Goal: Task Accomplishment & Management: Use online tool/utility

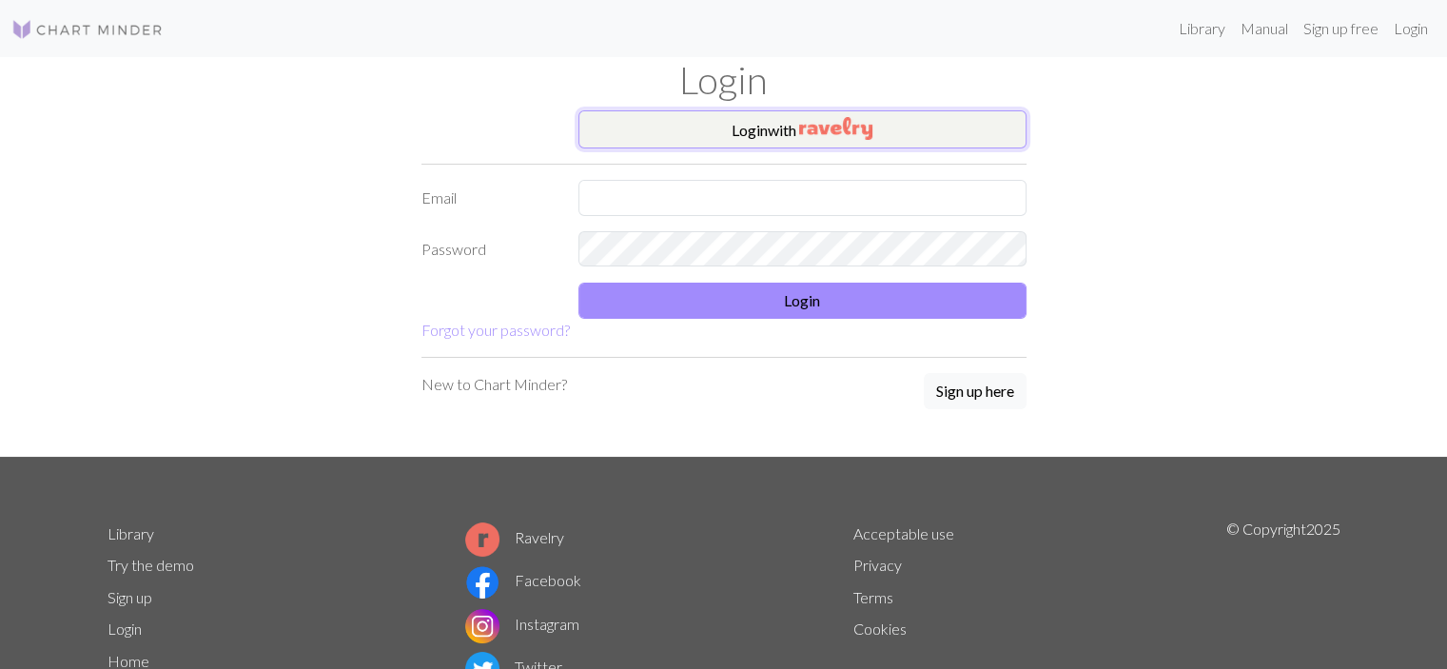
click at [689, 134] on button "Login with" at bounding box center [803, 129] width 448 height 38
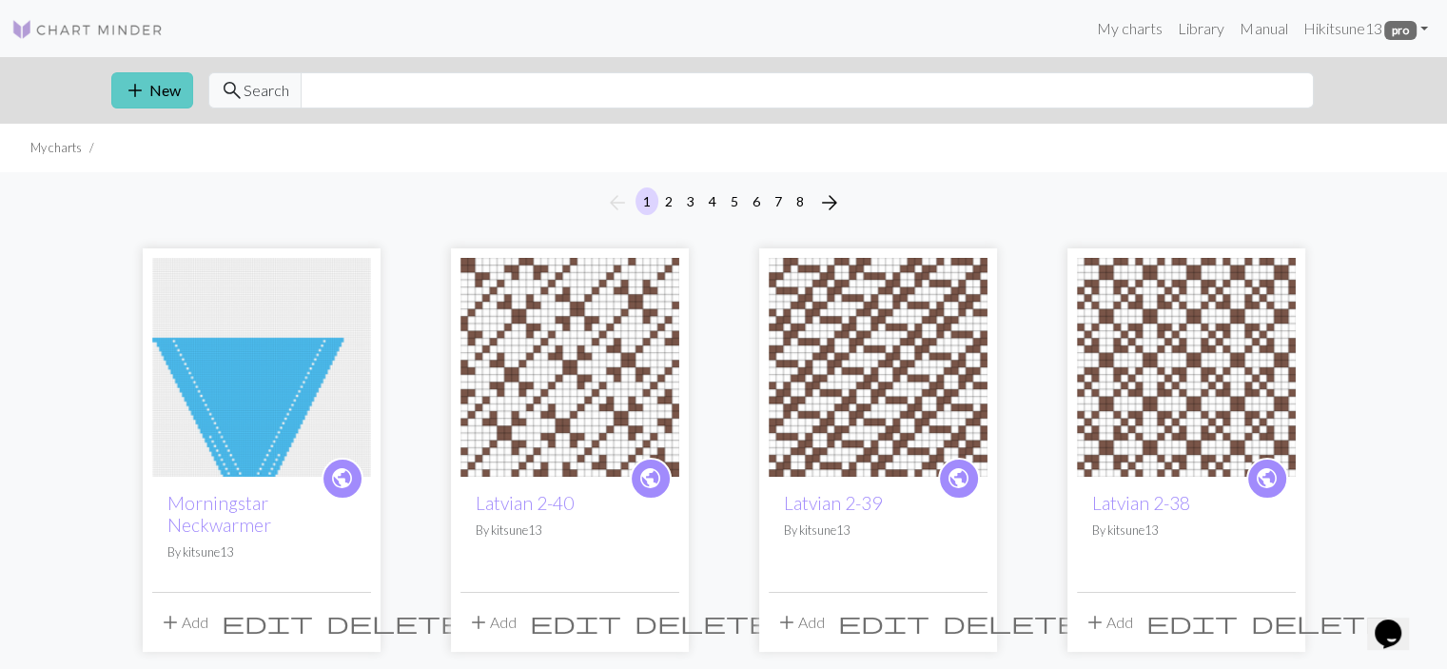
click at [165, 88] on button "add New" at bounding box center [152, 90] width 82 height 36
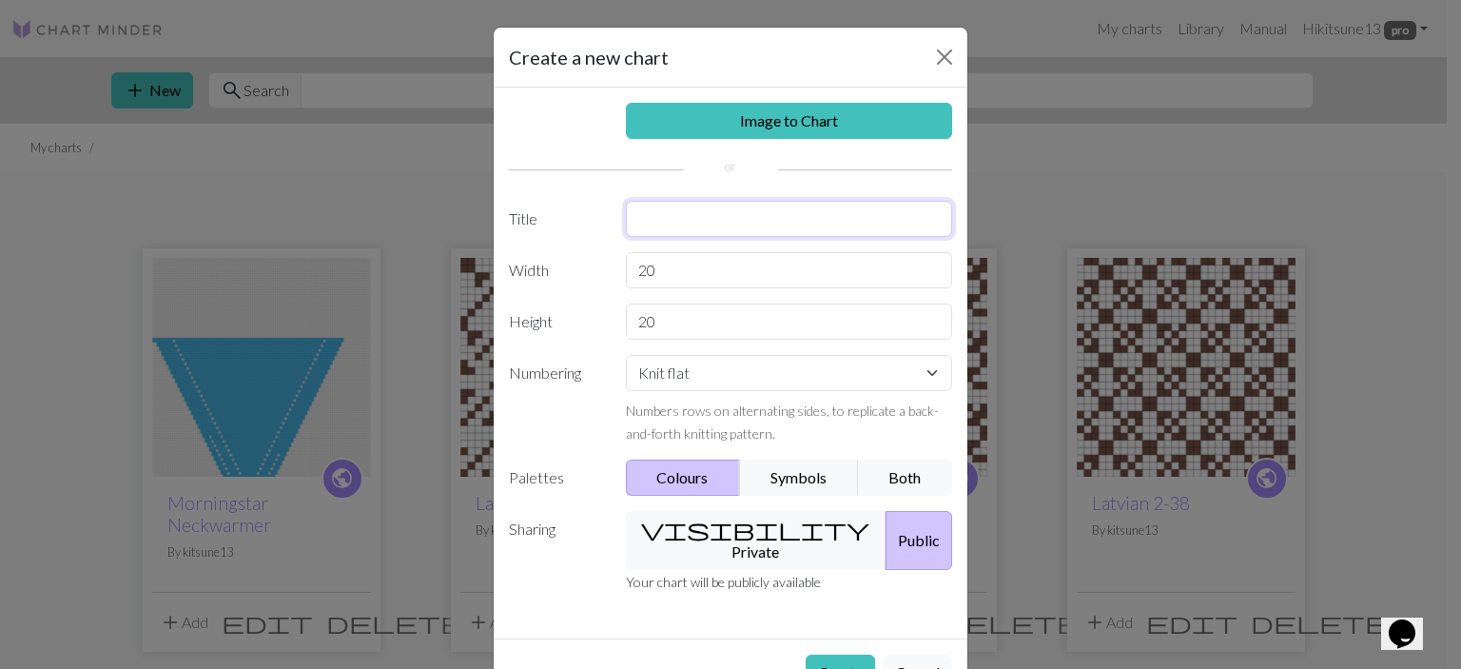
click at [679, 221] on input "text" at bounding box center [789, 219] width 327 height 36
type input "Latvian 2-41"
drag, startPoint x: 653, startPoint y: 264, endPoint x: 570, endPoint y: 260, distance: 82.9
click at [570, 260] on div "Width 20" at bounding box center [731, 270] width 466 height 36
type input "30"
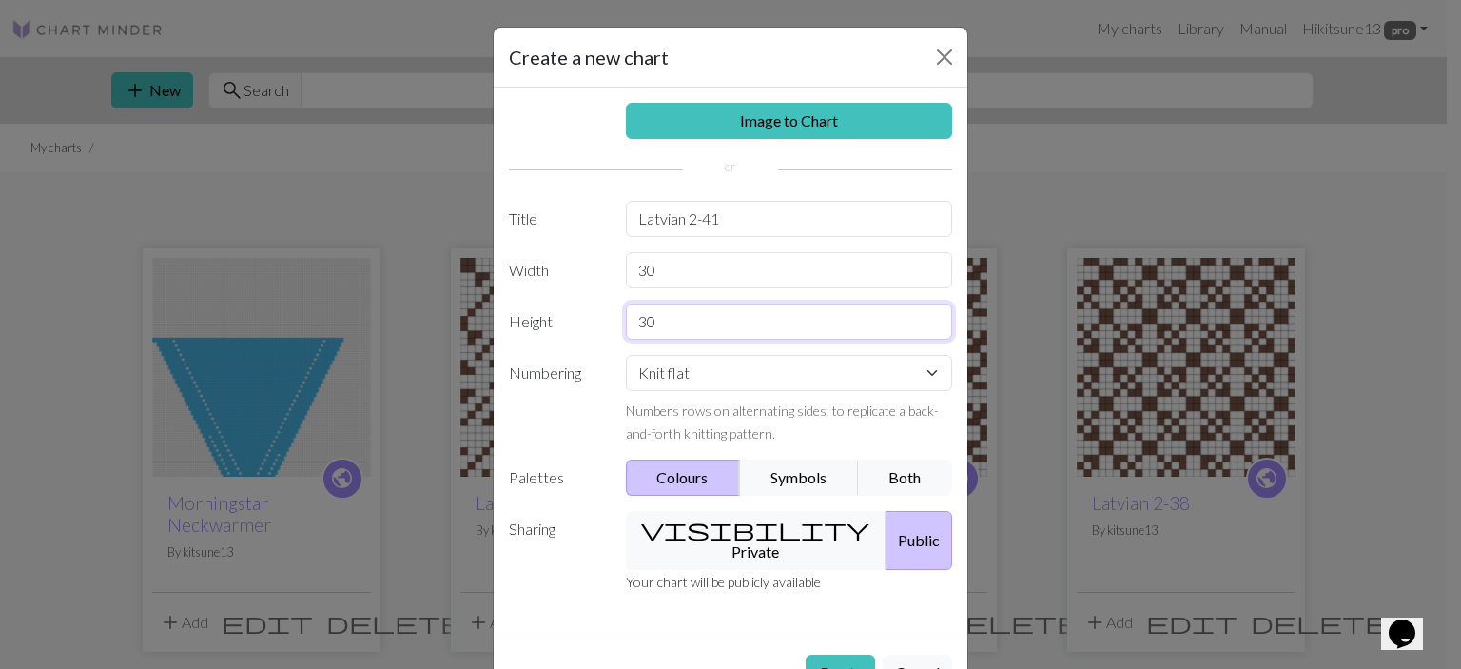
type input "30"
click at [734, 382] on select "Knit flat Knit in the round Lace knitting Cross stitch" at bounding box center [789, 373] width 327 height 36
select select "round"
click at [626, 355] on select "Knit flat Knit in the round Lace knitting Cross stitch" at bounding box center [789, 373] width 327 height 36
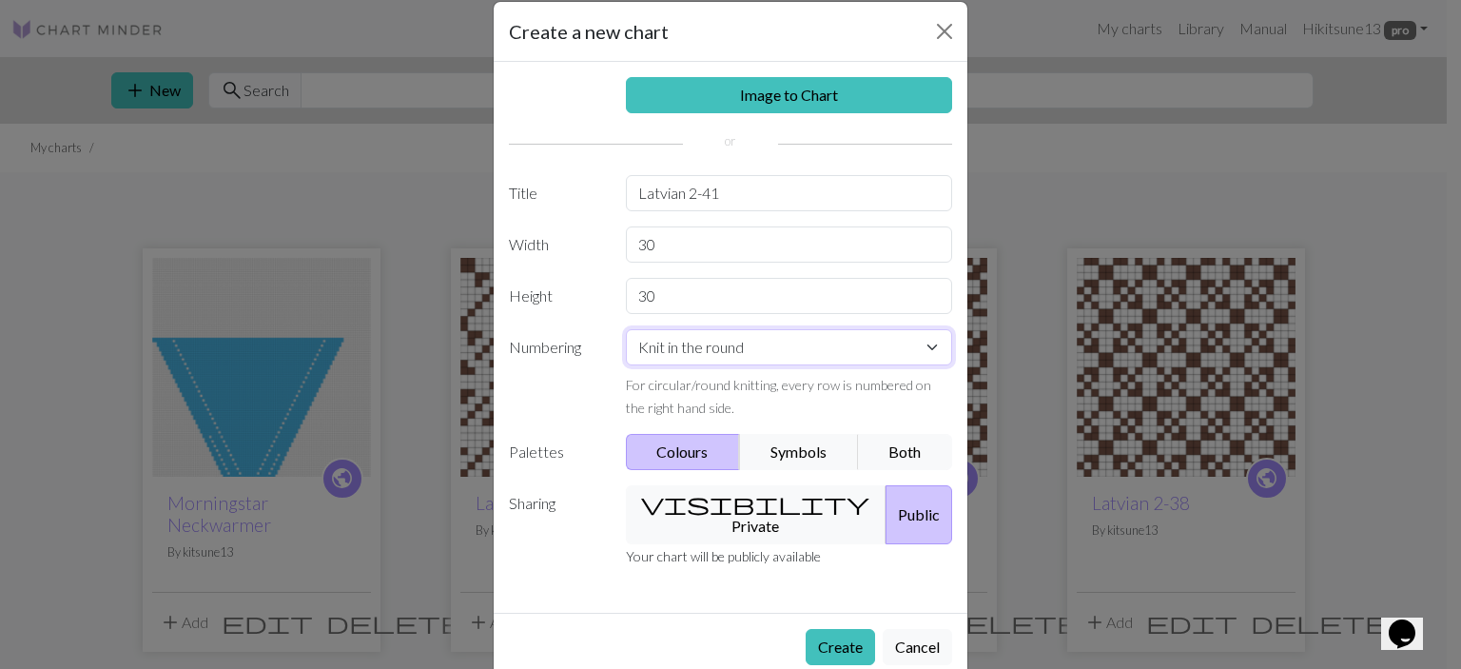
scroll to position [40, 0]
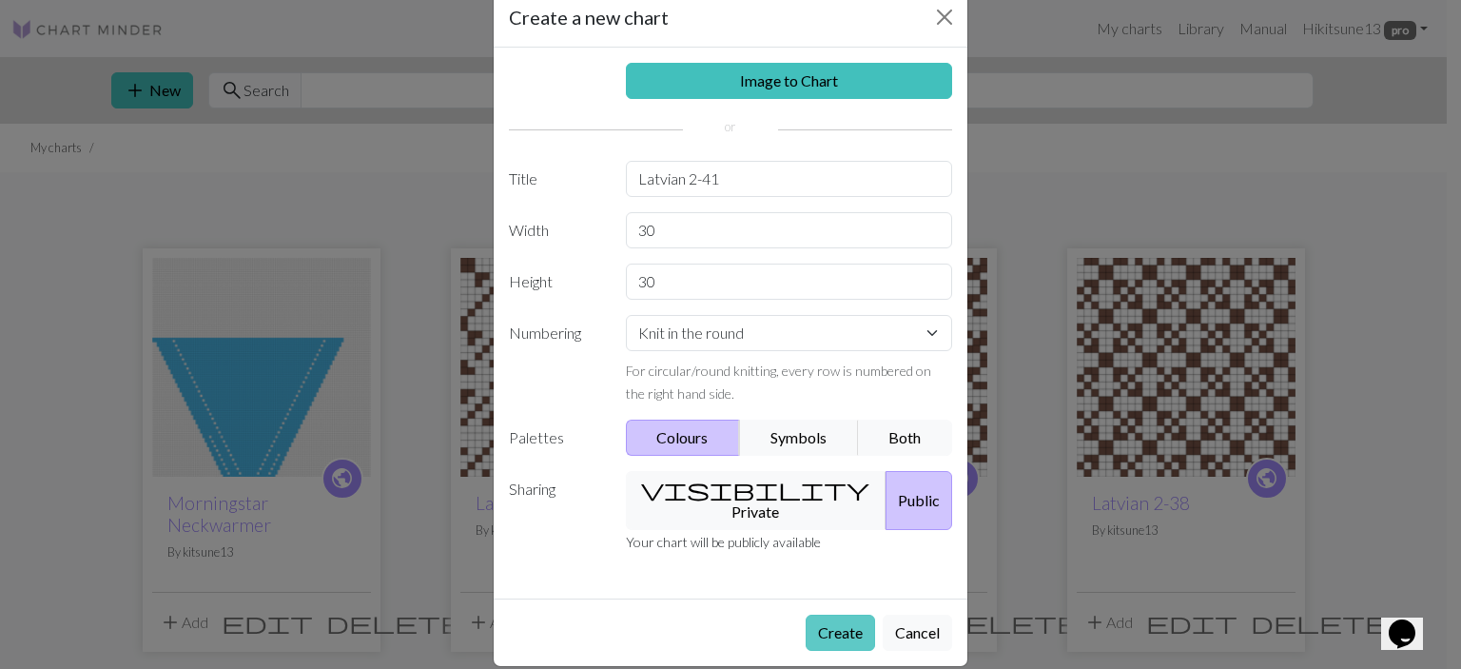
click at [830, 615] on button "Create" at bounding box center [840, 633] width 69 height 36
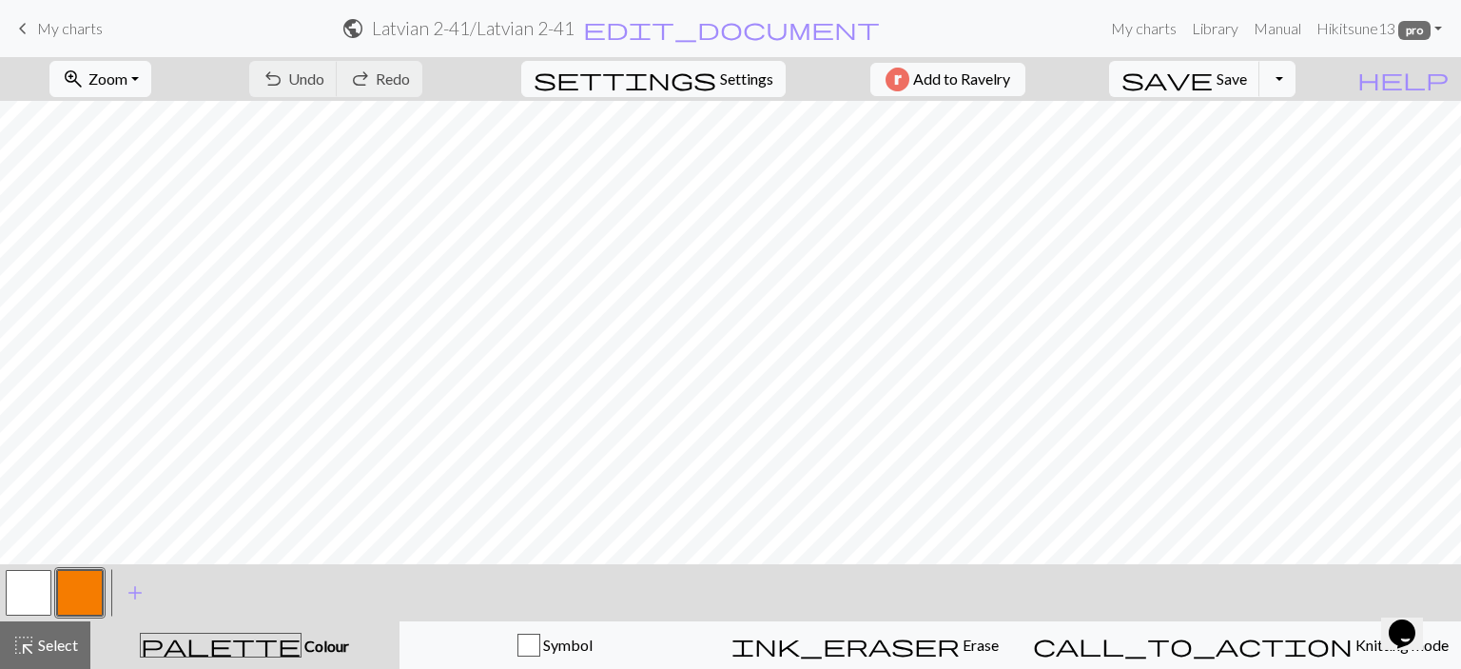
click at [81, 590] on button "button" at bounding box center [80, 593] width 46 height 46
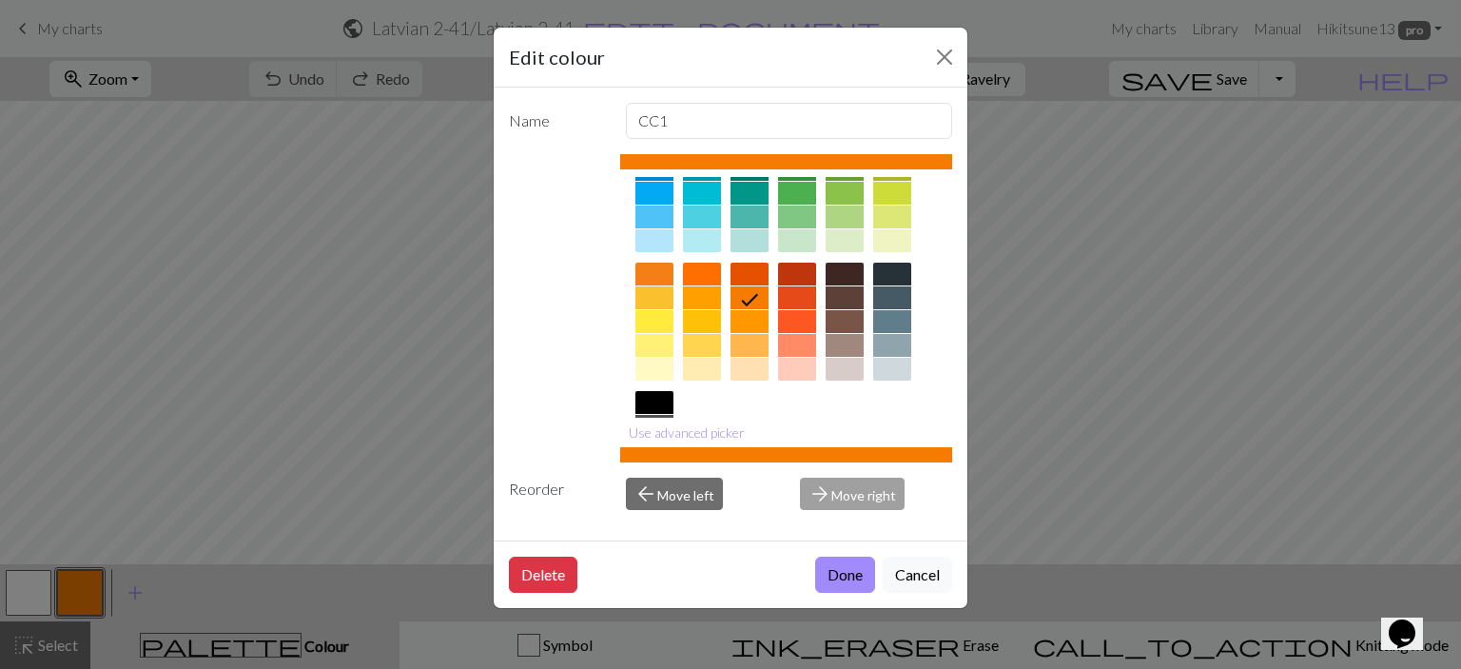
scroll to position [190, 0]
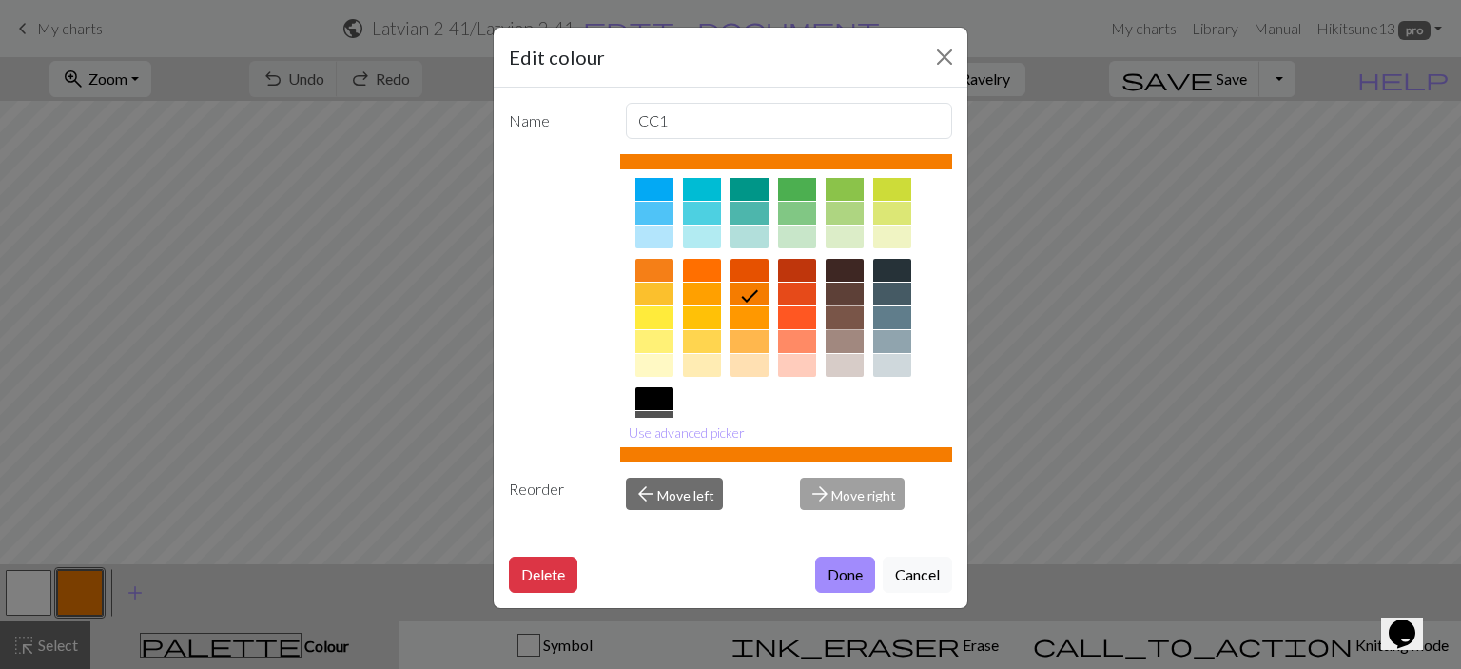
click at [844, 317] on div at bounding box center [845, 317] width 38 height 23
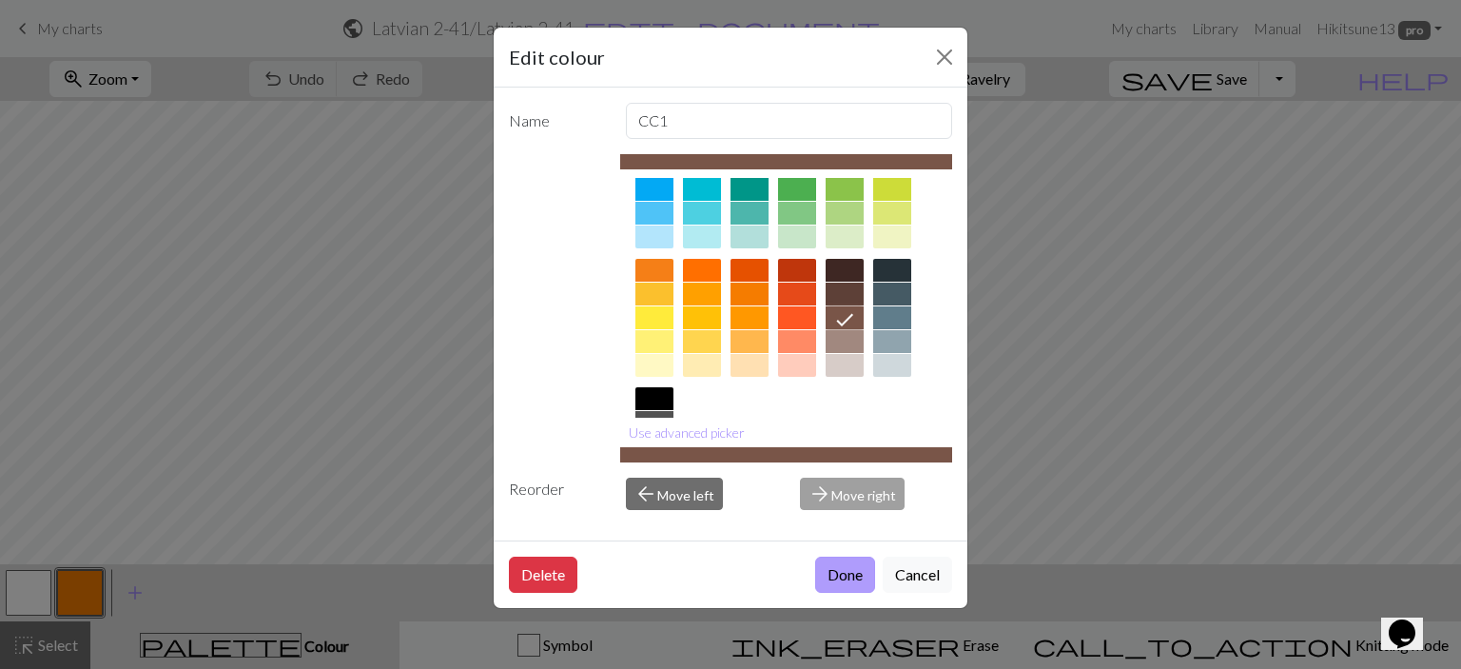
click at [827, 565] on button "Done" at bounding box center [845, 575] width 60 height 36
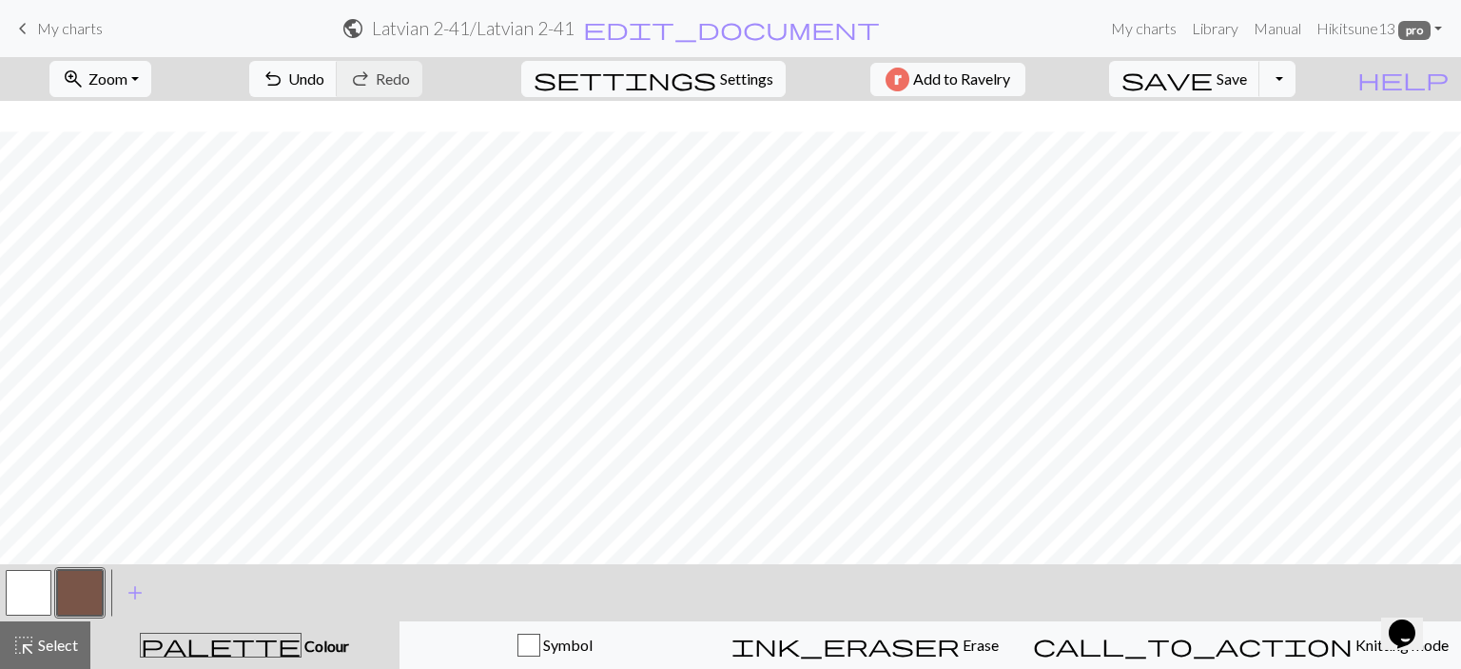
scroll to position [206, 0]
click at [35, 593] on button "button" at bounding box center [29, 593] width 46 height 46
click at [80, 590] on button "button" at bounding box center [80, 593] width 46 height 46
drag, startPoint x: 35, startPoint y: 587, endPoint x: 45, endPoint y: 582, distance: 10.6
click at [36, 586] on button "button" at bounding box center [29, 593] width 46 height 46
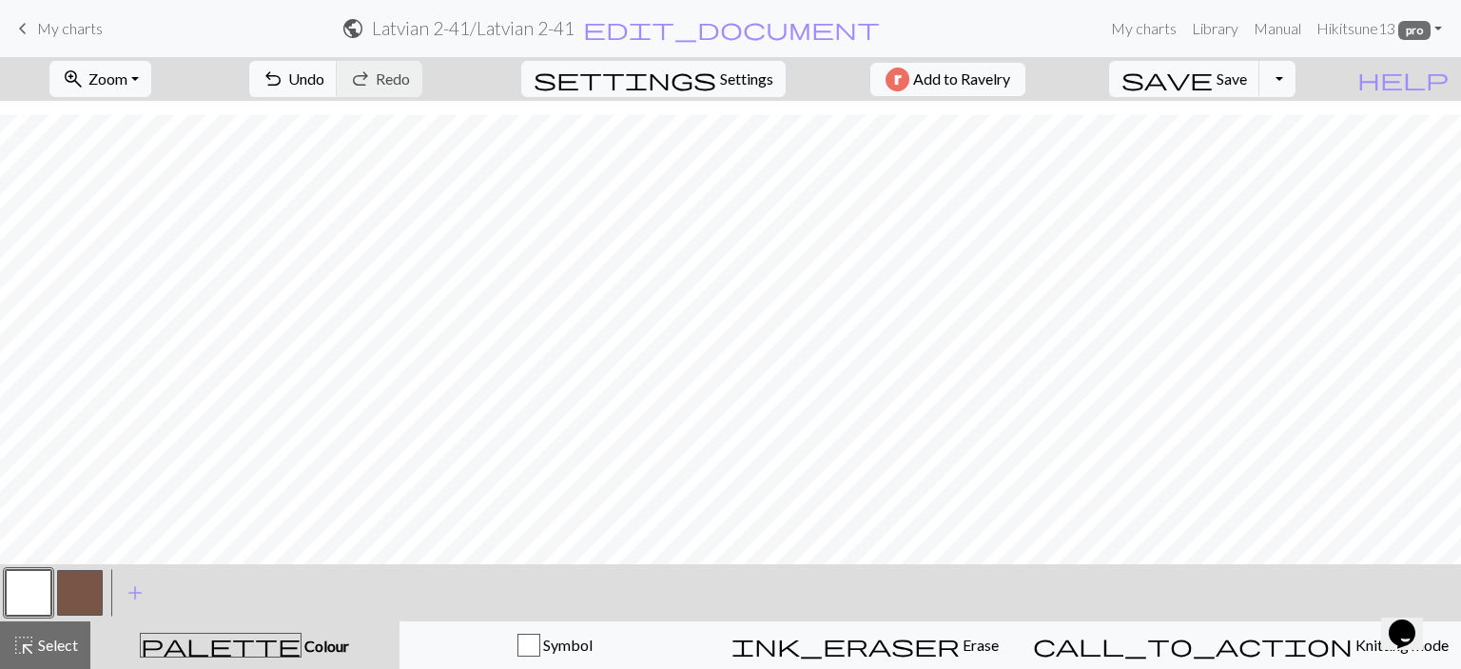
click at [76, 589] on button "button" at bounding box center [80, 593] width 46 height 46
click at [25, 603] on button "button" at bounding box center [29, 593] width 46 height 46
drag, startPoint x: 72, startPoint y: 604, endPoint x: 117, endPoint y: 562, distance: 61.3
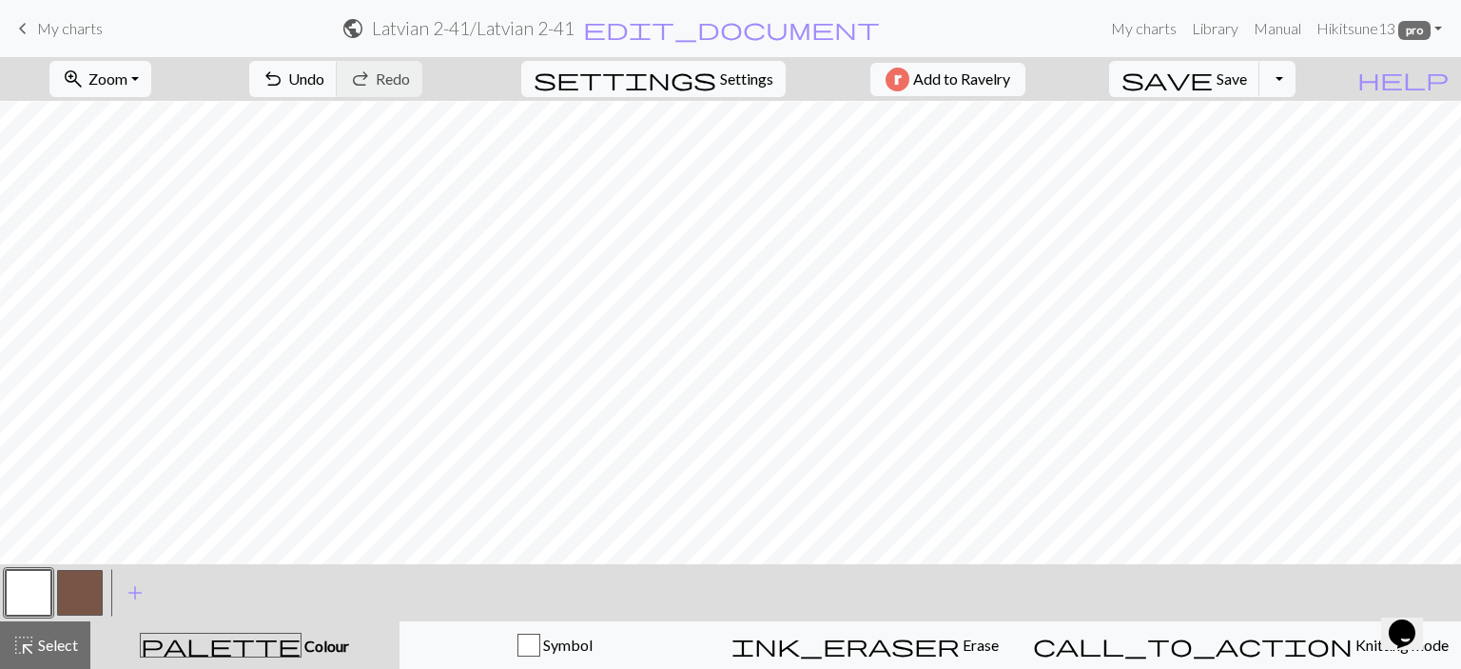
click at [72, 603] on button "button" at bounding box center [80, 593] width 46 height 46
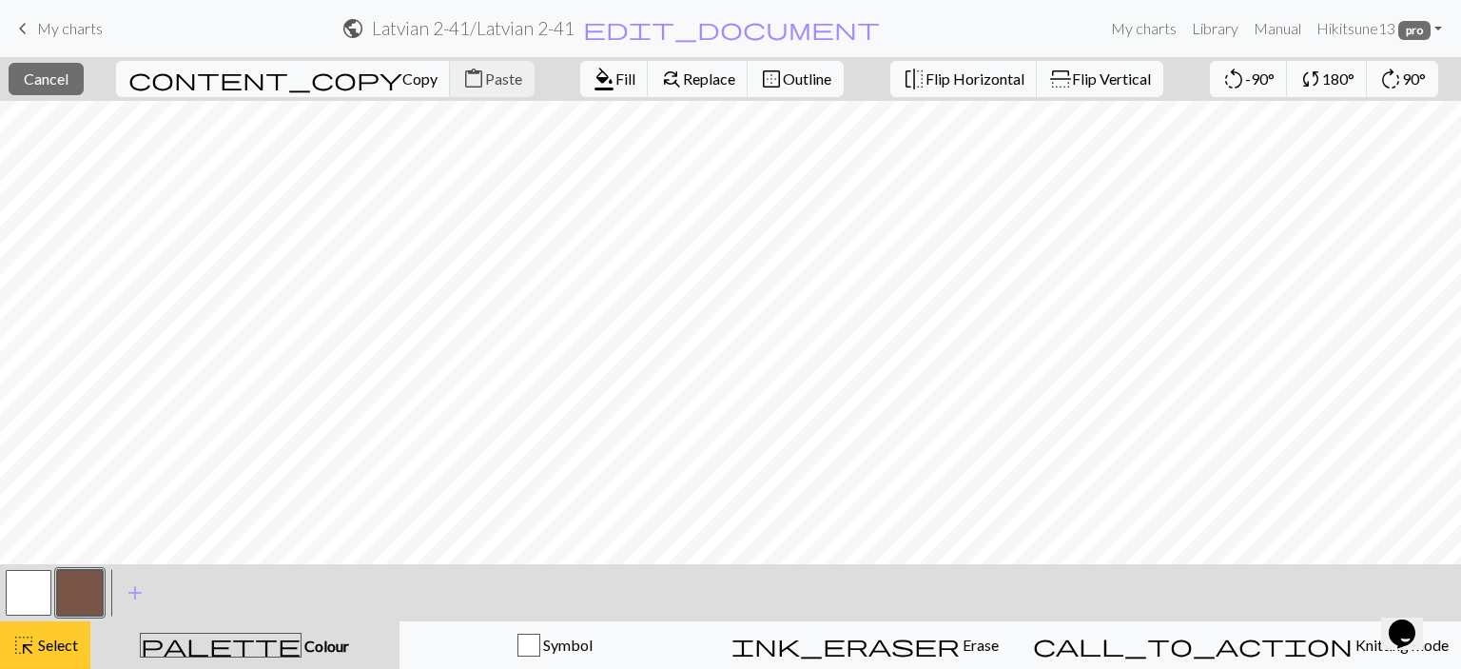
drag, startPoint x: 52, startPoint y: 657, endPoint x: 63, endPoint y: 635, distance: 24.3
click at [53, 650] on button "highlight_alt Select Select" at bounding box center [45, 645] width 90 height 48
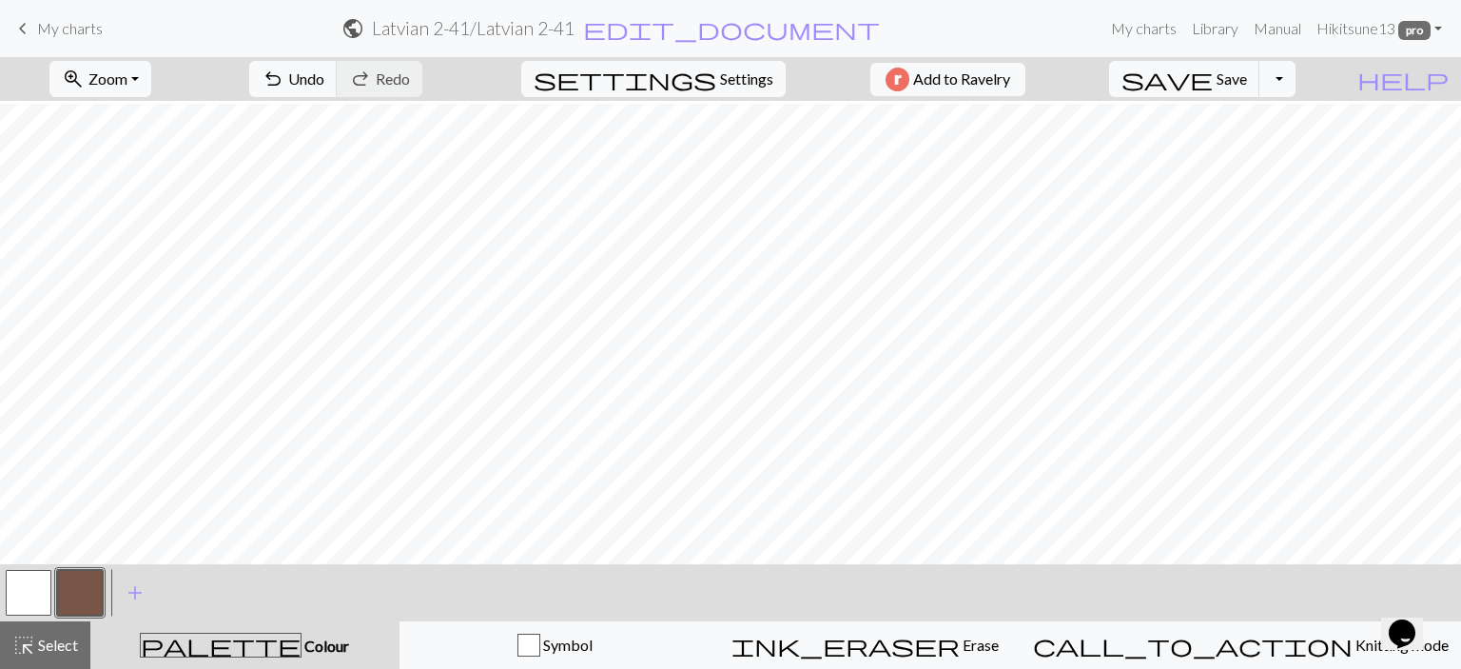
scroll to position [95, 0]
click at [16, 589] on button "button" at bounding box center [29, 593] width 46 height 46
click at [85, 581] on button "button" at bounding box center [80, 593] width 46 height 46
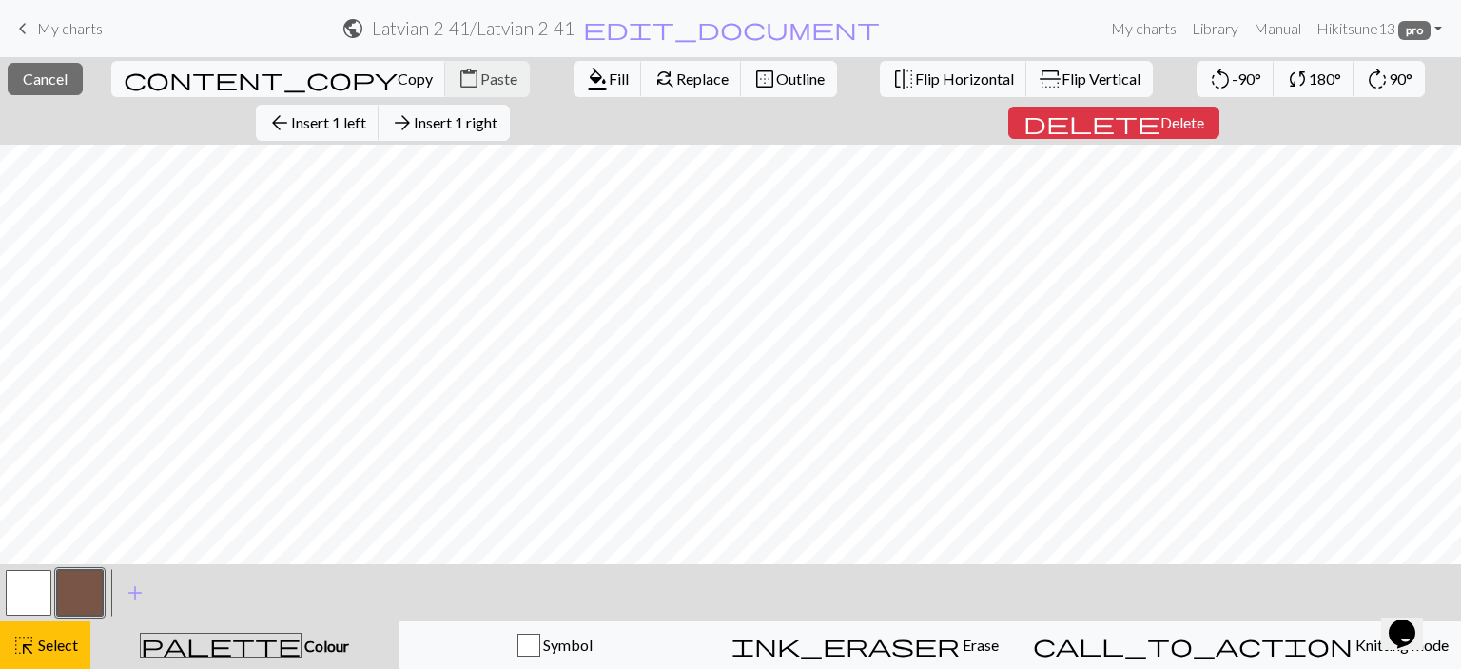
drag, startPoint x: 52, startPoint y: 648, endPoint x: 213, endPoint y: 575, distance: 176.7
click at [52, 647] on span "Select" at bounding box center [56, 645] width 43 height 18
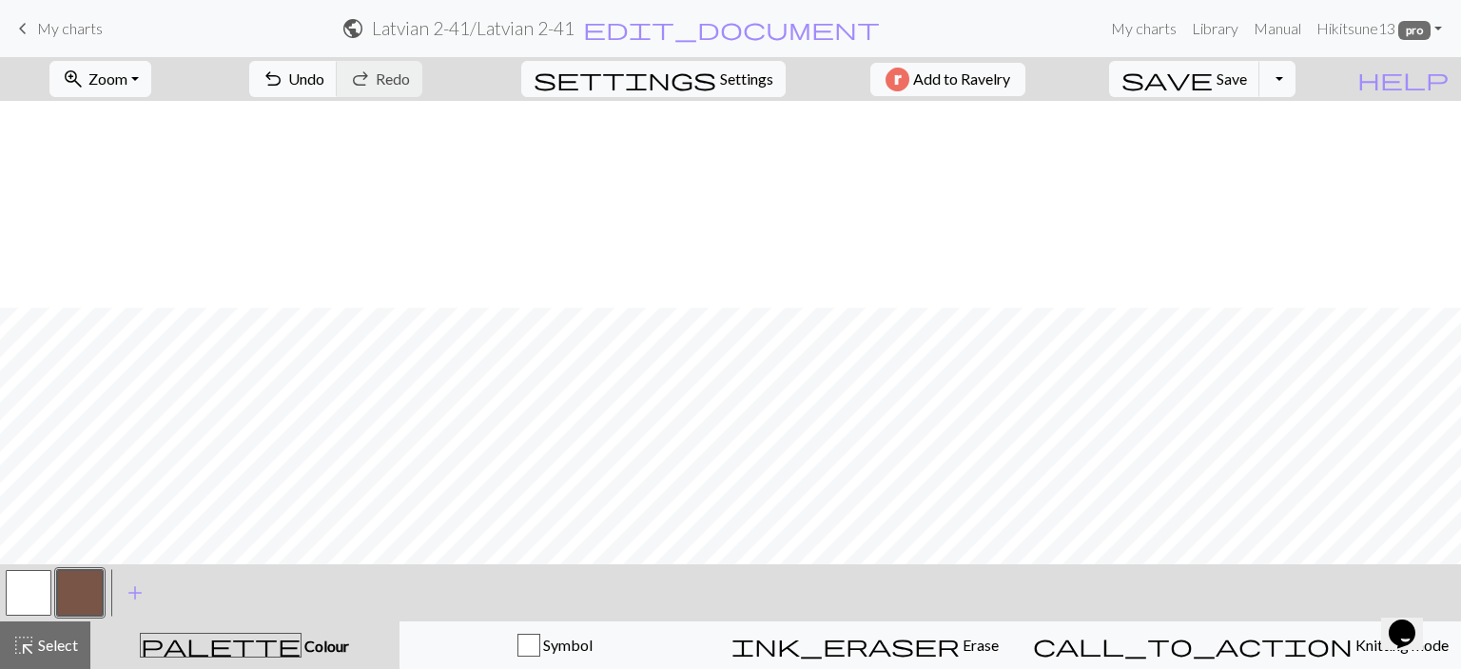
scroll to position [206, 0]
click at [1261, 88] on button "save Save Save" at bounding box center [1184, 79] width 151 height 36
click at [61, 29] on span "My charts" at bounding box center [70, 28] width 66 height 18
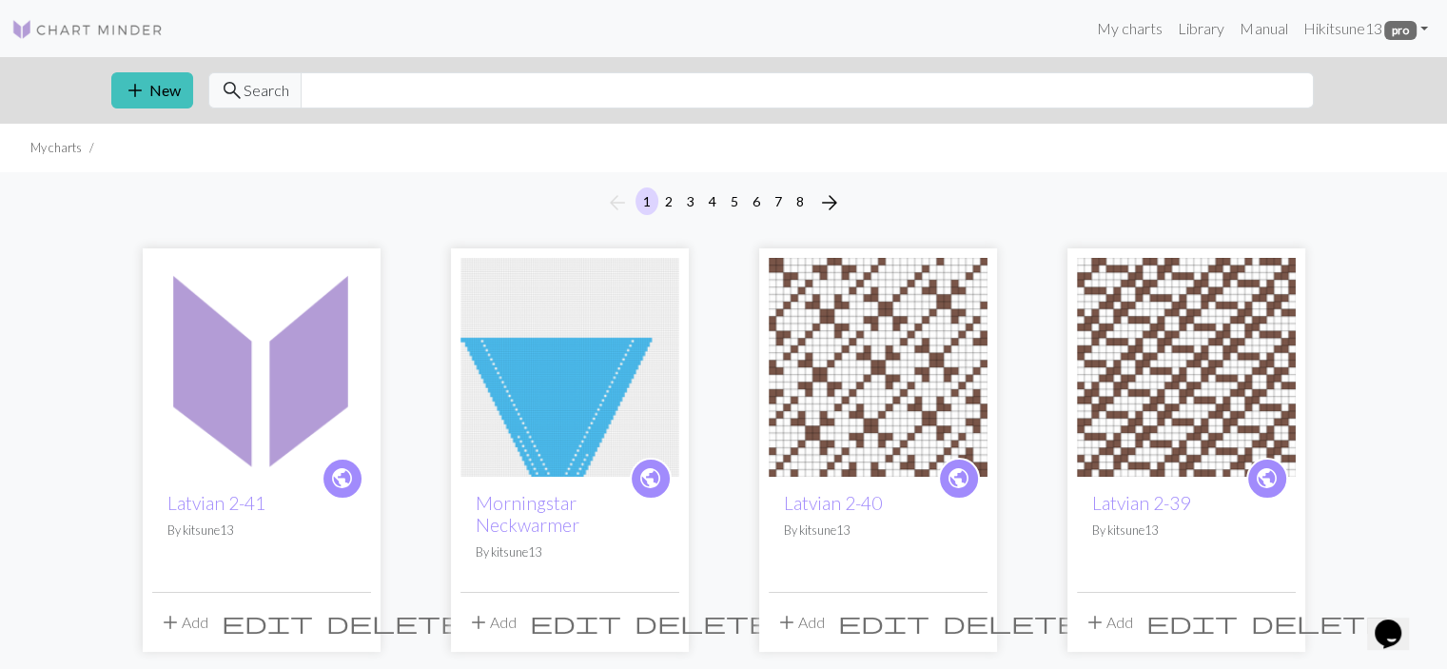
drag, startPoint x: 264, startPoint y: 401, endPoint x: 272, endPoint y: 395, distance: 10.3
click at [265, 401] on img at bounding box center [261, 367] width 219 height 219
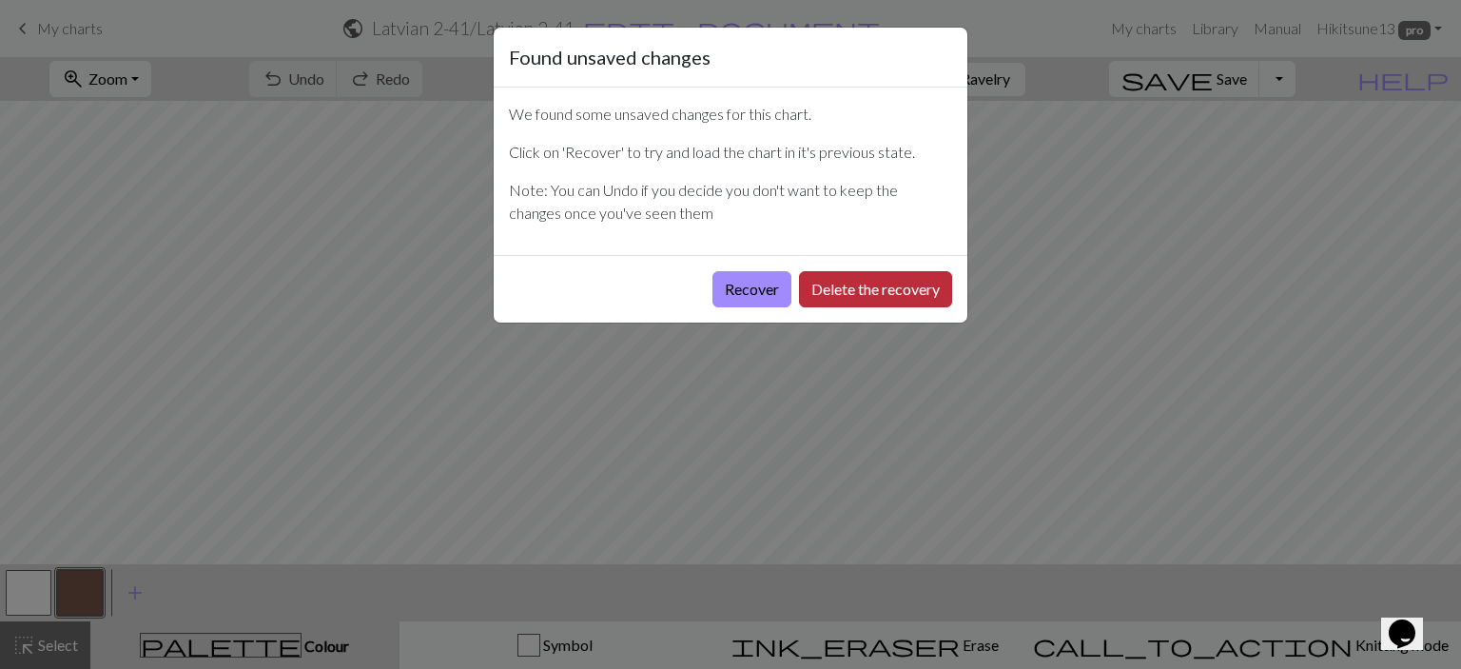
click at [908, 281] on button "Delete the recovery" at bounding box center [875, 289] width 153 height 36
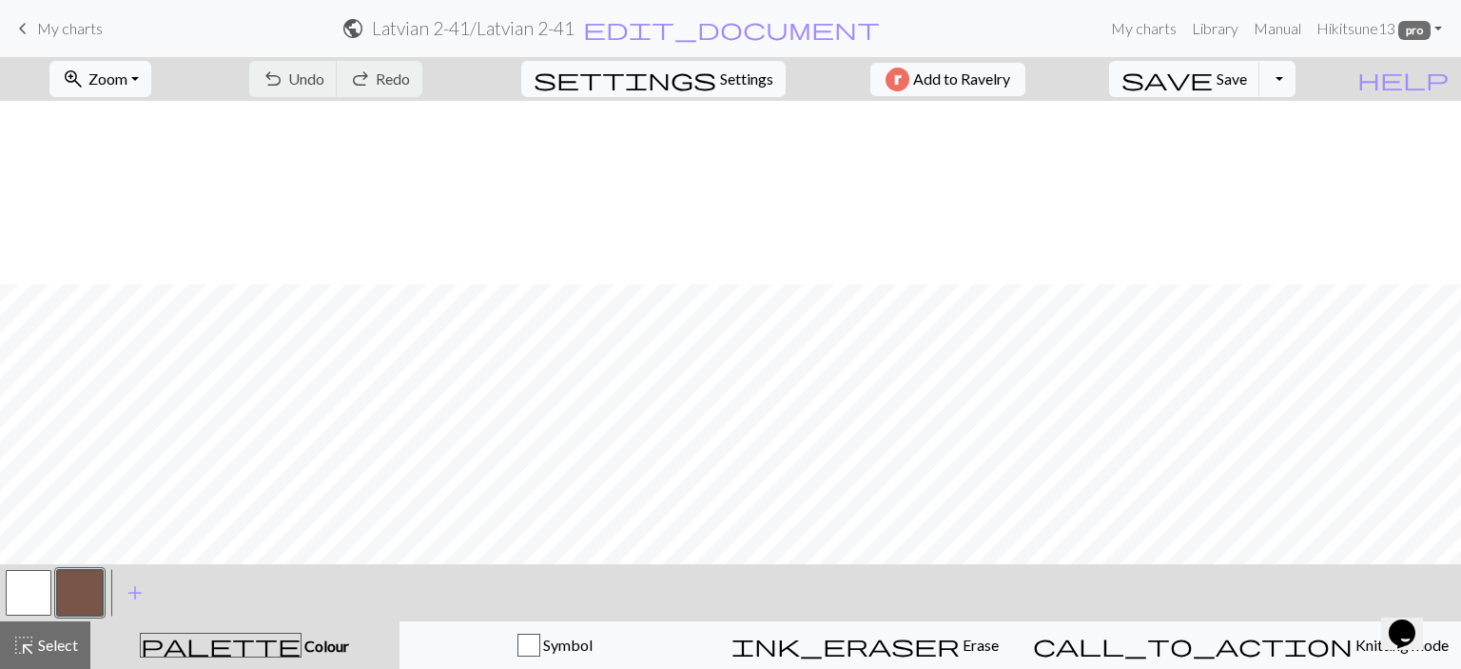
scroll to position [206, 0]
click at [54, 29] on span "My charts" at bounding box center [70, 28] width 66 height 18
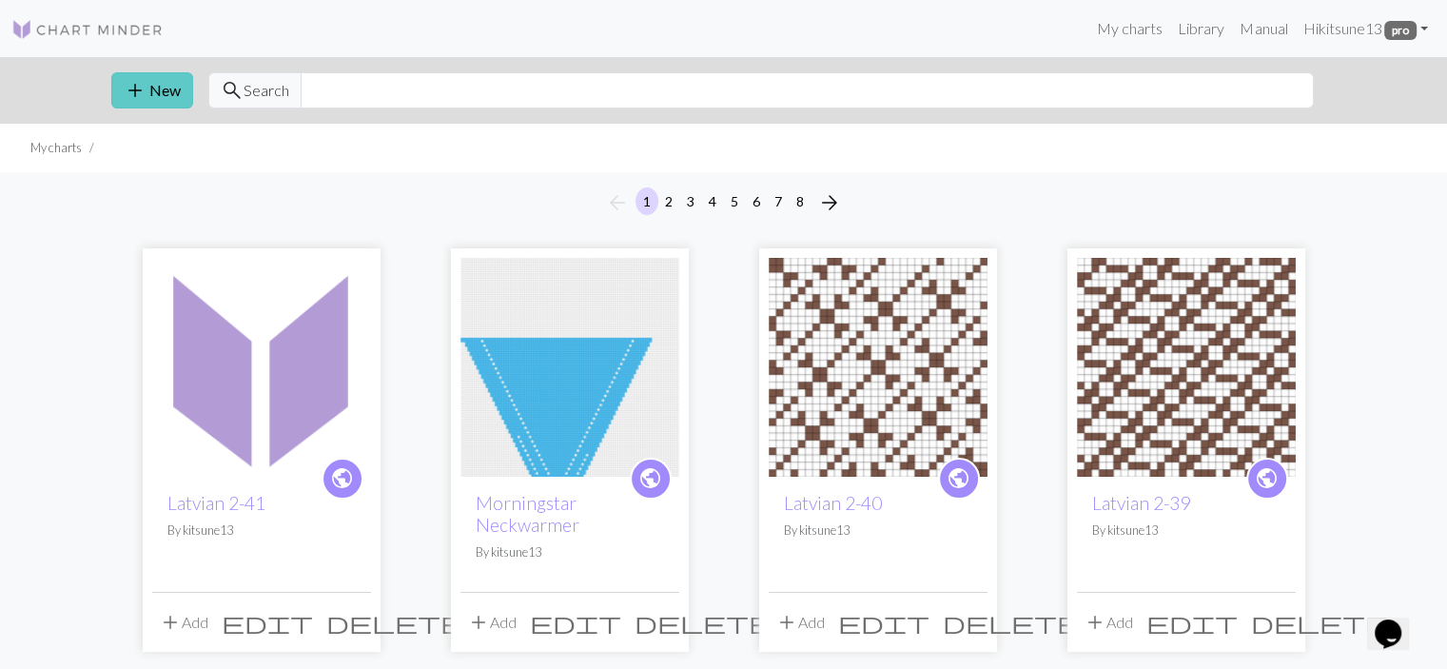
click at [127, 88] on span "add" at bounding box center [135, 90] width 23 height 27
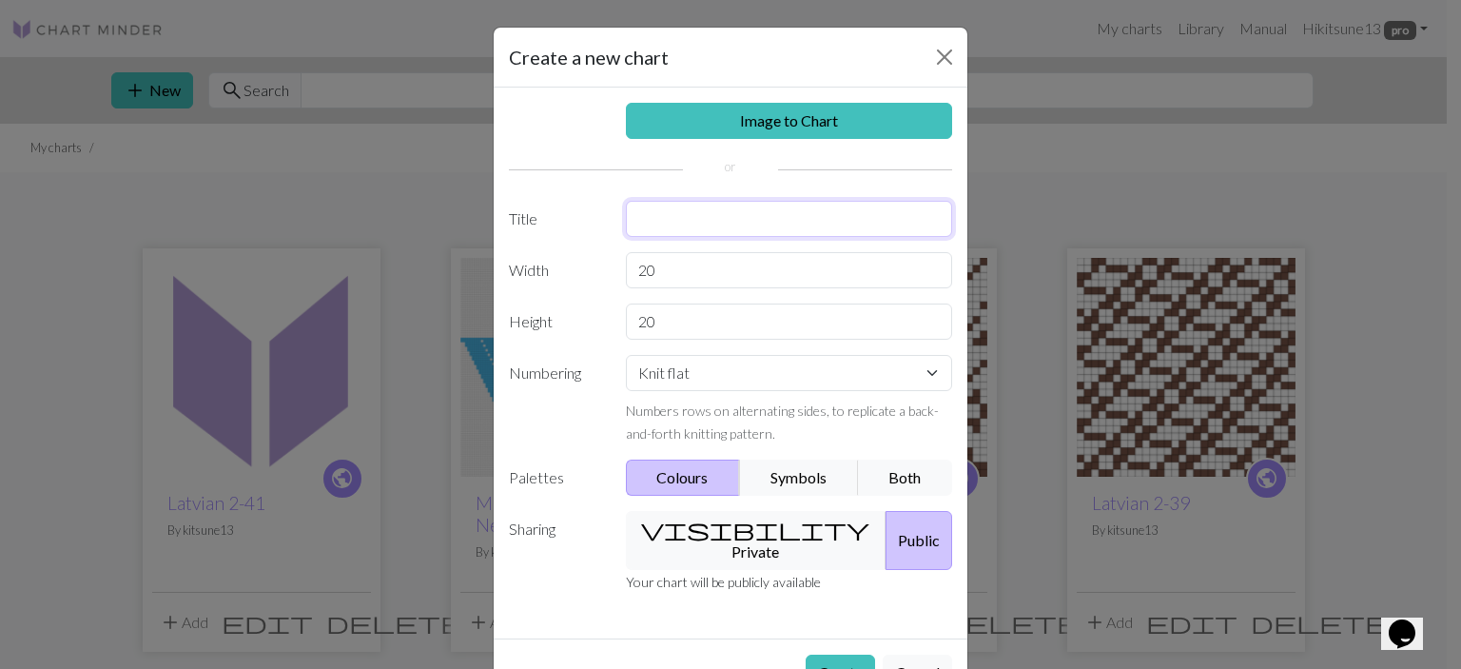
click at [675, 213] on input "text" at bounding box center [789, 219] width 327 height 36
type input "Latvian 2-42"
drag, startPoint x: 684, startPoint y: 281, endPoint x: 570, endPoint y: 262, distance: 115.8
click at [570, 266] on div "Width 20" at bounding box center [731, 270] width 466 height 36
type input "30"
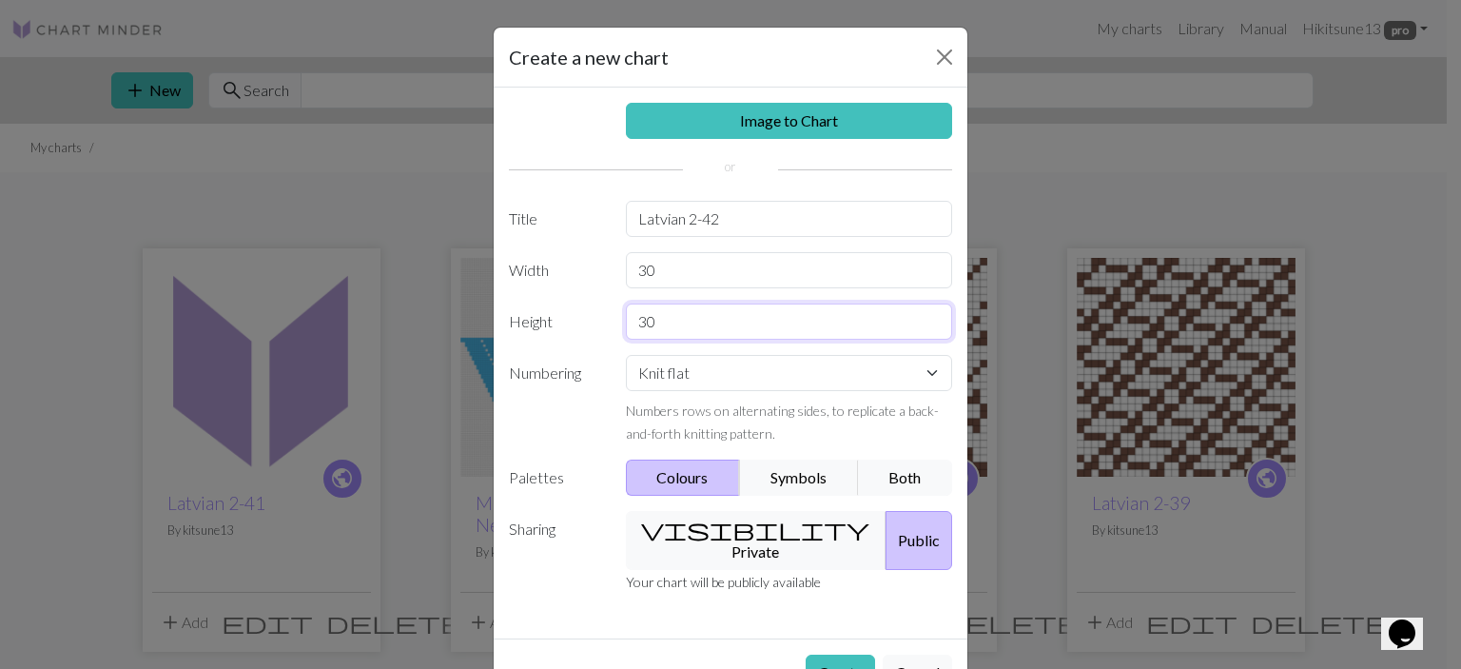
type input "30"
select select "round"
click at [837, 655] on button "Create" at bounding box center [840, 673] width 69 height 36
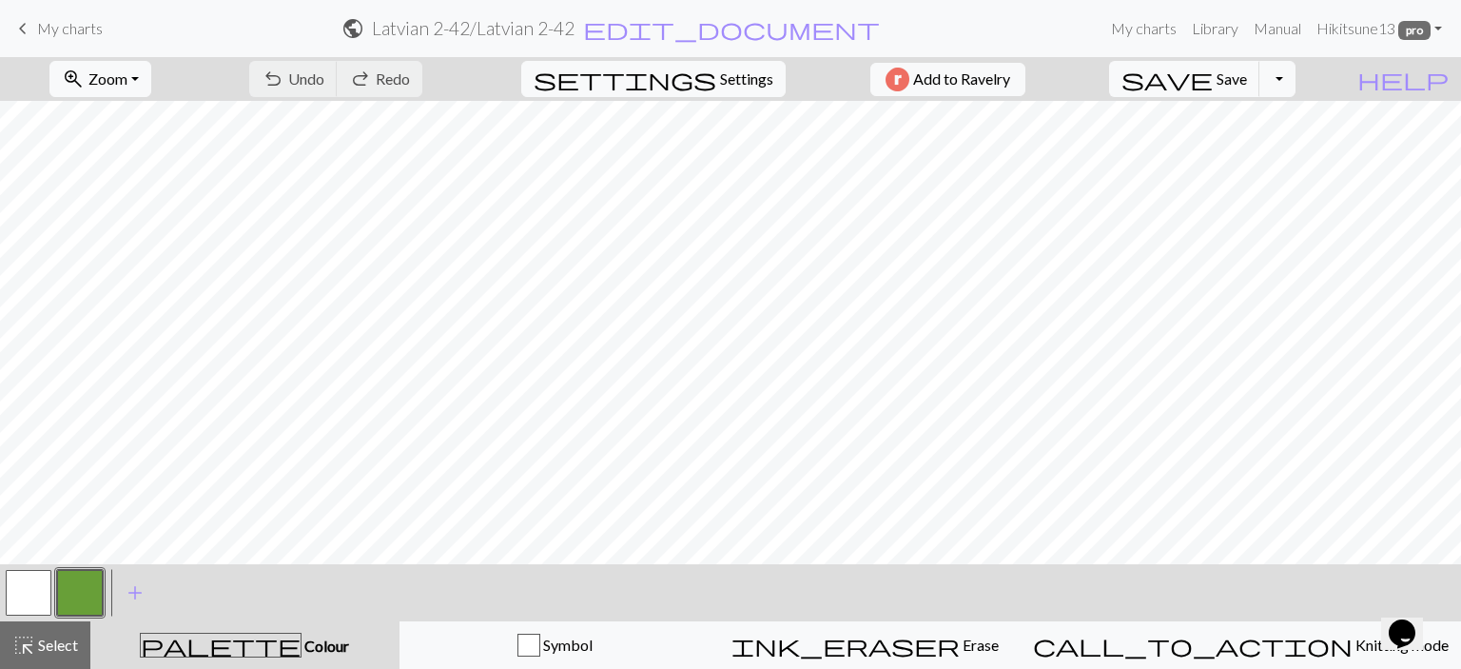
click at [74, 582] on button "button" at bounding box center [80, 593] width 46 height 46
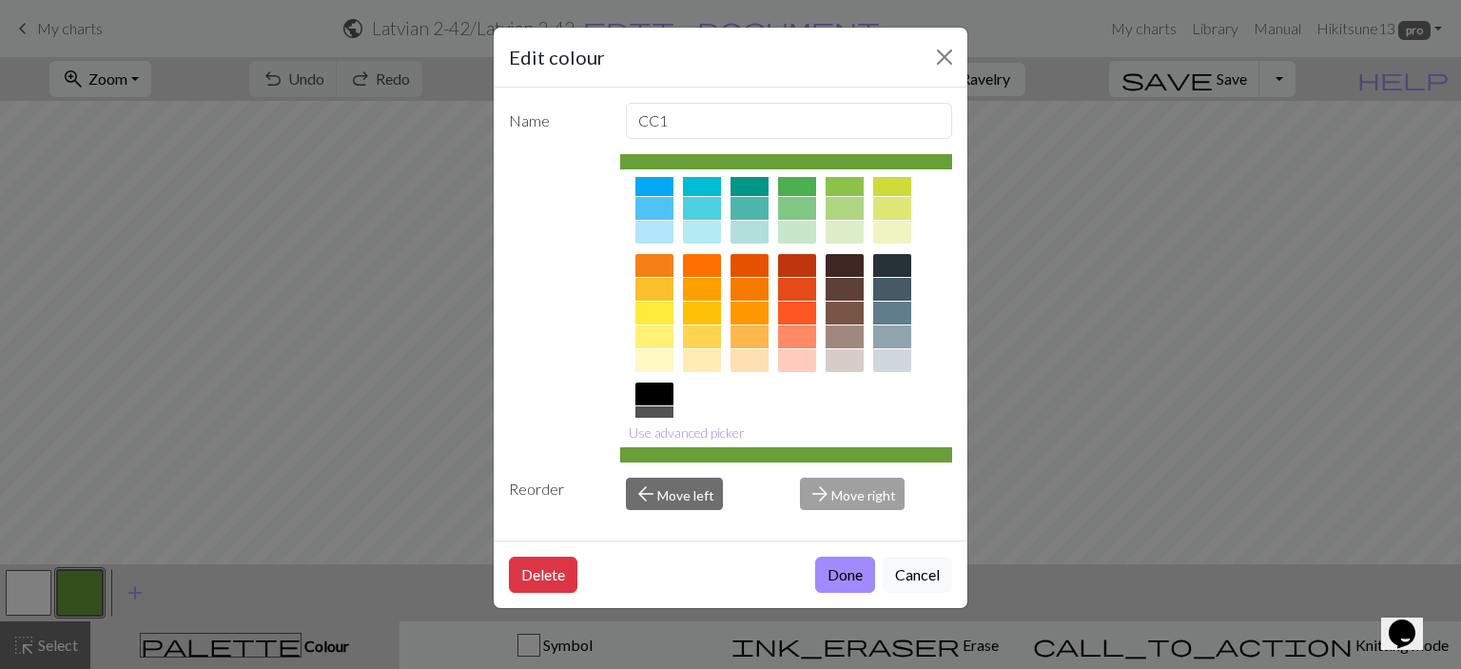
scroll to position [299, 0]
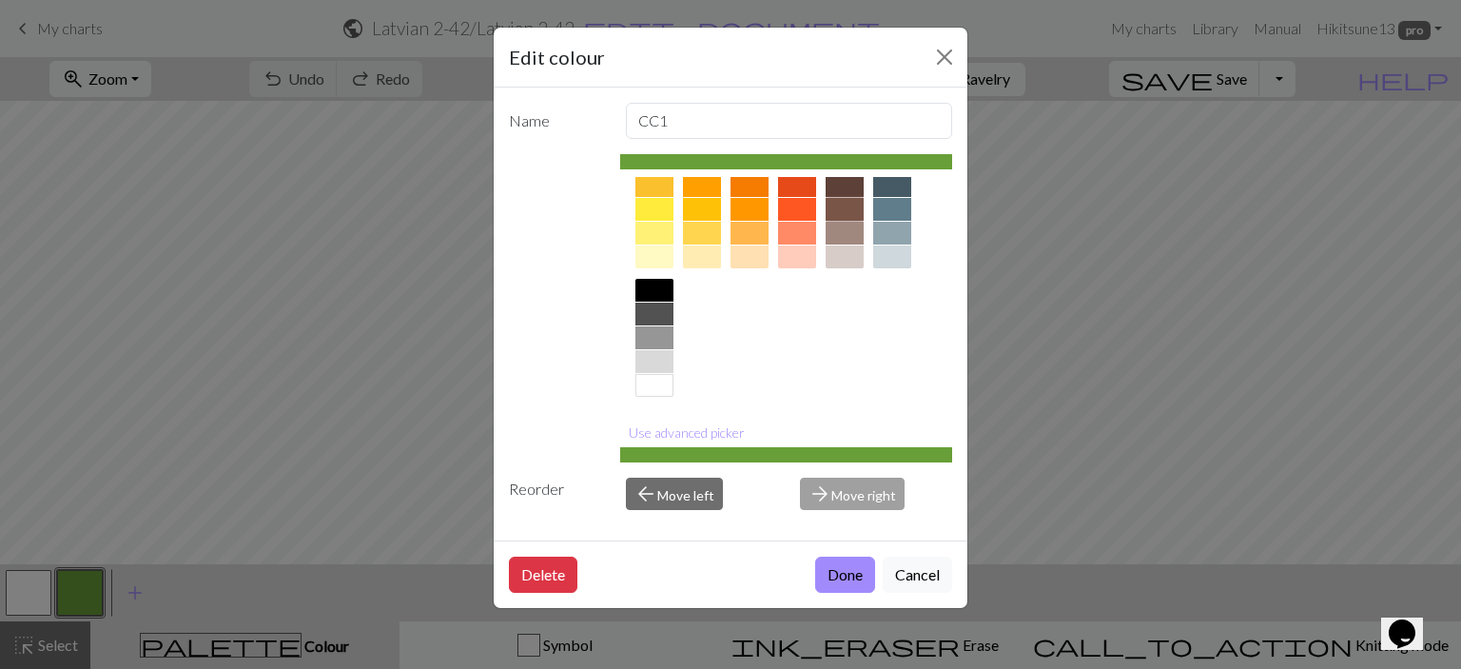
click at [852, 206] on div at bounding box center [845, 209] width 38 height 23
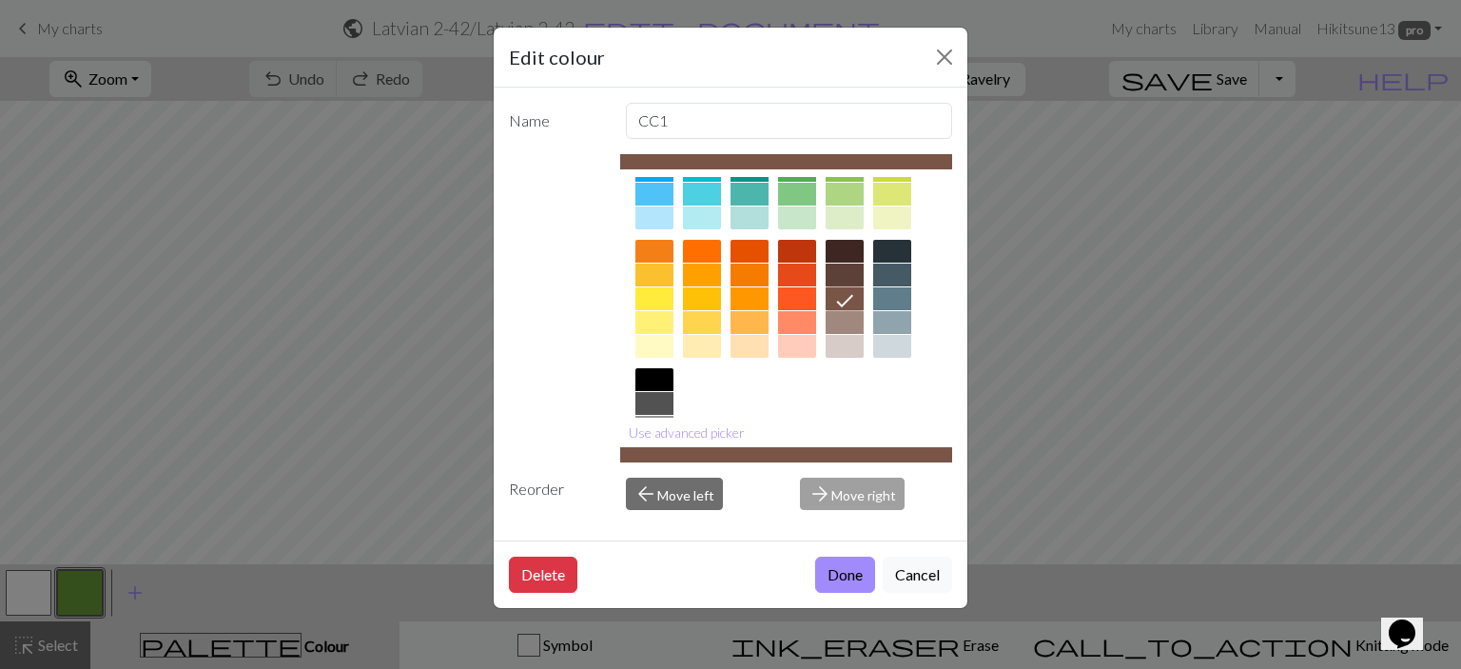
scroll to position [108, 0]
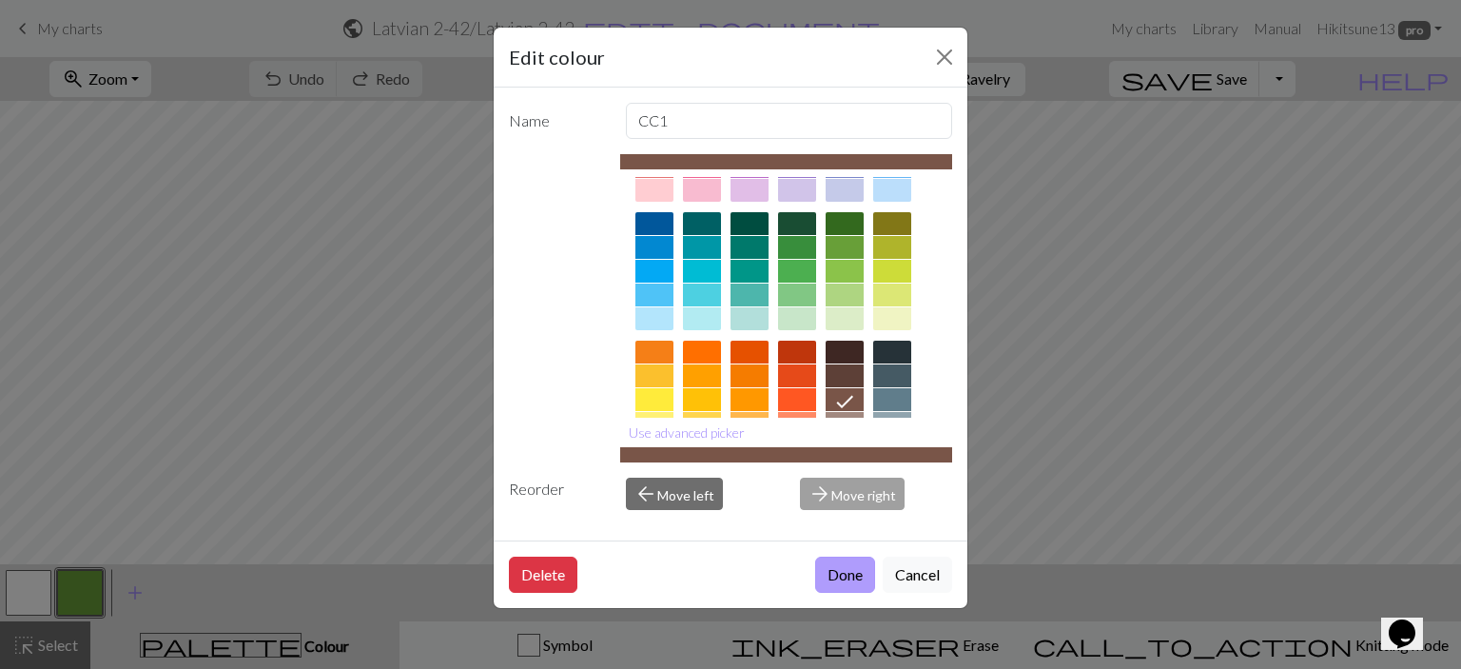
click at [860, 578] on button "Done" at bounding box center [845, 575] width 60 height 36
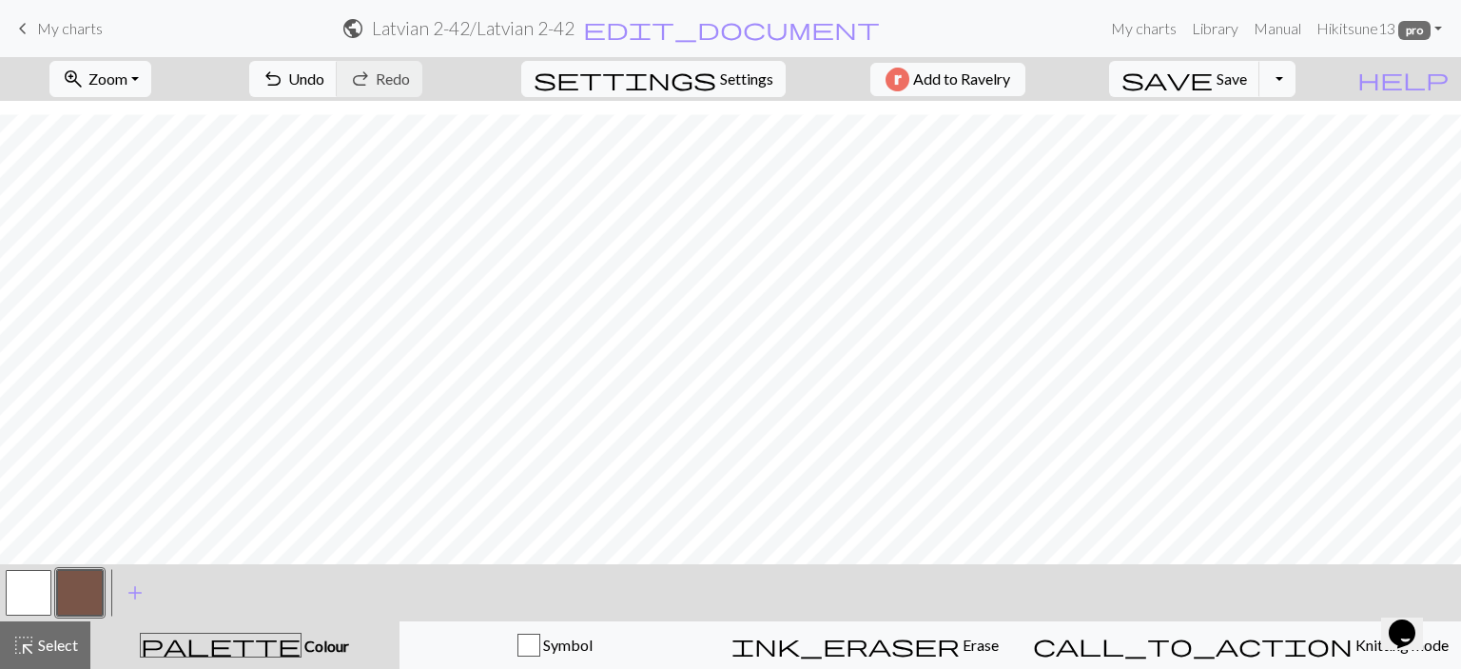
scroll to position [206, 0]
click at [29, 654] on span "highlight_alt" at bounding box center [23, 645] width 23 height 27
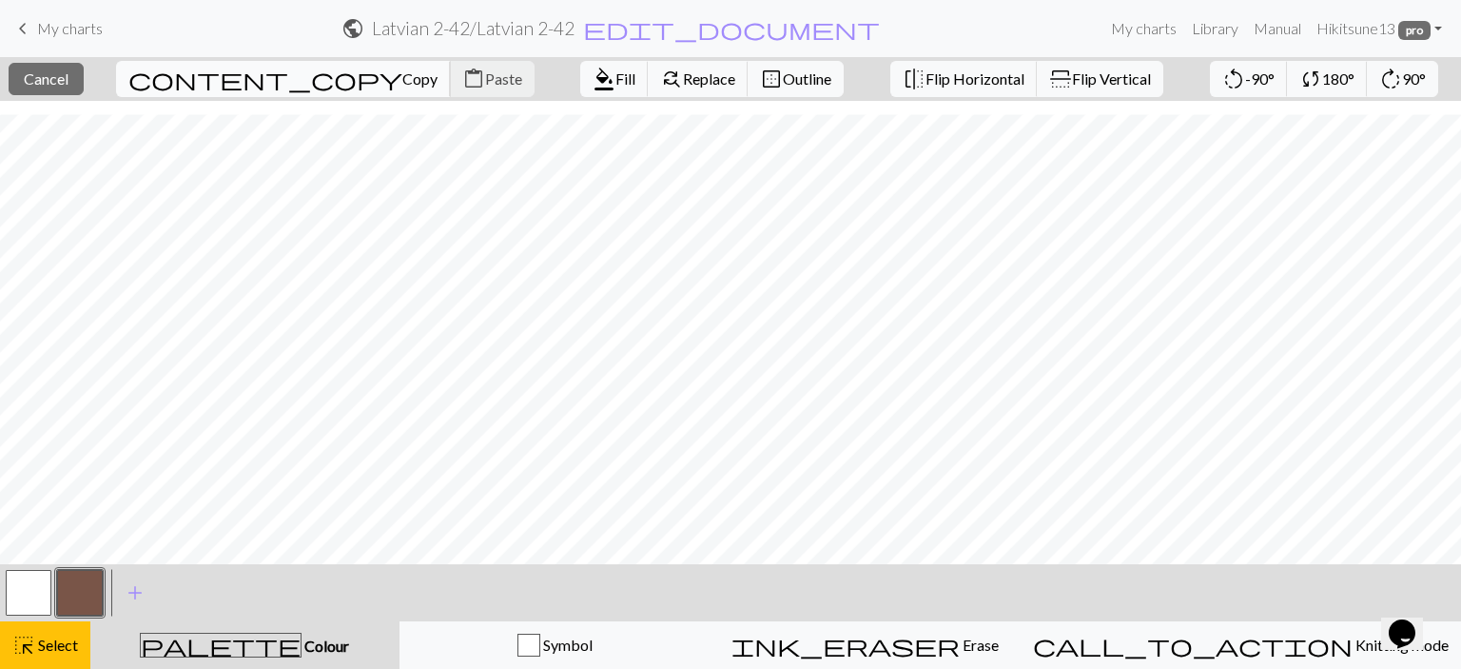
click at [402, 79] on span "Copy" at bounding box center [419, 78] width 35 height 18
click at [462, 75] on span "content_paste" at bounding box center [473, 79] width 23 height 27
click at [485, 77] on span "Paste" at bounding box center [503, 78] width 37 height 18
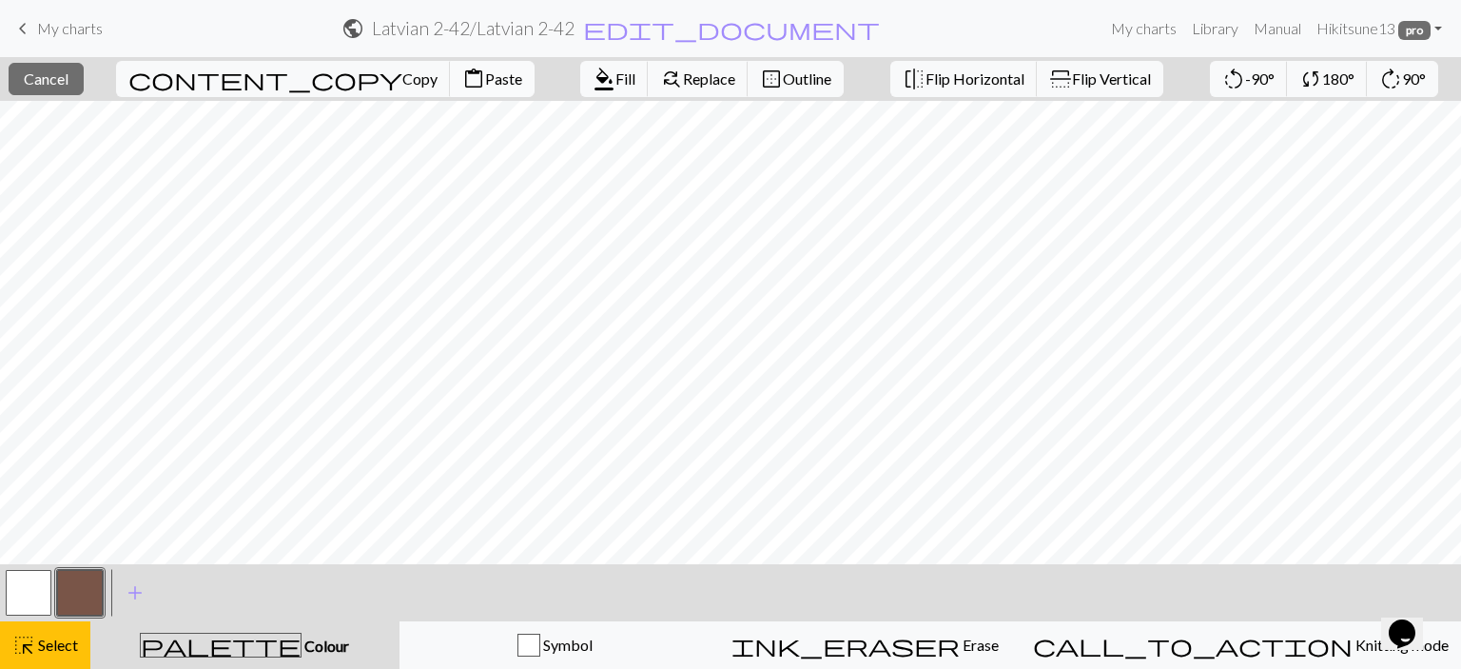
click at [485, 79] on span "Paste" at bounding box center [503, 78] width 37 height 18
drag, startPoint x: 29, startPoint y: 581, endPoint x: 60, endPoint y: 559, distance: 38.3
click at [29, 581] on button "button" at bounding box center [29, 593] width 46 height 46
click at [593, 66] on span "format_color_fill" at bounding box center [604, 79] width 23 height 27
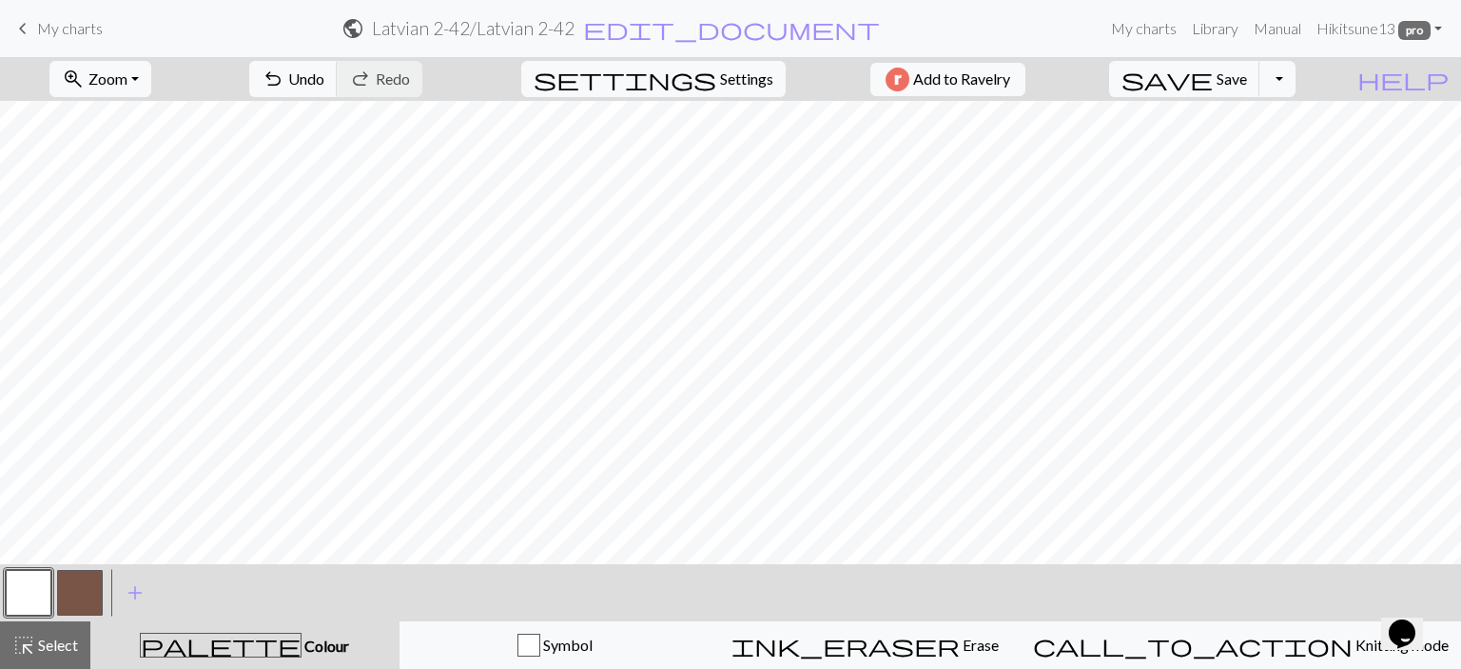
click at [84, 585] on button "button" at bounding box center [80, 593] width 46 height 46
click at [30, 580] on button "button" at bounding box center [29, 593] width 46 height 46
click at [88, 579] on button "button" at bounding box center [80, 593] width 46 height 46
drag, startPoint x: 35, startPoint y: 589, endPoint x: 194, endPoint y: 556, distance: 162.4
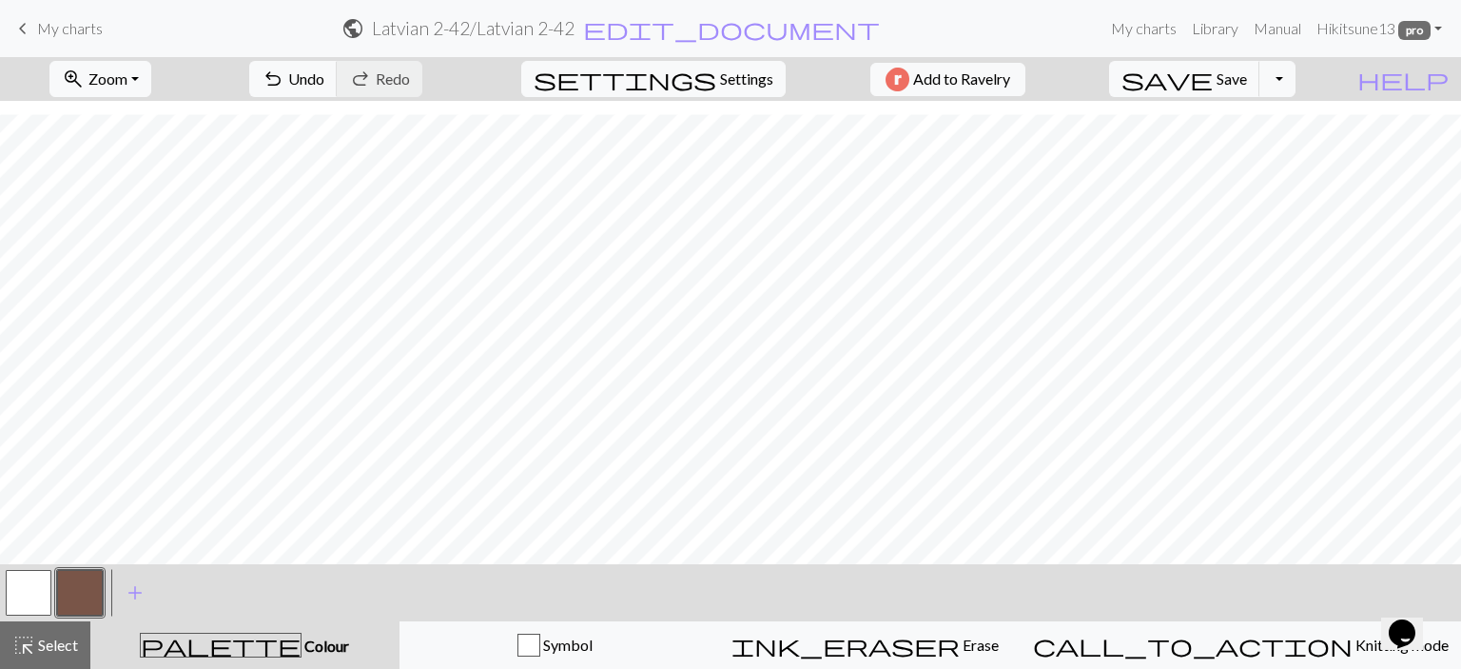
click at [42, 588] on button "button" at bounding box center [29, 593] width 46 height 46
click at [88, 606] on button "button" at bounding box center [80, 593] width 46 height 46
drag, startPoint x: 36, startPoint y: 597, endPoint x: 126, endPoint y: 557, distance: 98.0
click at [41, 595] on button "button" at bounding box center [29, 593] width 46 height 46
click at [80, 589] on button "button" at bounding box center [80, 593] width 46 height 46
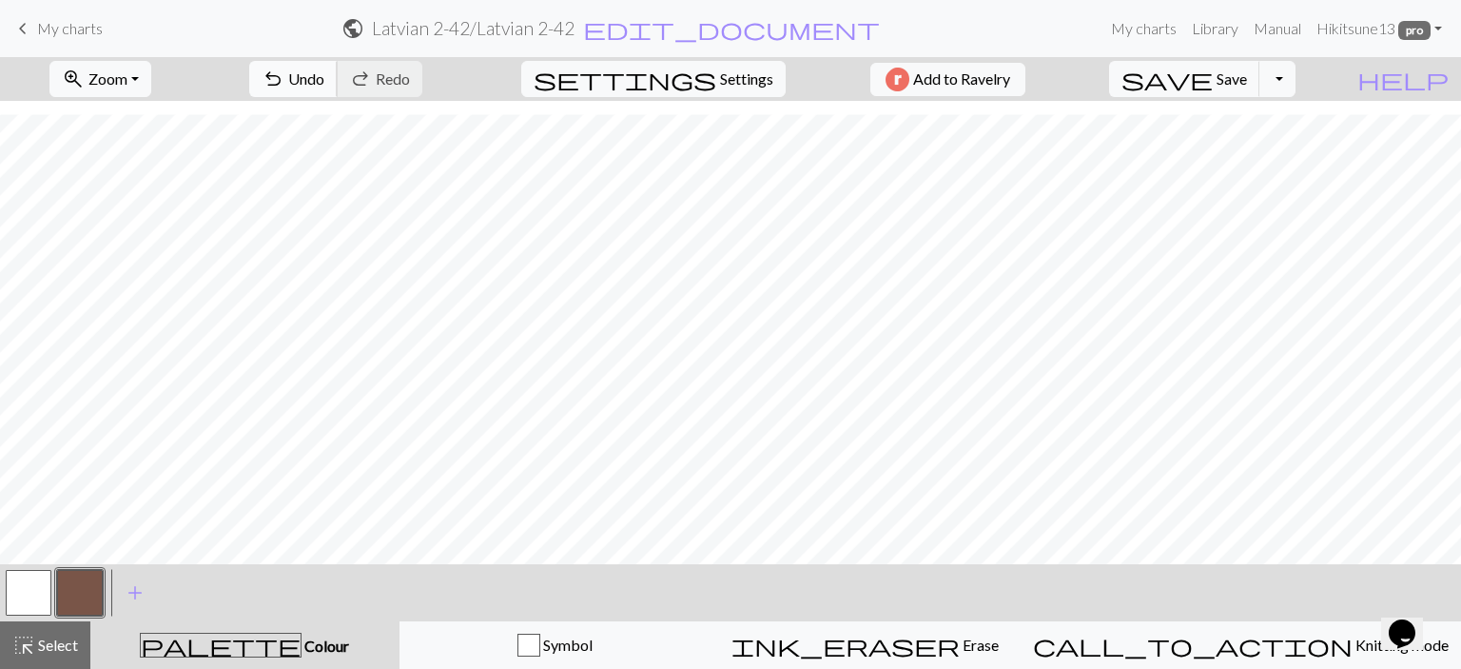
click at [324, 82] on span "Undo" at bounding box center [306, 78] width 36 height 18
drag, startPoint x: 35, startPoint y: 647, endPoint x: 266, endPoint y: 597, distance: 236.6
click at [36, 646] on span "Select" at bounding box center [56, 645] width 43 height 18
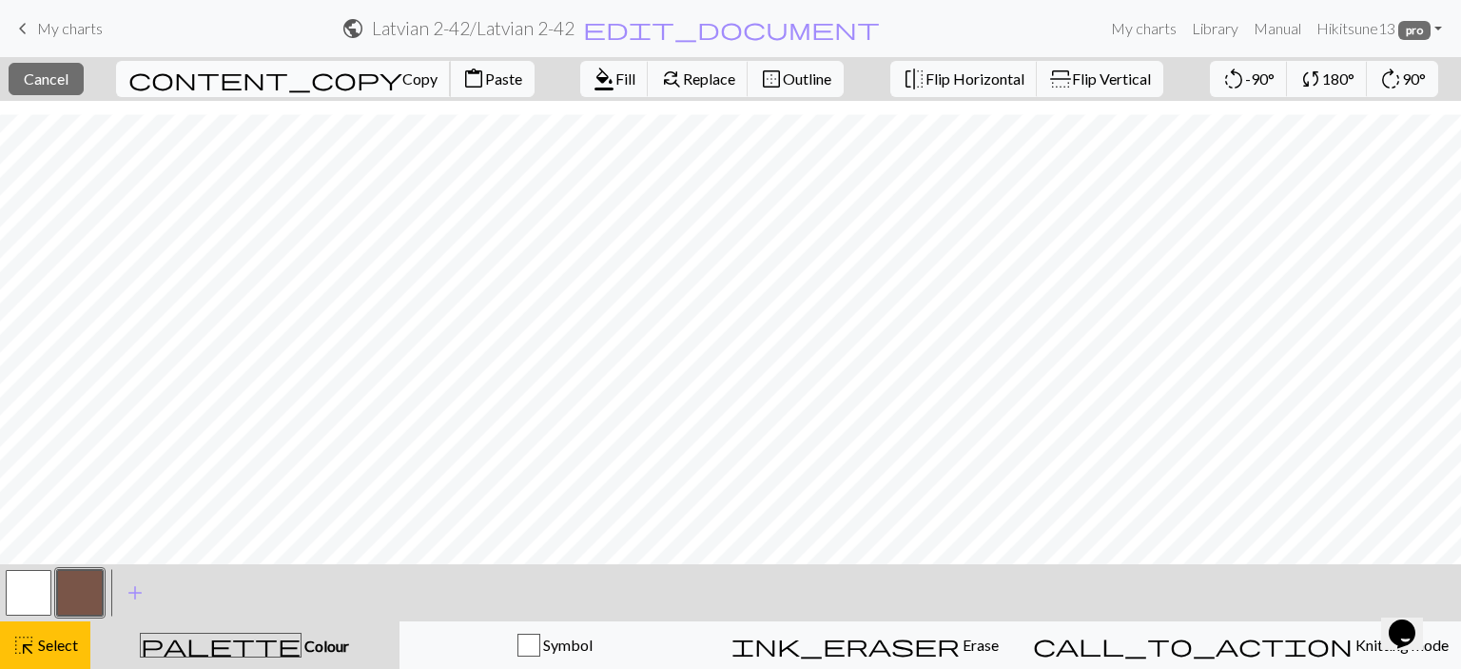
click at [216, 79] on span "content_copy" at bounding box center [265, 79] width 274 height 27
click at [485, 71] on span "Paste" at bounding box center [503, 78] width 37 height 18
click at [450, 68] on button "content_paste Paste" at bounding box center [492, 79] width 85 height 36
drag, startPoint x: 31, startPoint y: 646, endPoint x: 108, endPoint y: 578, distance: 102.4
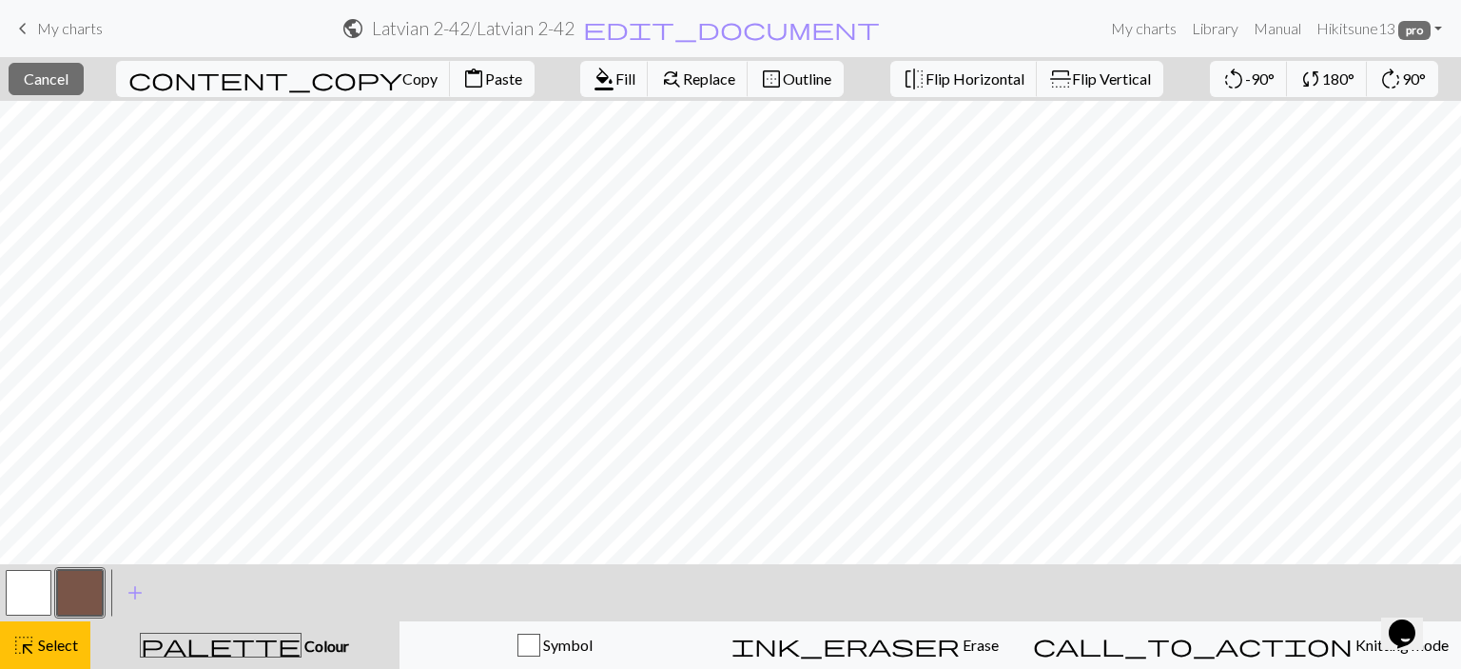
click at [31, 645] on span "highlight_alt" at bounding box center [23, 645] width 23 height 27
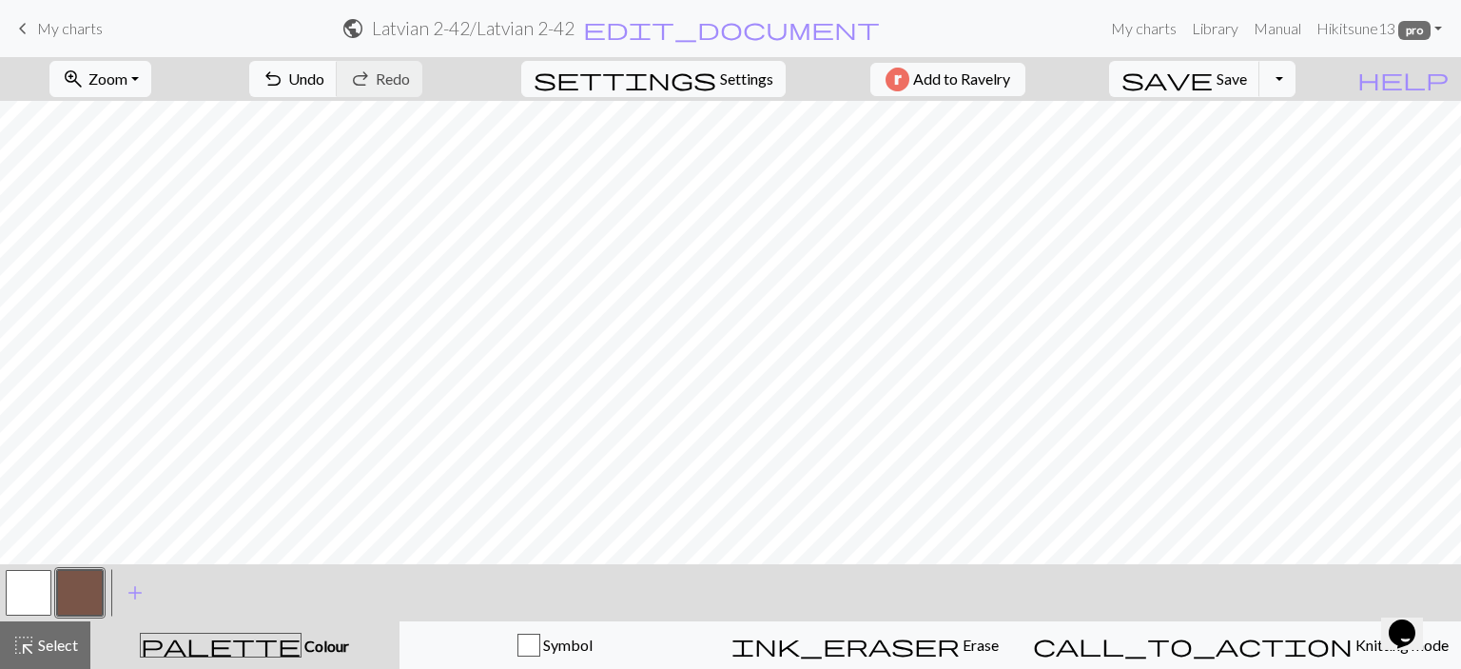
click at [84, 578] on button "button" at bounding box center [80, 593] width 46 height 46
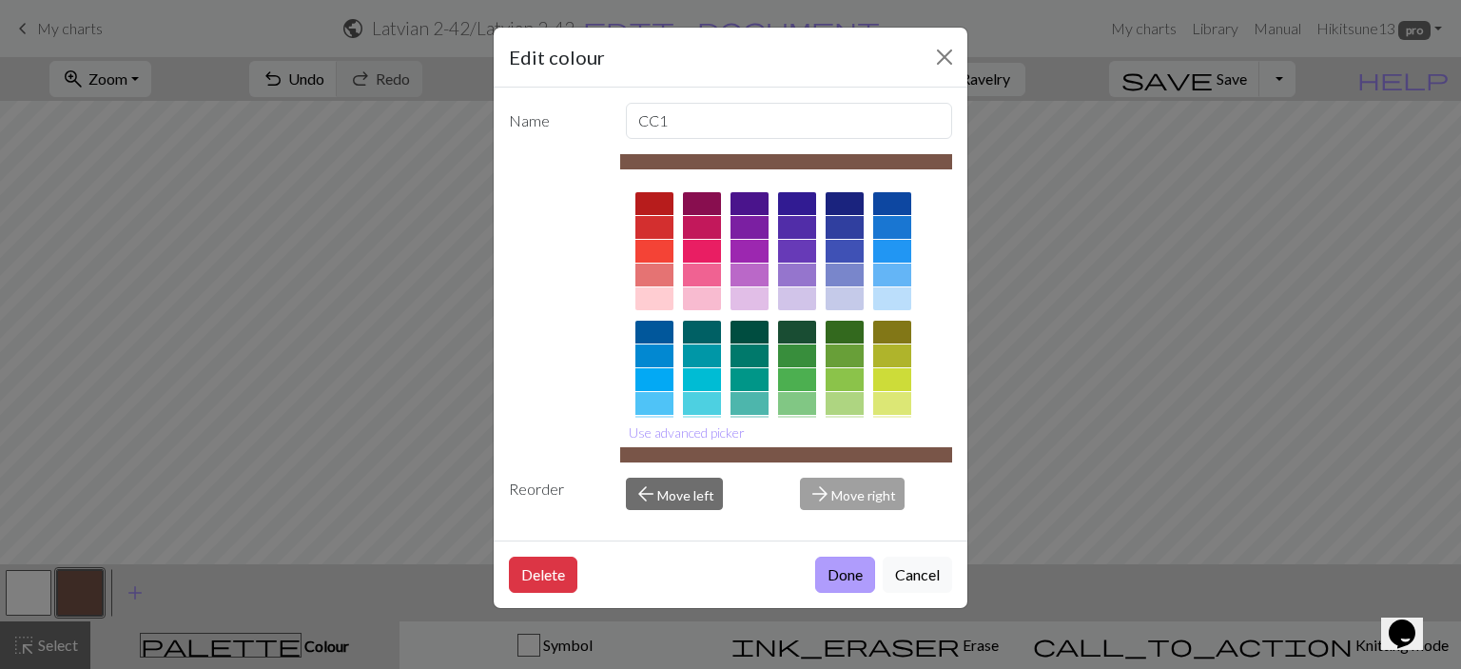
click at [836, 581] on button "Done" at bounding box center [845, 575] width 60 height 36
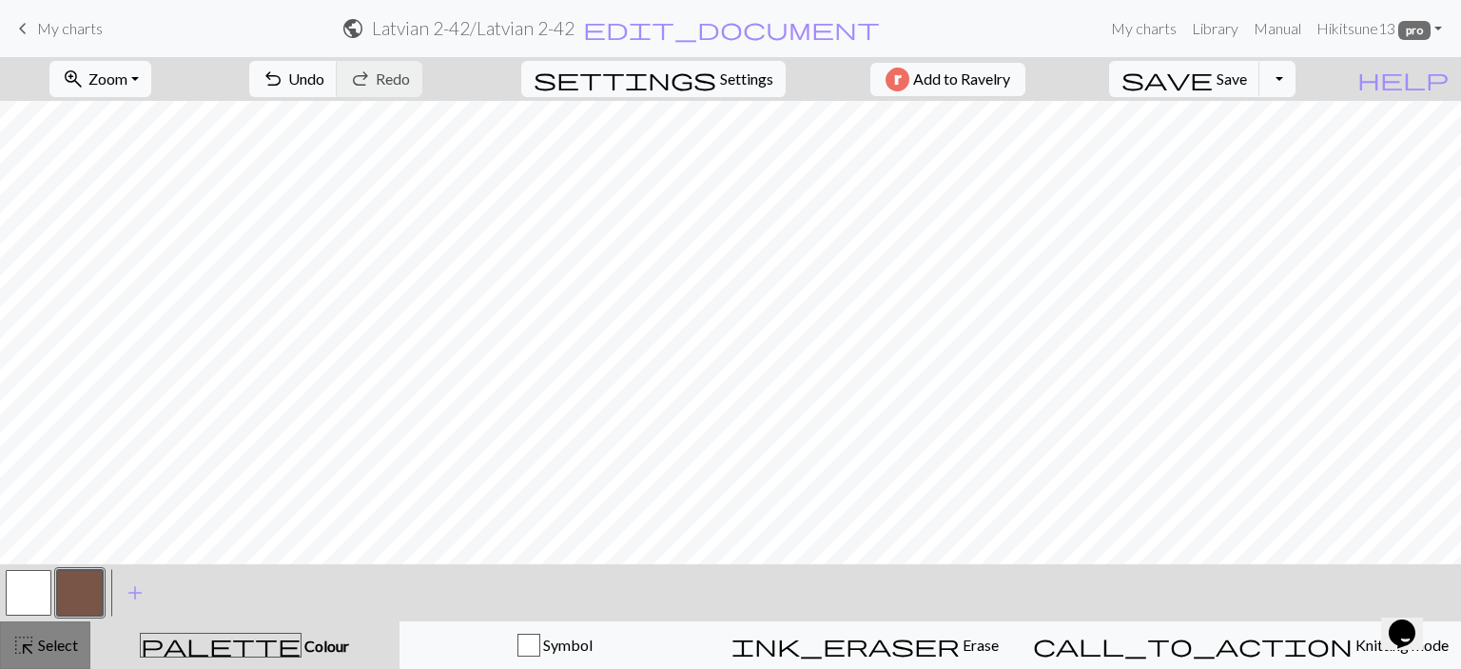
click at [51, 642] on span "Select" at bounding box center [56, 645] width 43 height 18
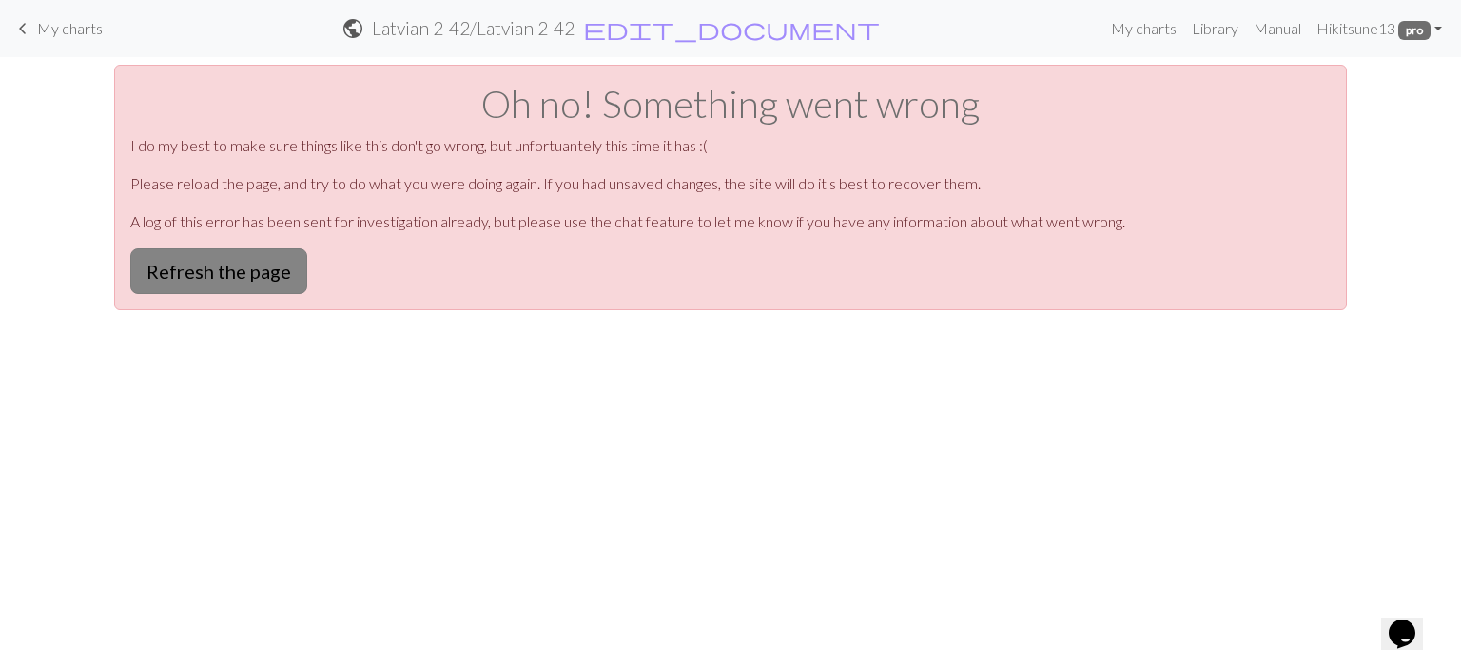
click at [233, 252] on button "Refresh the page" at bounding box center [218, 271] width 177 height 46
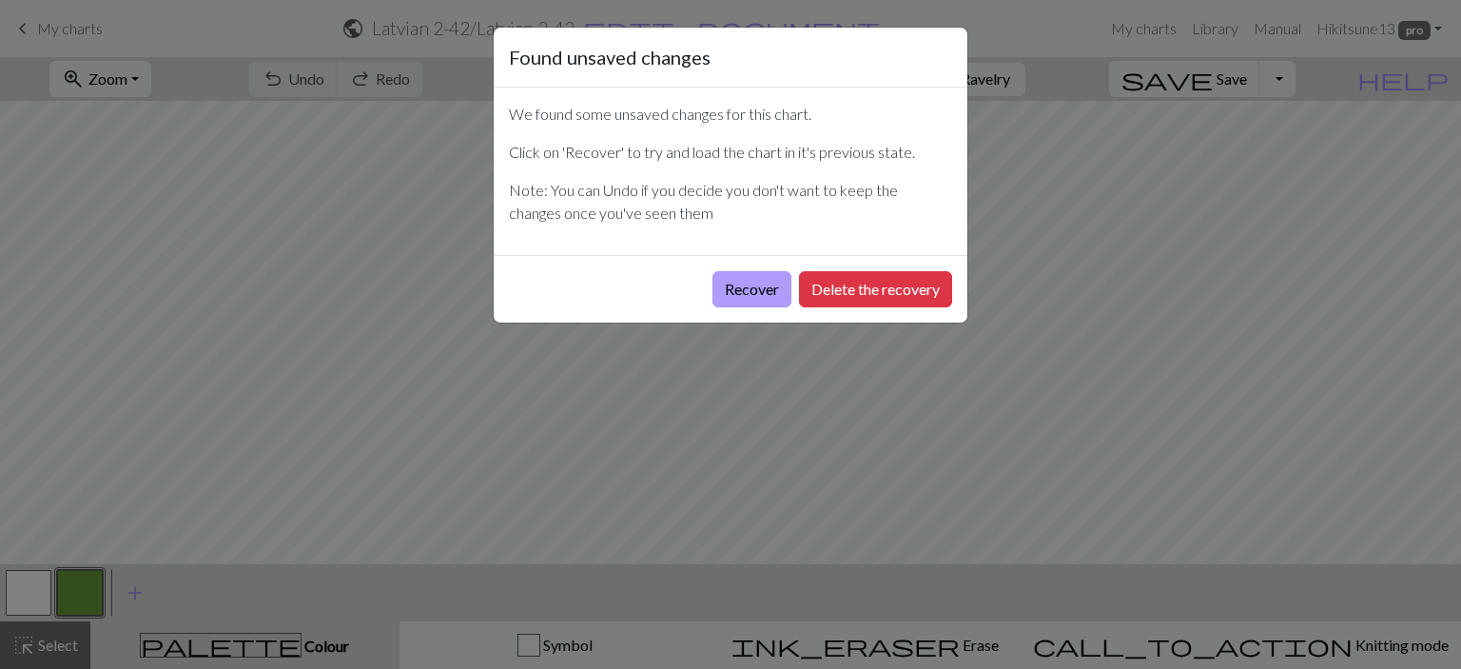
click at [751, 288] on button "Recover" at bounding box center [752, 289] width 79 height 36
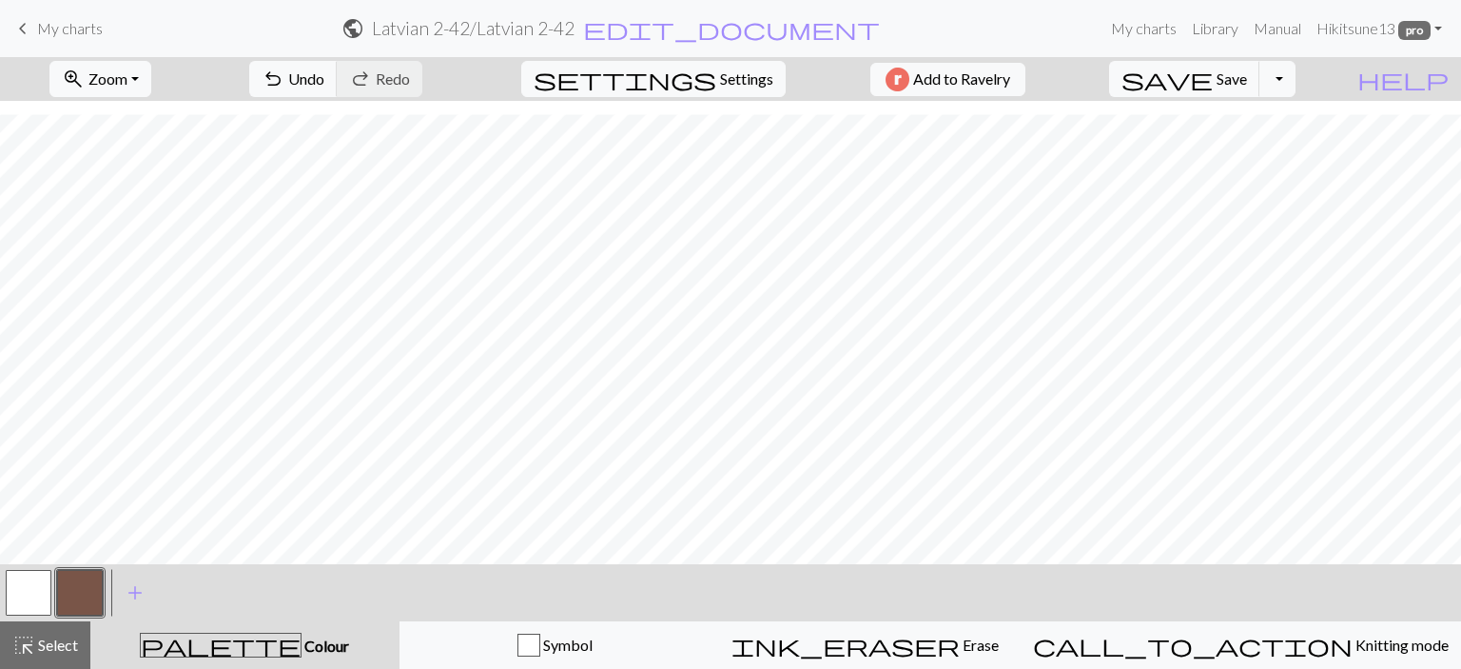
scroll to position [206, 0]
click at [32, 647] on span "highlight_alt" at bounding box center [23, 645] width 23 height 27
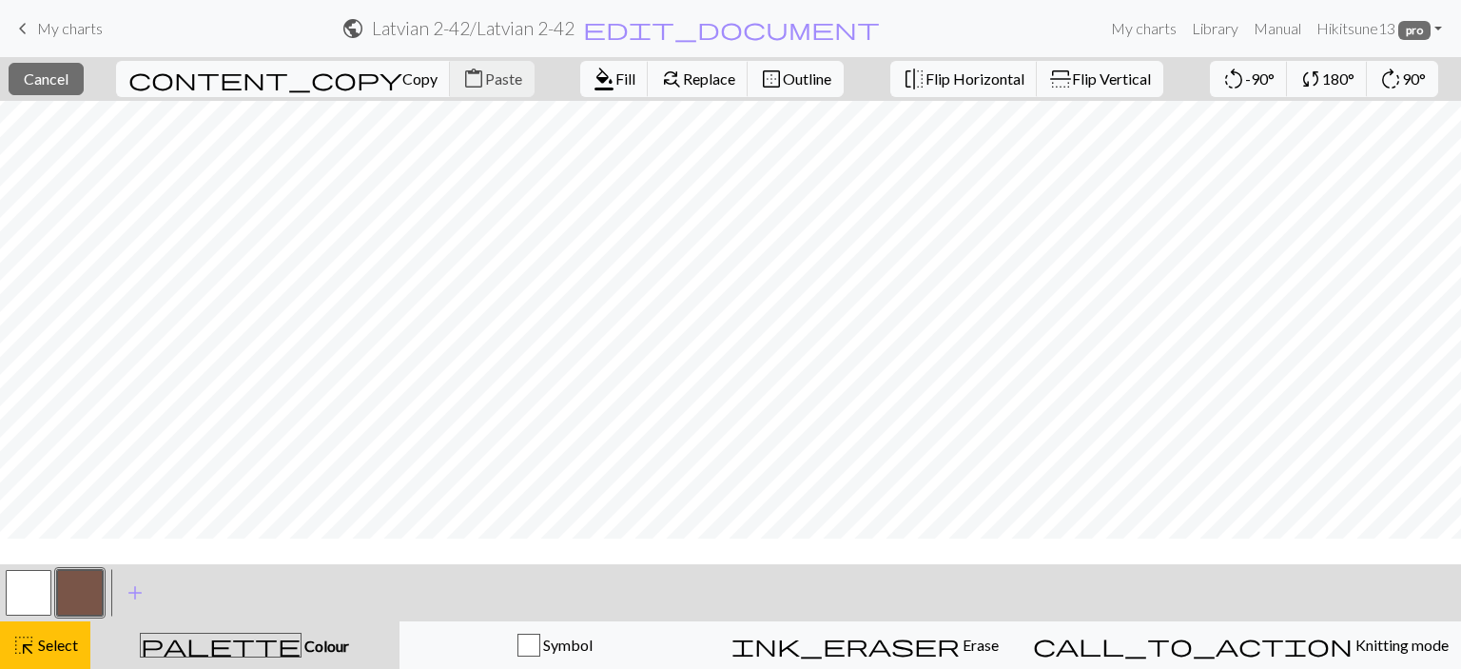
scroll to position [0, 0]
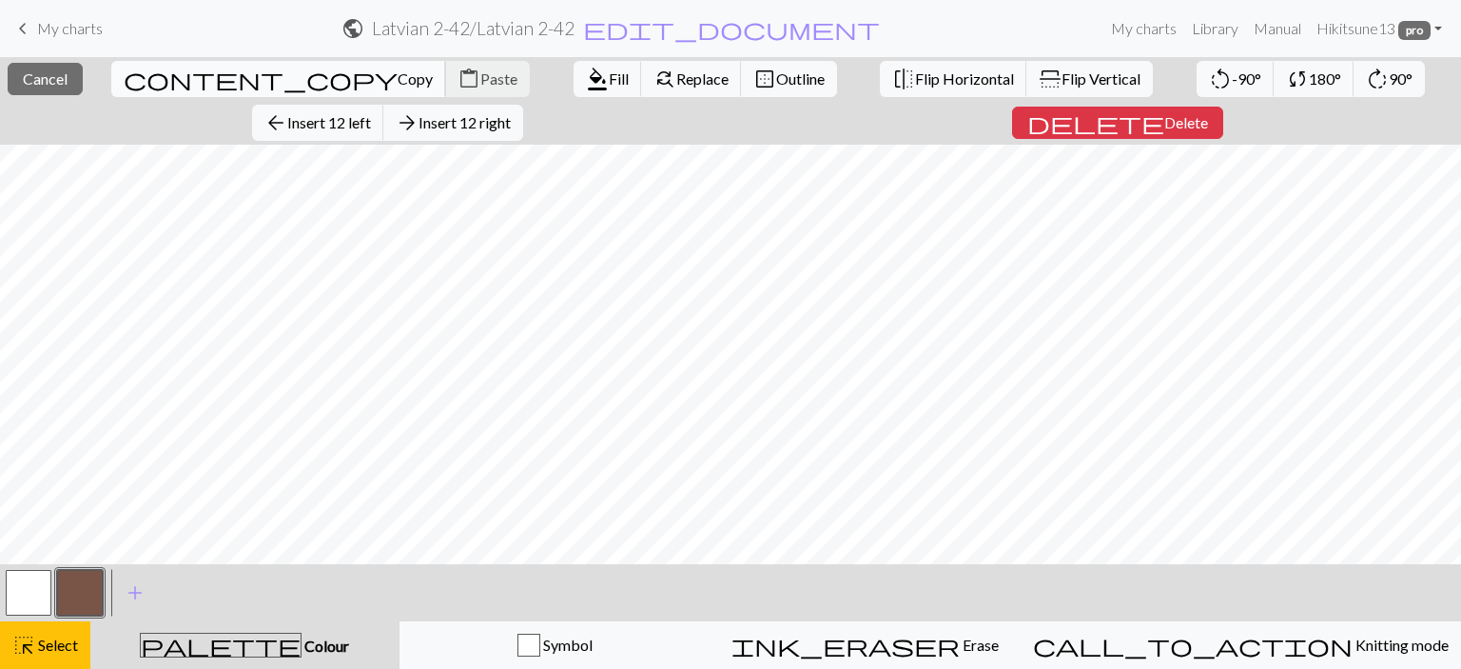
click at [398, 72] on span "Copy" at bounding box center [415, 78] width 35 height 18
click at [481, 80] on span "Paste" at bounding box center [499, 78] width 37 height 18
drag, startPoint x: 57, startPoint y: 650, endPoint x: 82, endPoint y: 598, distance: 57.9
click at [59, 648] on span "Select" at bounding box center [56, 645] width 43 height 18
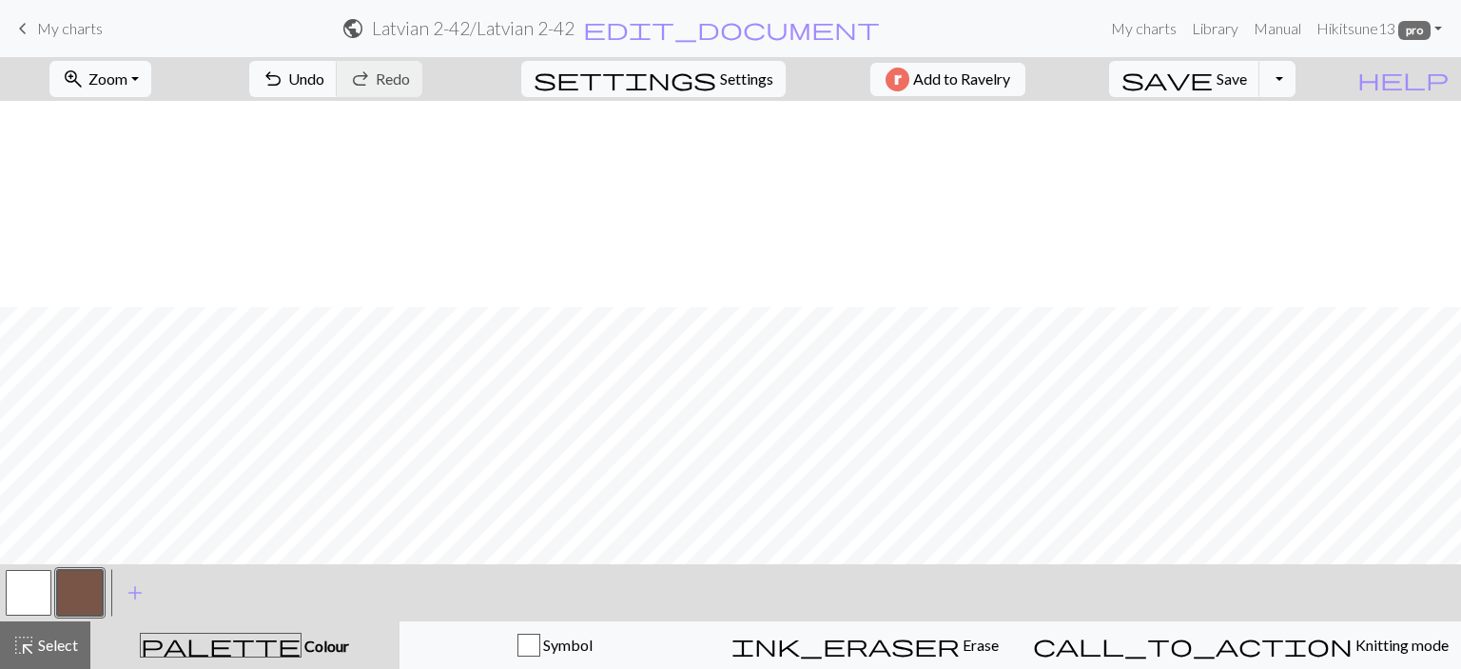
scroll to position [206, 0]
click at [91, 595] on button "button" at bounding box center [80, 593] width 46 height 46
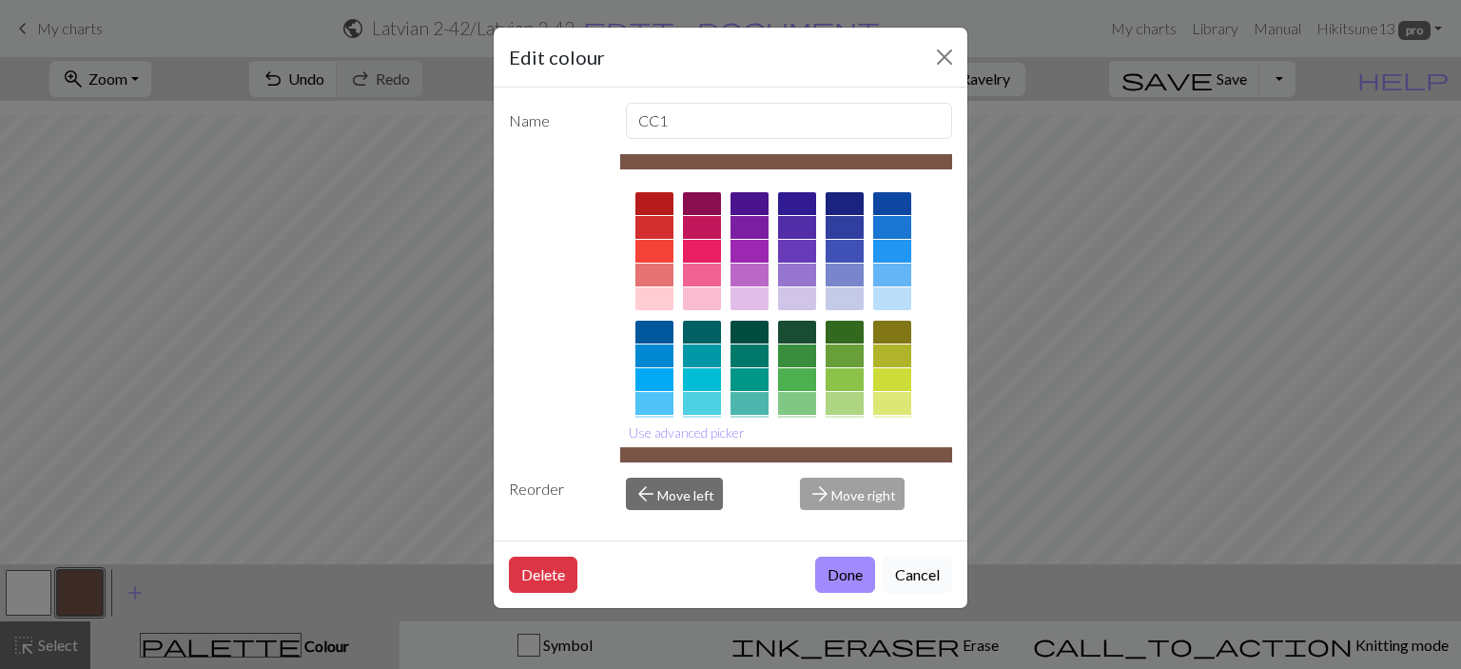
click at [936, 577] on button "Cancel" at bounding box center [917, 575] width 69 height 36
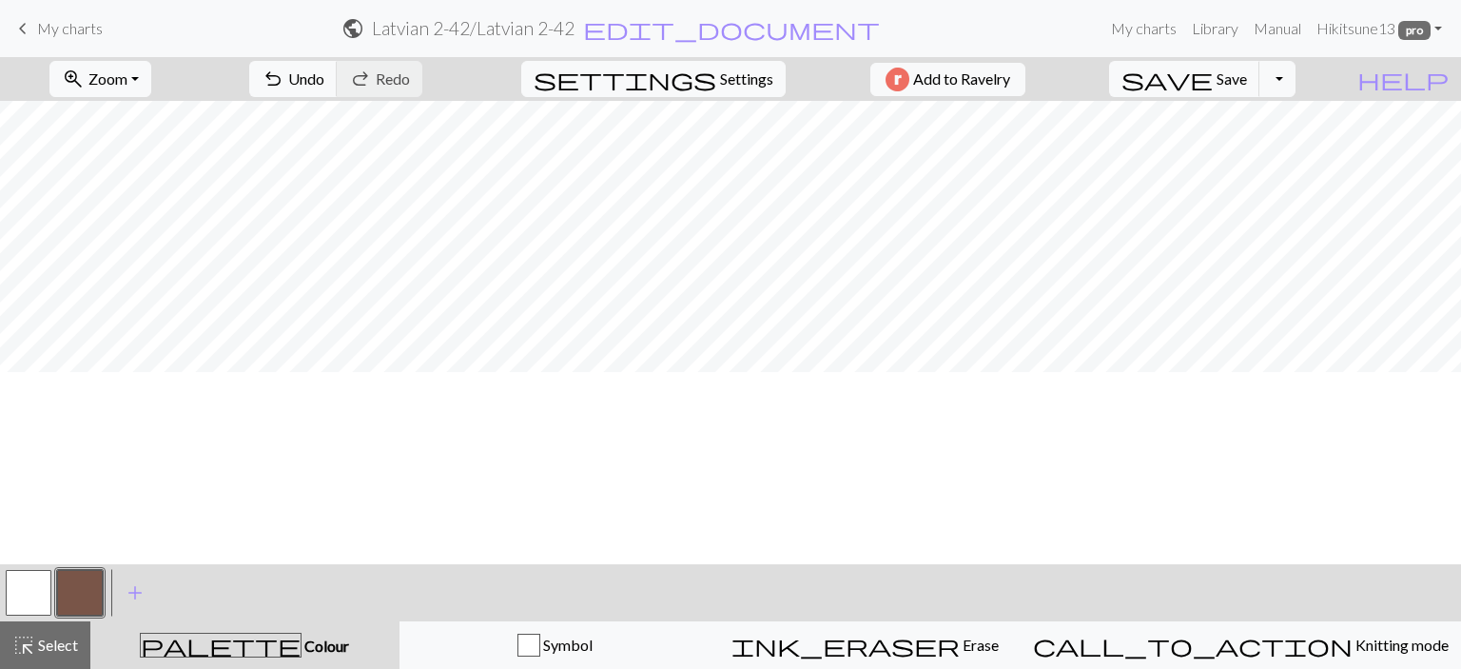
scroll to position [0, 0]
click at [1247, 86] on span "Save" at bounding box center [1232, 78] width 30 height 18
click at [23, 29] on span "keyboard_arrow_left" at bounding box center [22, 28] width 23 height 27
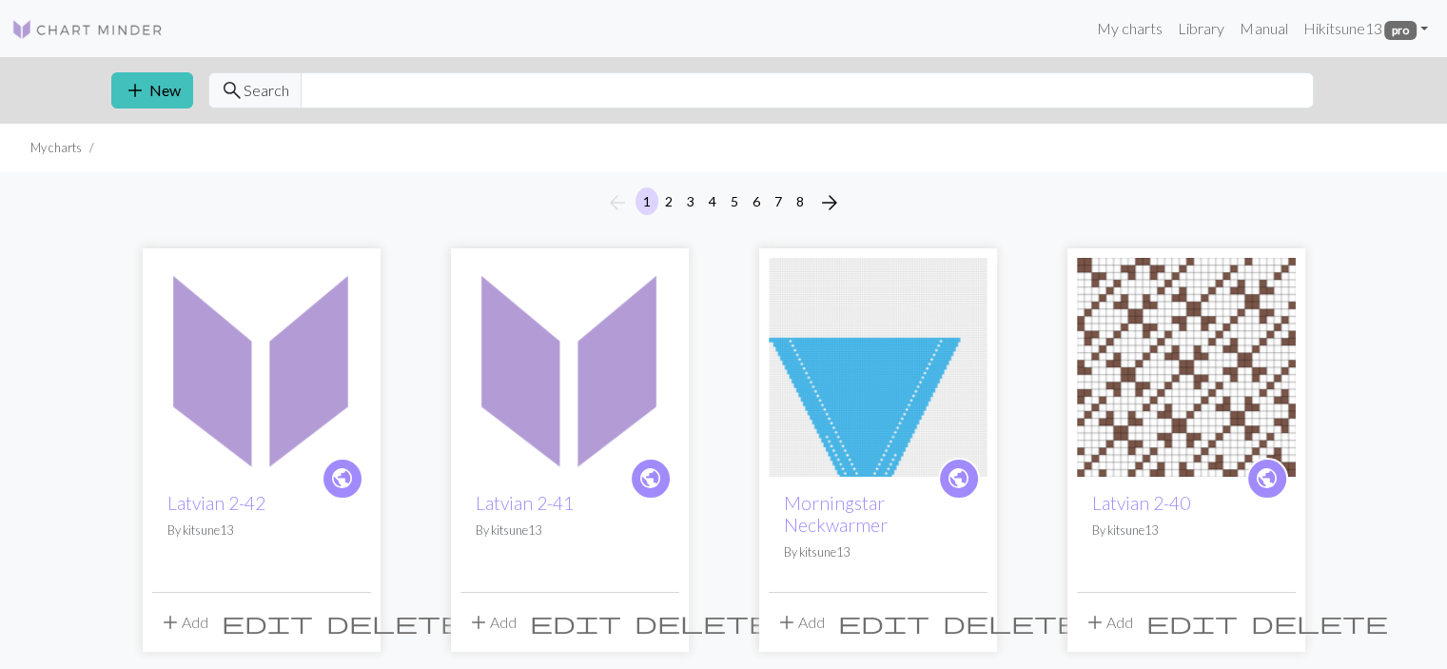
click at [301, 367] on img at bounding box center [261, 367] width 219 height 219
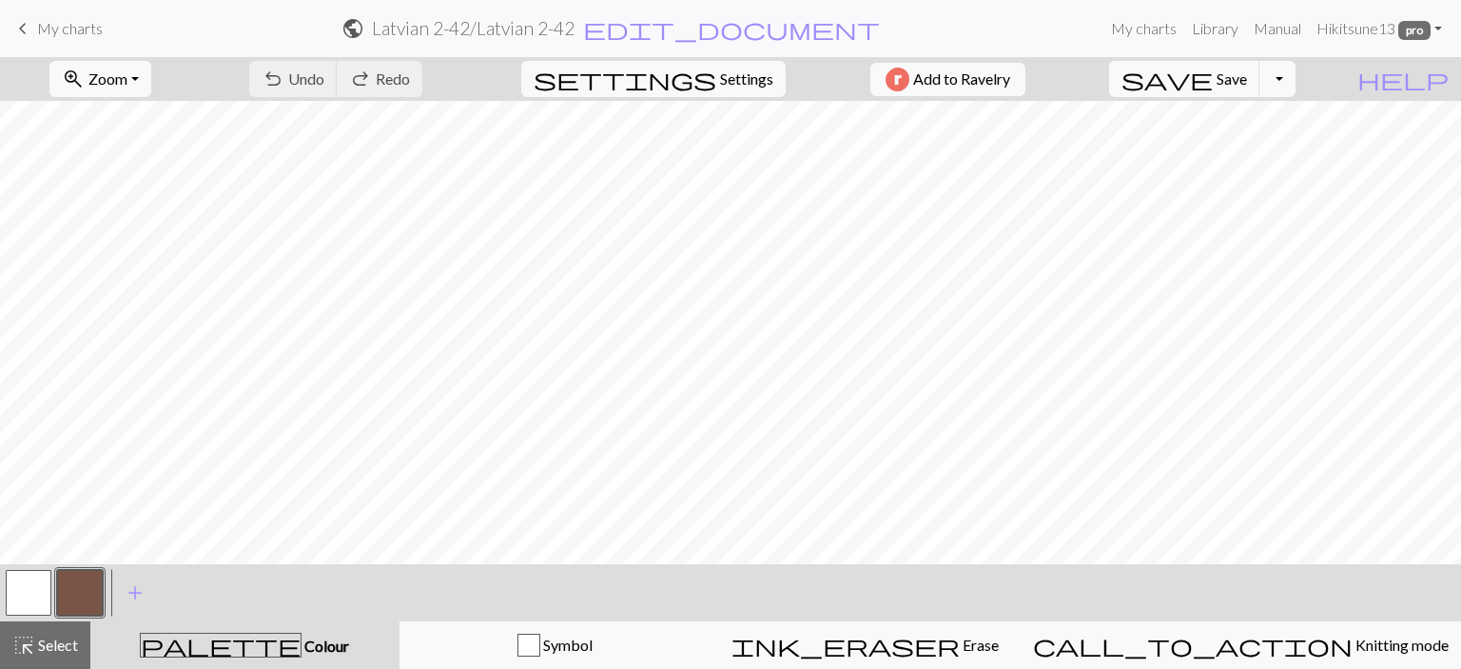
click at [57, 18] on link "keyboard_arrow_left My charts" at bounding box center [56, 28] width 91 height 32
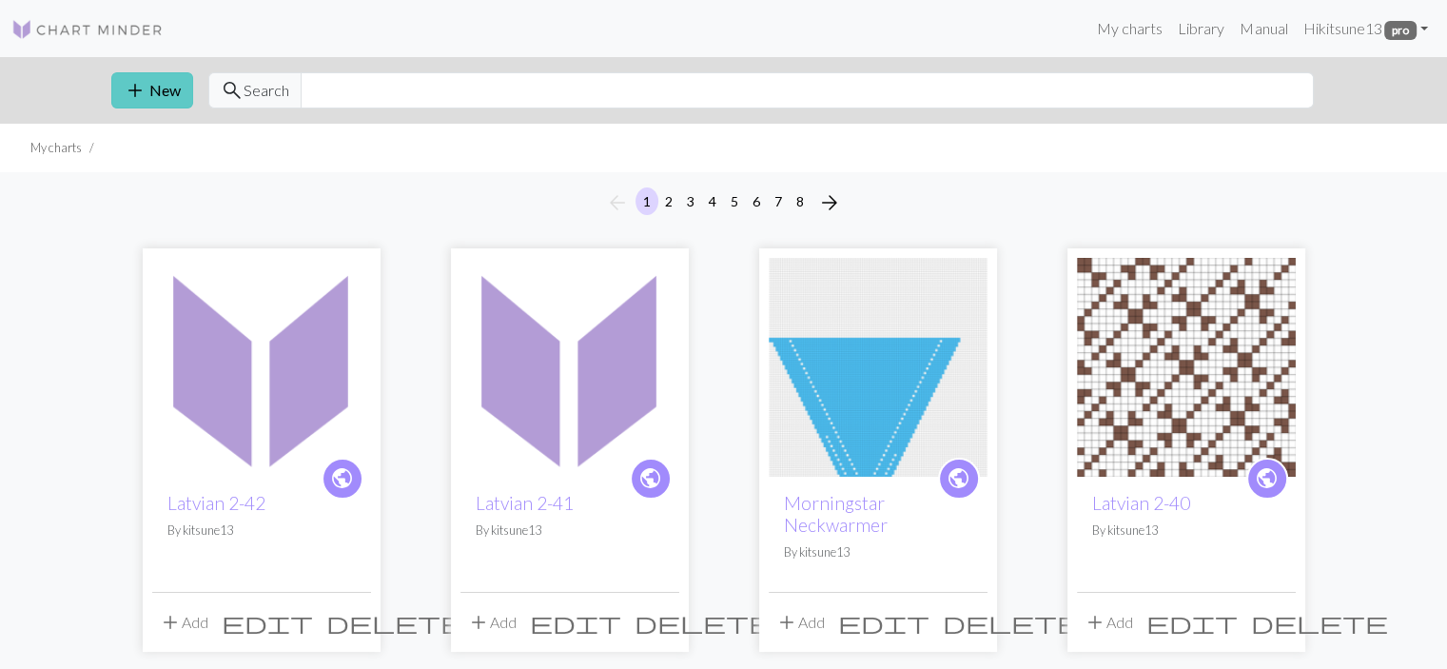
click at [170, 91] on button "add New" at bounding box center [152, 90] width 82 height 36
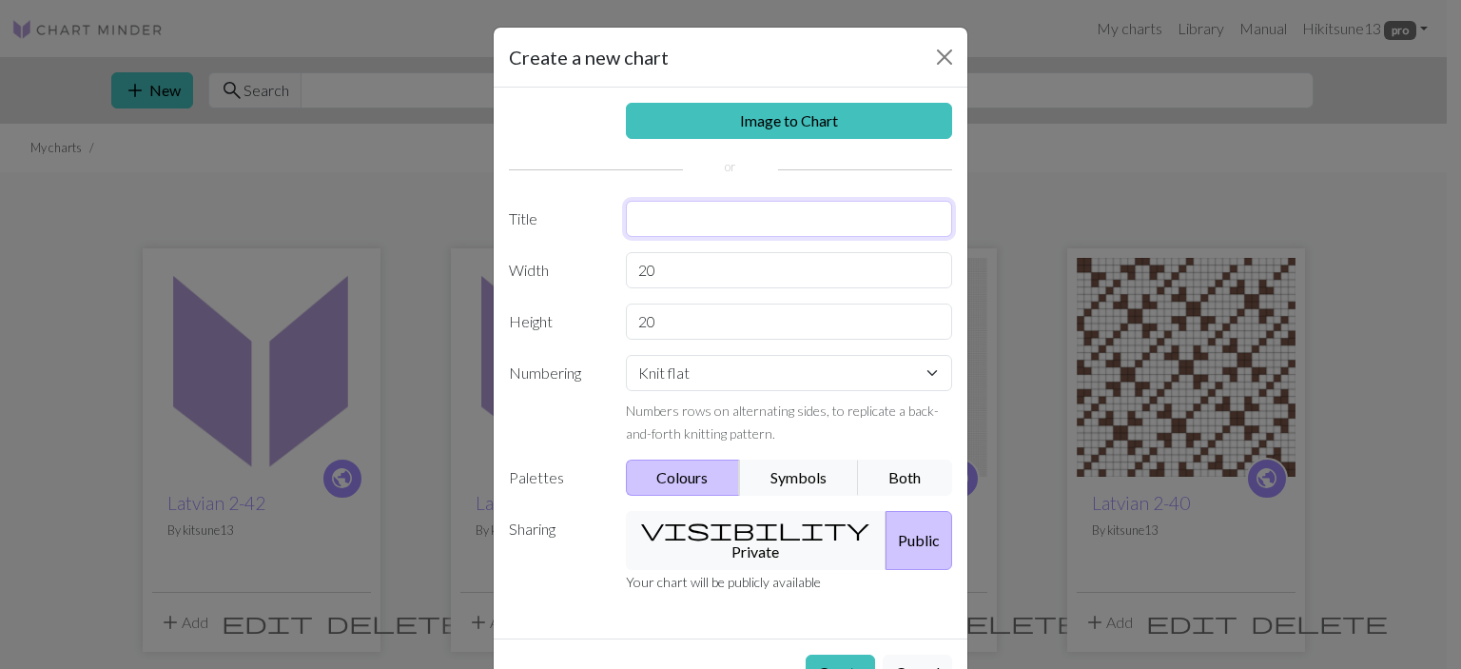
click at [712, 223] on input "text" at bounding box center [789, 219] width 327 height 36
type input "l"
type input "Latvian 2-43"
drag, startPoint x: 670, startPoint y: 265, endPoint x: 594, endPoint y: 262, distance: 76.2
click at [590, 261] on div "Width 20" at bounding box center [731, 270] width 466 height 36
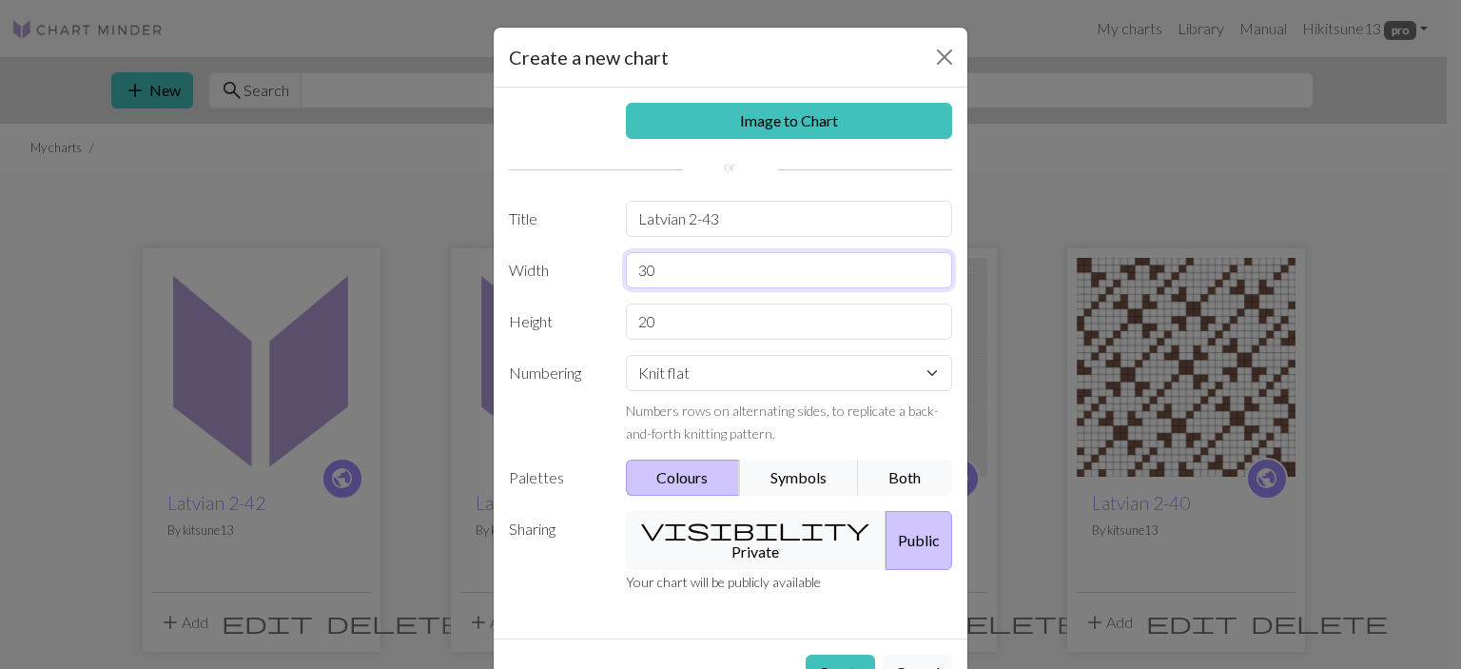
type input "30"
select select "round"
click at [626, 355] on select "Knit flat Knit in the round Lace knitting Cross stitch" at bounding box center [789, 373] width 327 height 36
click at [807, 655] on button "Create" at bounding box center [840, 673] width 69 height 36
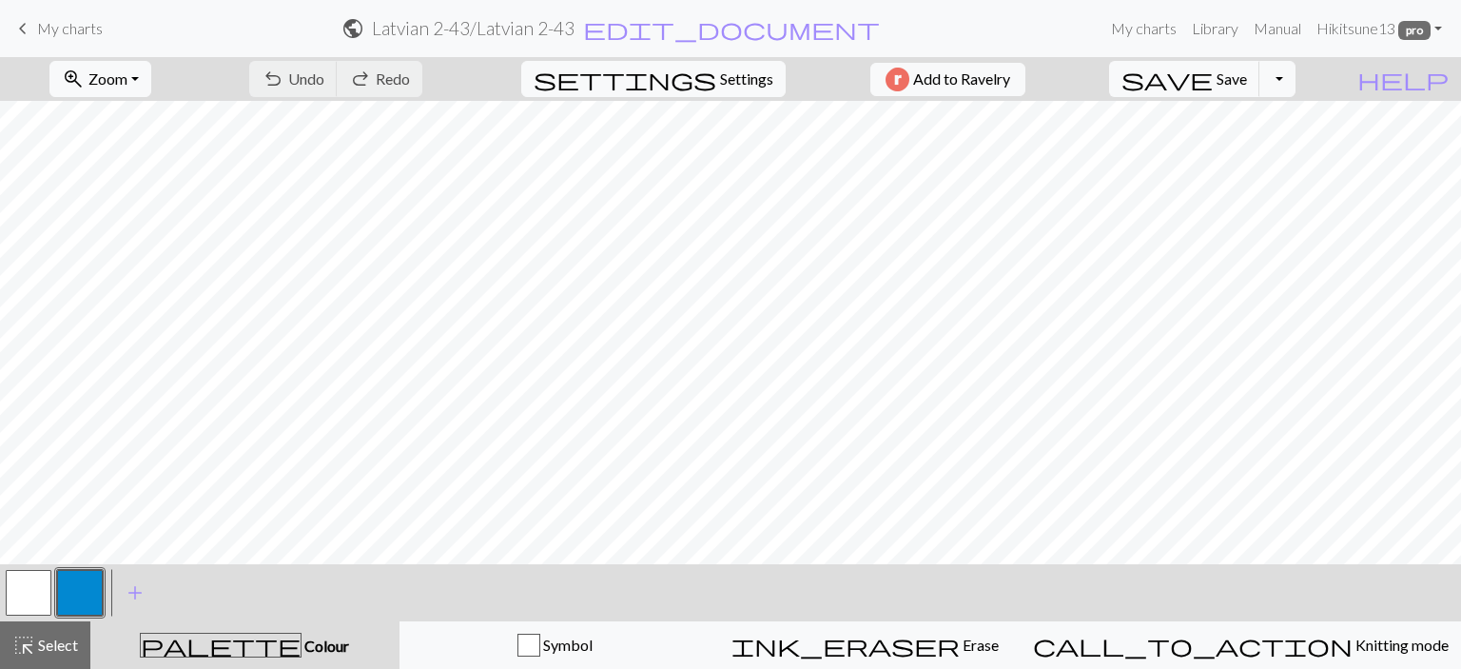
click at [76, 595] on button "button" at bounding box center [80, 593] width 46 height 46
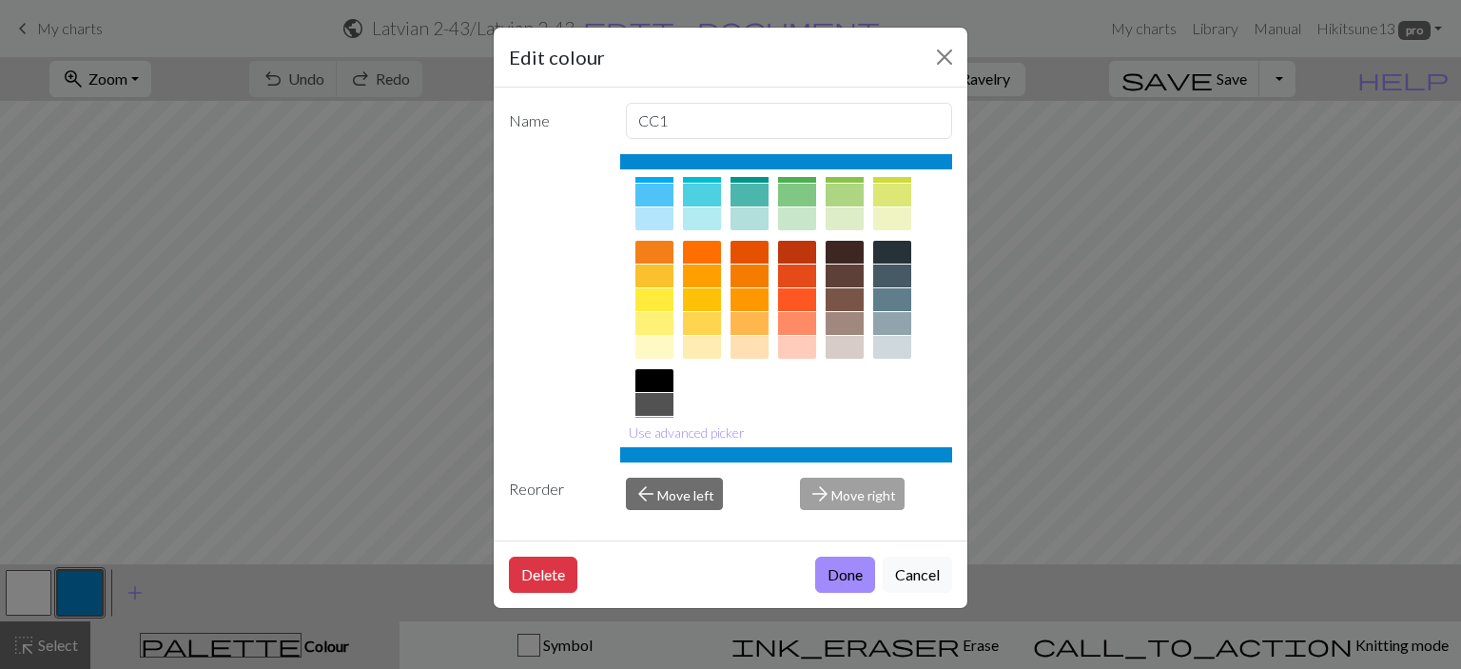
scroll to position [299, 0]
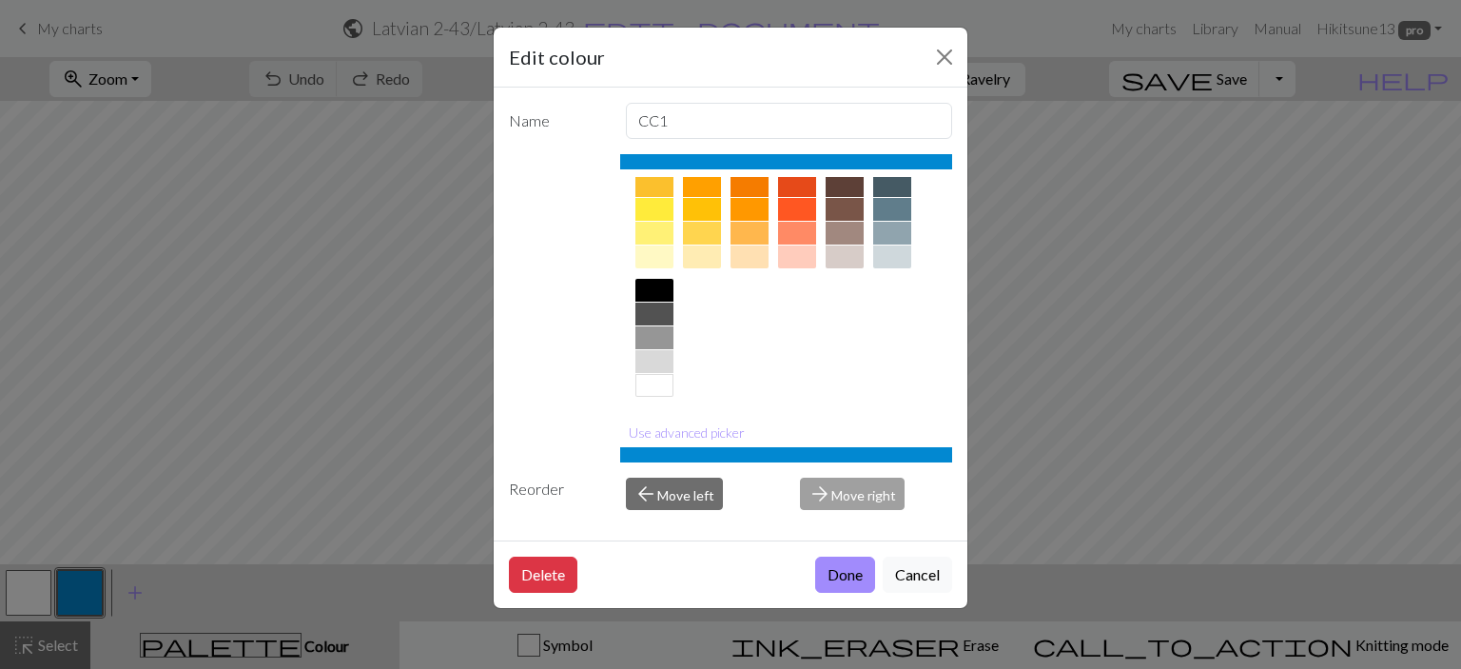
click at [837, 205] on div at bounding box center [845, 209] width 38 height 23
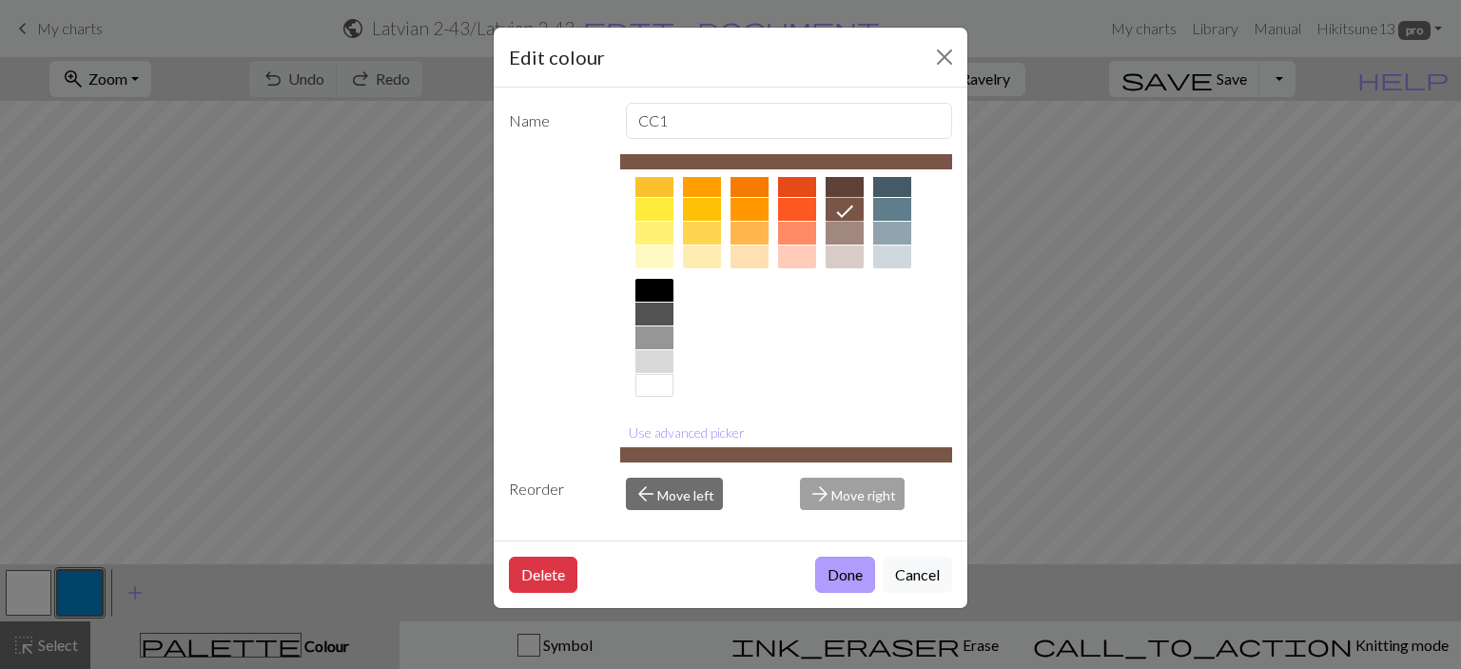
click at [853, 572] on button "Done" at bounding box center [845, 575] width 60 height 36
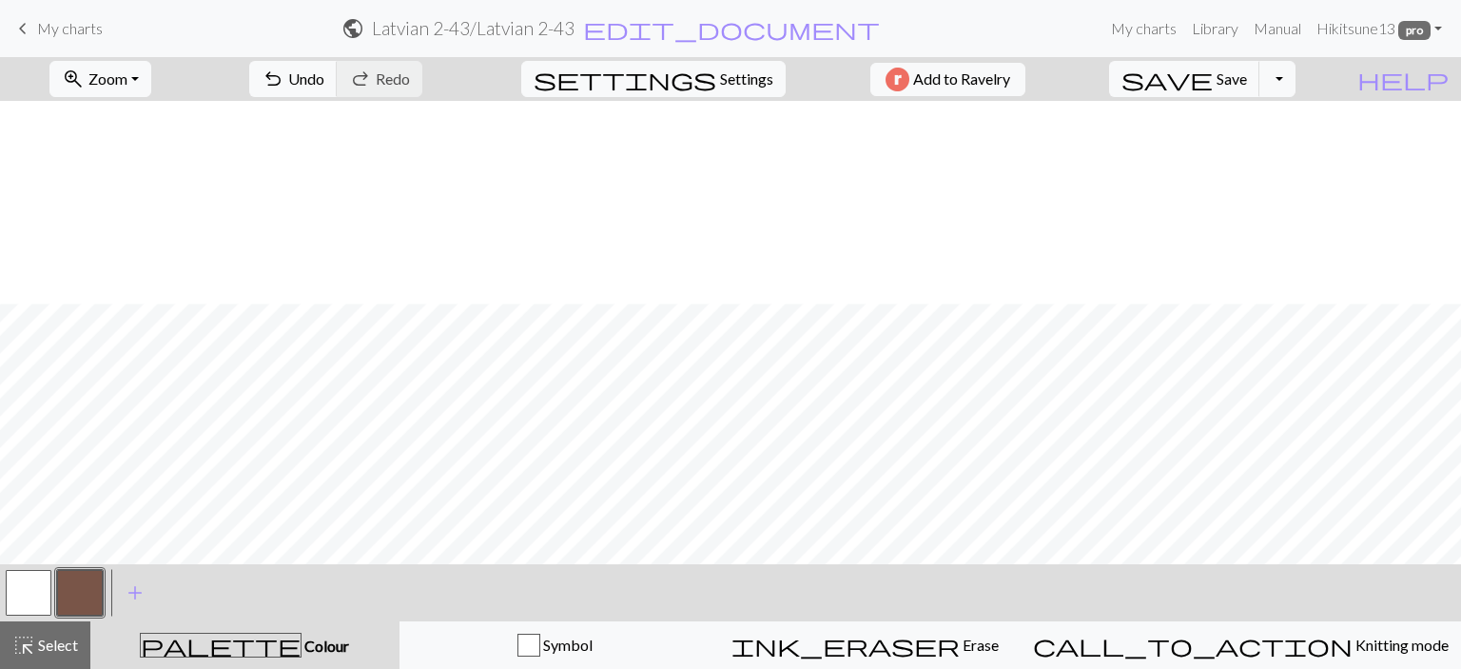
scroll to position [206, 0]
click at [67, 637] on span "Select" at bounding box center [56, 645] width 43 height 18
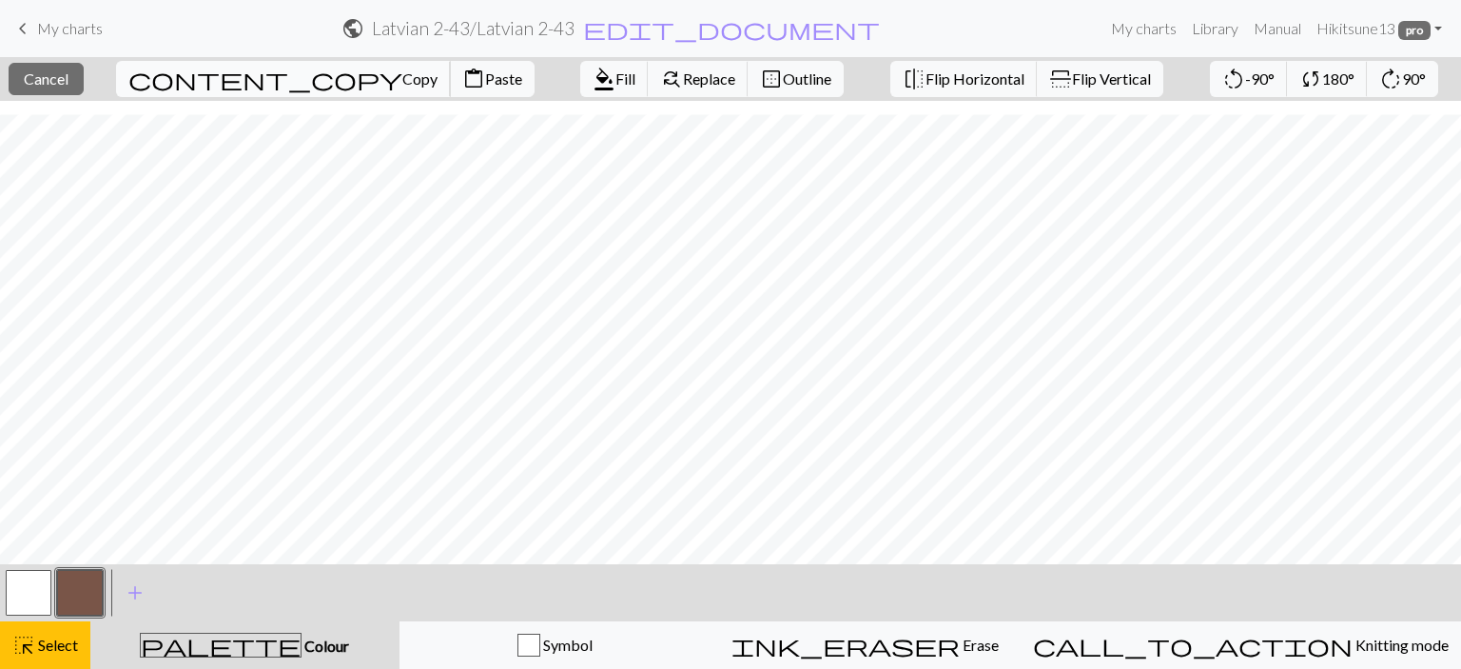
click at [402, 85] on span "Copy" at bounding box center [419, 78] width 35 height 18
click at [485, 78] on span "Paste" at bounding box center [503, 78] width 37 height 18
click at [66, 641] on span "Select" at bounding box center [56, 645] width 43 height 18
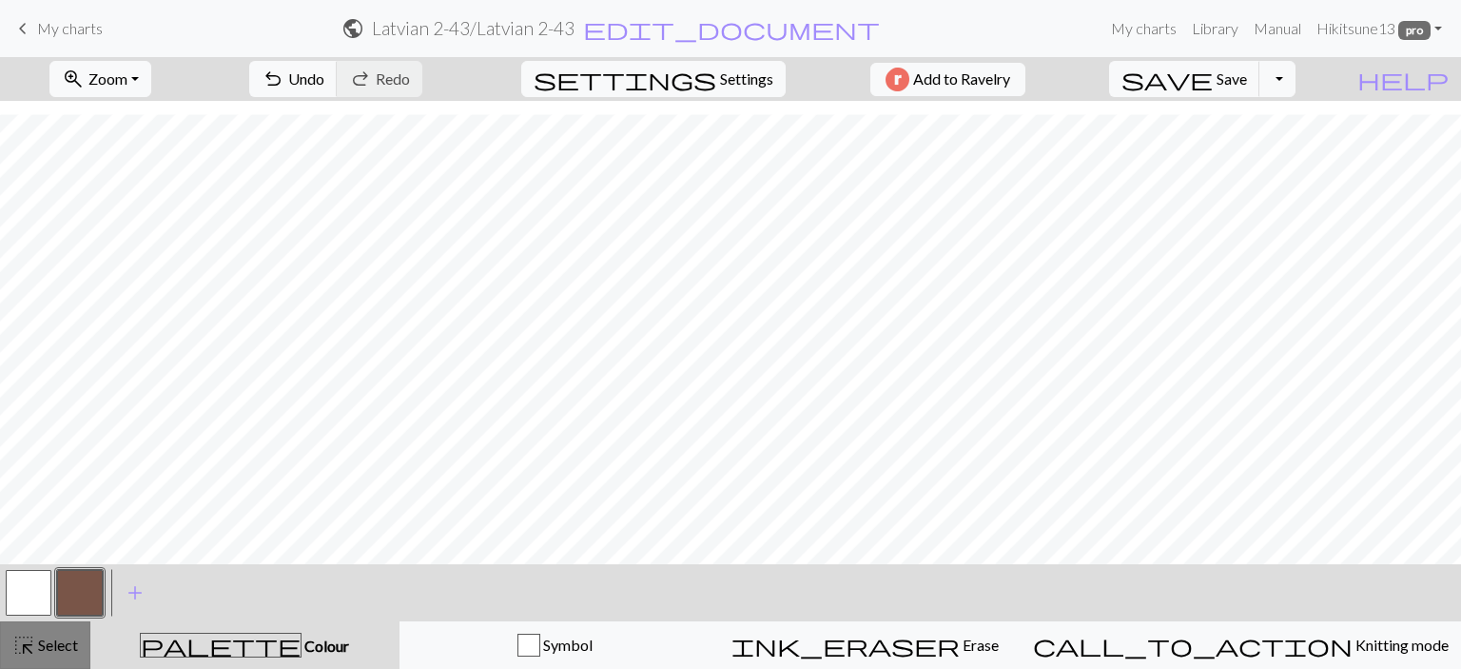
click at [59, 646] on span "Select" at bounding box center [56, 645] width 43 height 18
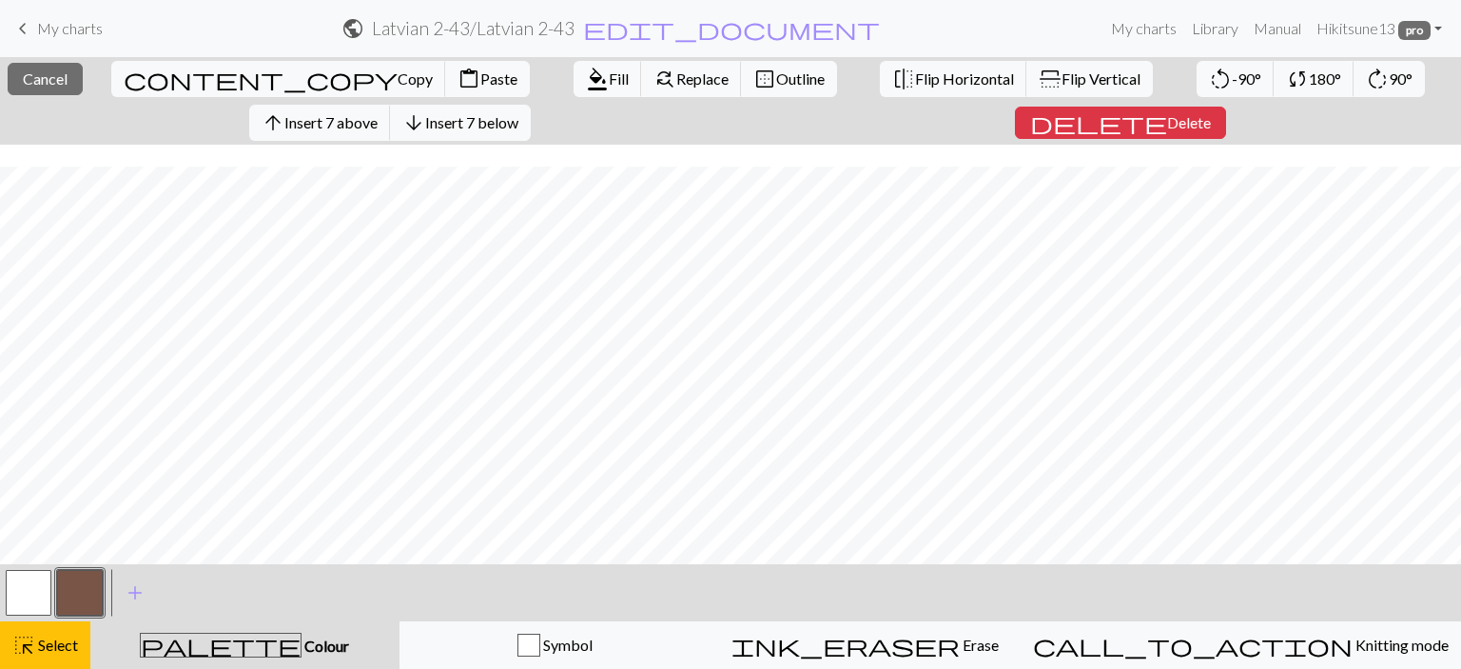
scroll to position [250, 0]
click at [398, 71] on span "Copy" at bounding box center [415, 78] width 35 height 18
click at [481, 82] on span "Paste" at bounding box center [499, 78] width 37 height 18
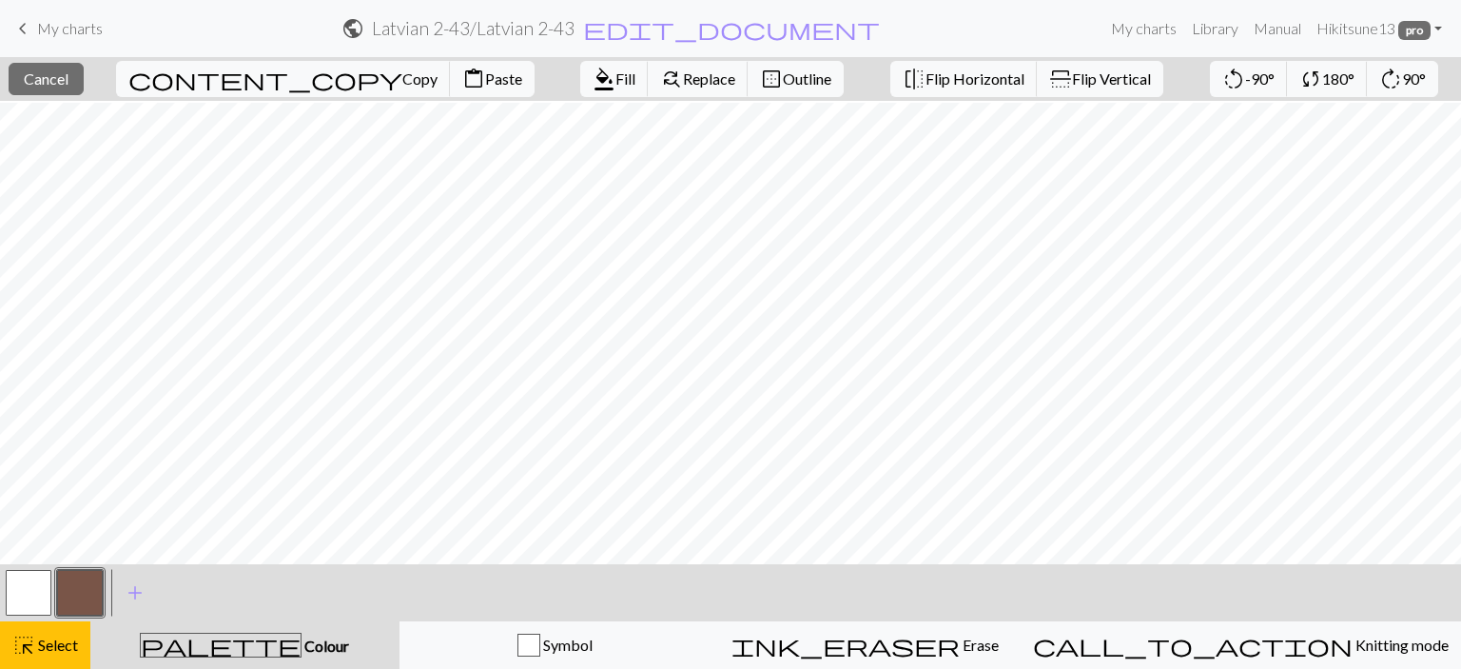
scroll to position [190, 0]
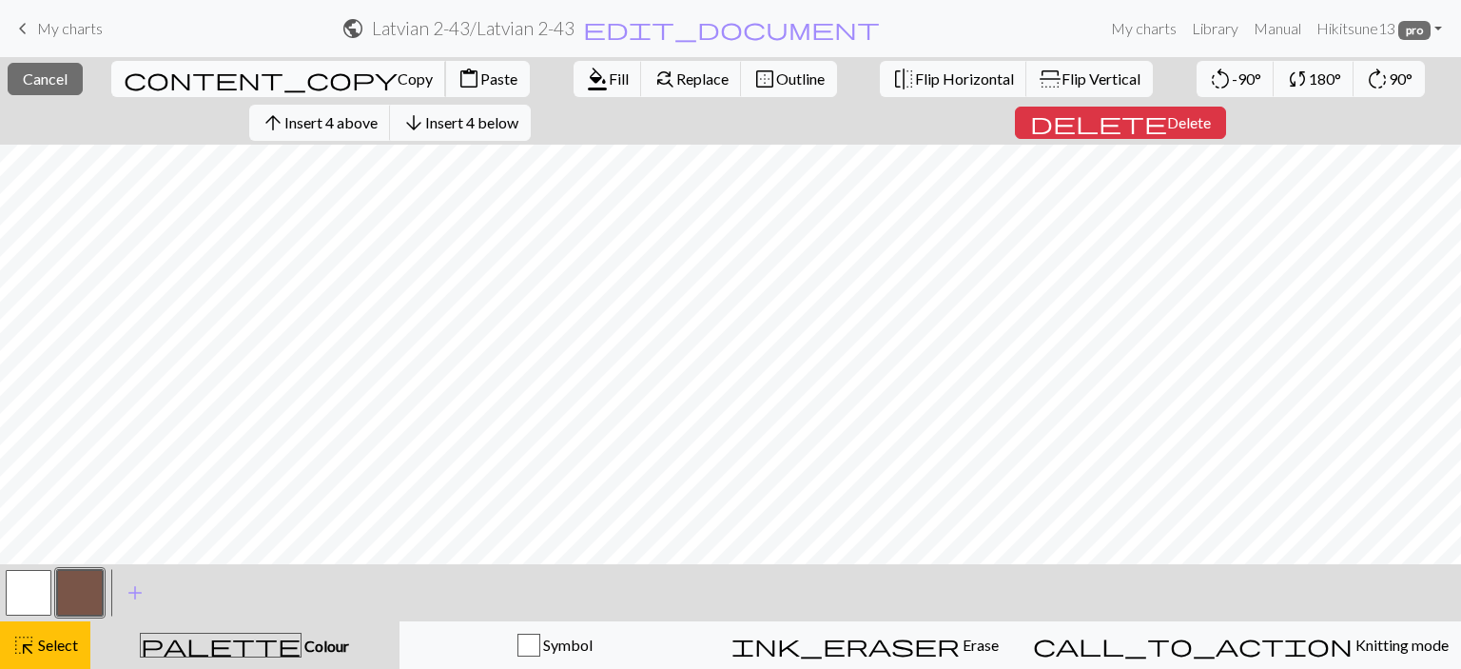
click at [398, 69] on span "Copy" at bounding box center [415, 78] width 35 height 18
click at [481, 71] on span "Paste" at bounding box center [499, 78] width 37 height 18
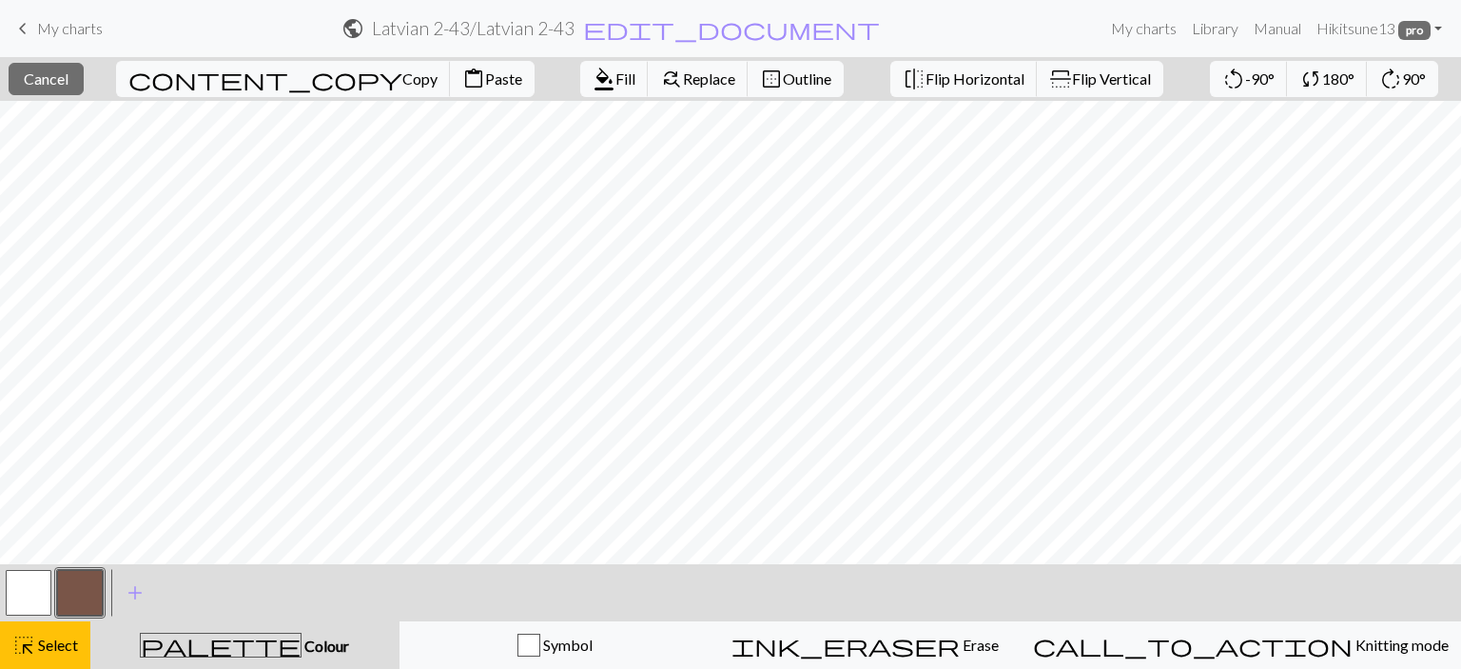
scroll to position [0, 0]
click at [63, 654] on span "Select" at bounding box center [56, 645] width 43 height 18
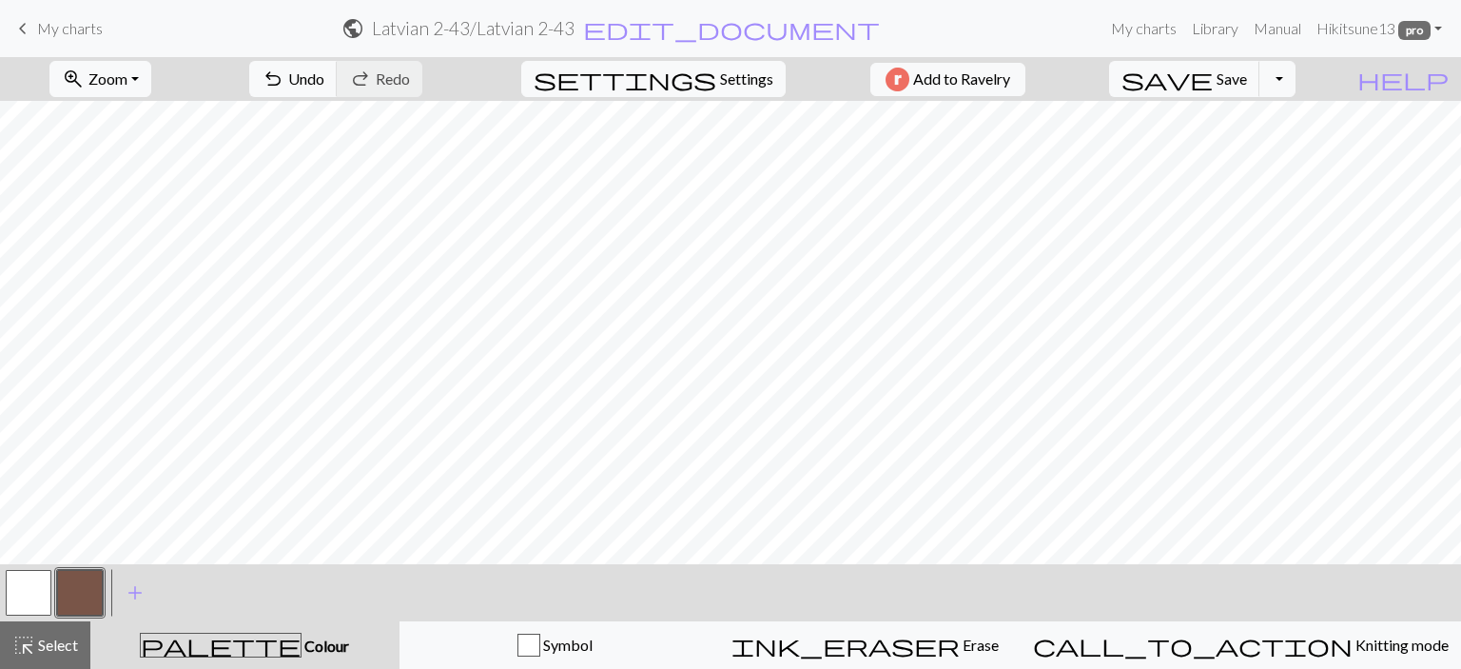
scroll to position [206, 0]
click at [1213, 88] on span "save" at bounding box center [1167, 79] width 91 height 27
click at [54, 24] on span "My charts" at bounding box center [70, 28] width 66 height 18
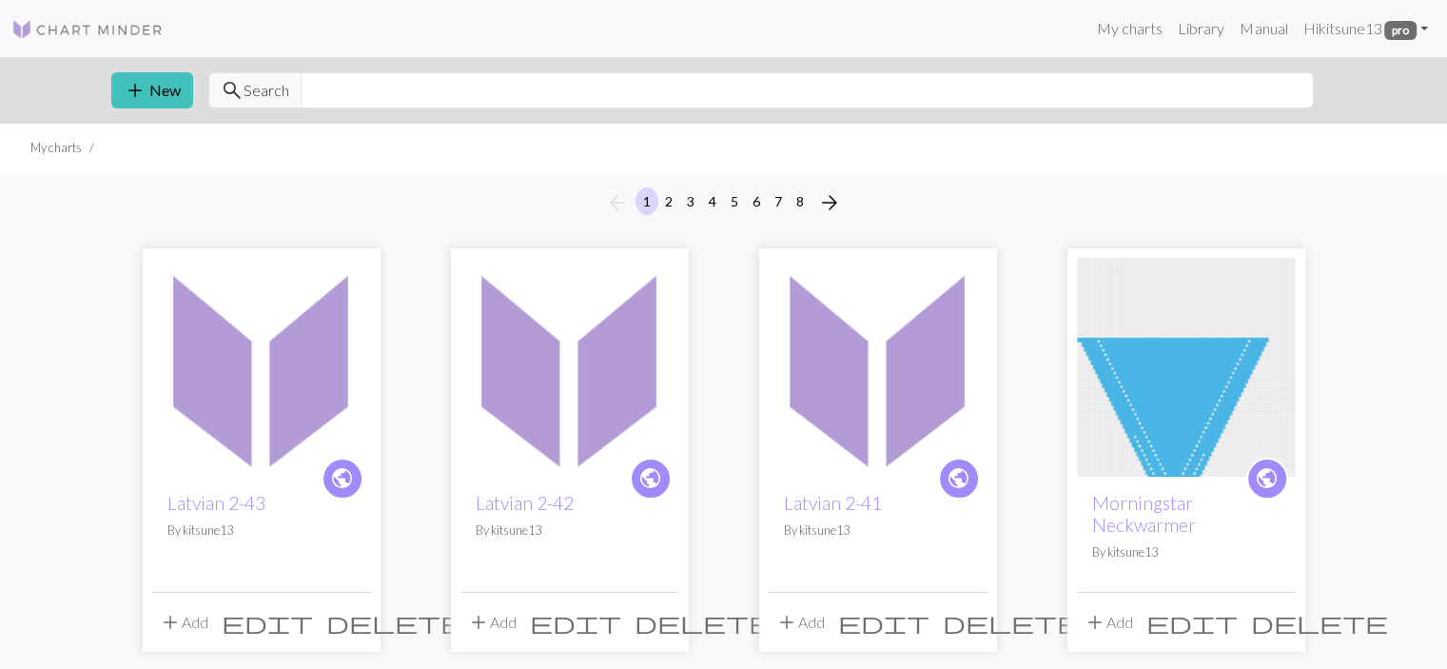
click at [206, 277] on img at bounding box center [261, 367] width 219 height 219
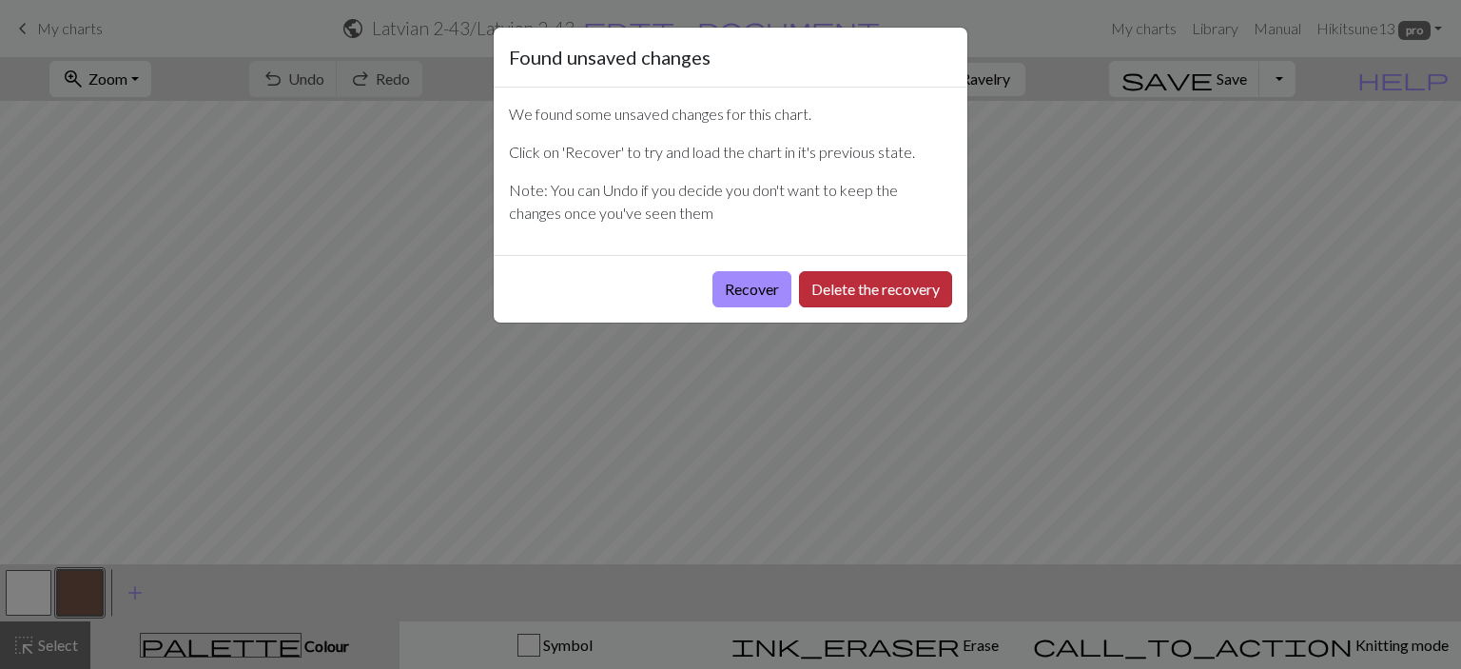
click at [917, 296] on button "Delete the recovery" at bounding box center [875, 289] width 153 height 36
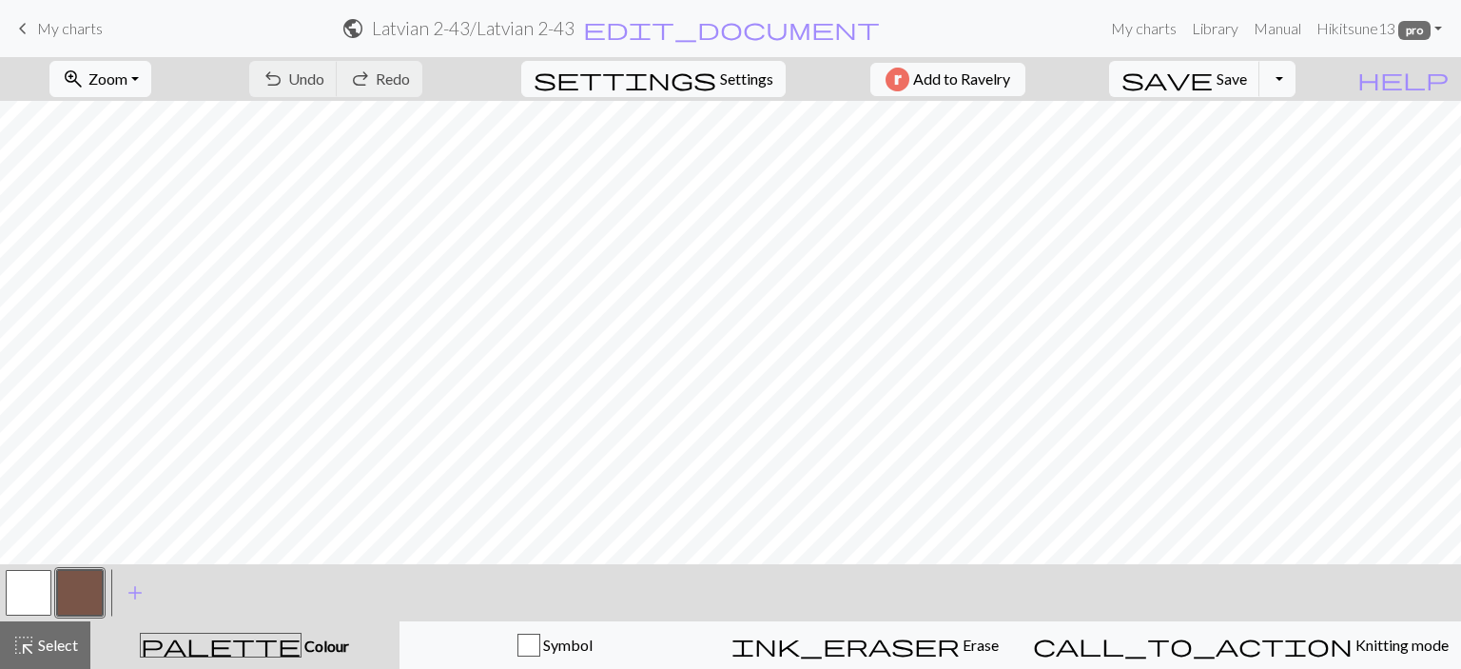
click at [57, 19] on span "My charts" at bounding box center [70, 28] width 66 height 18
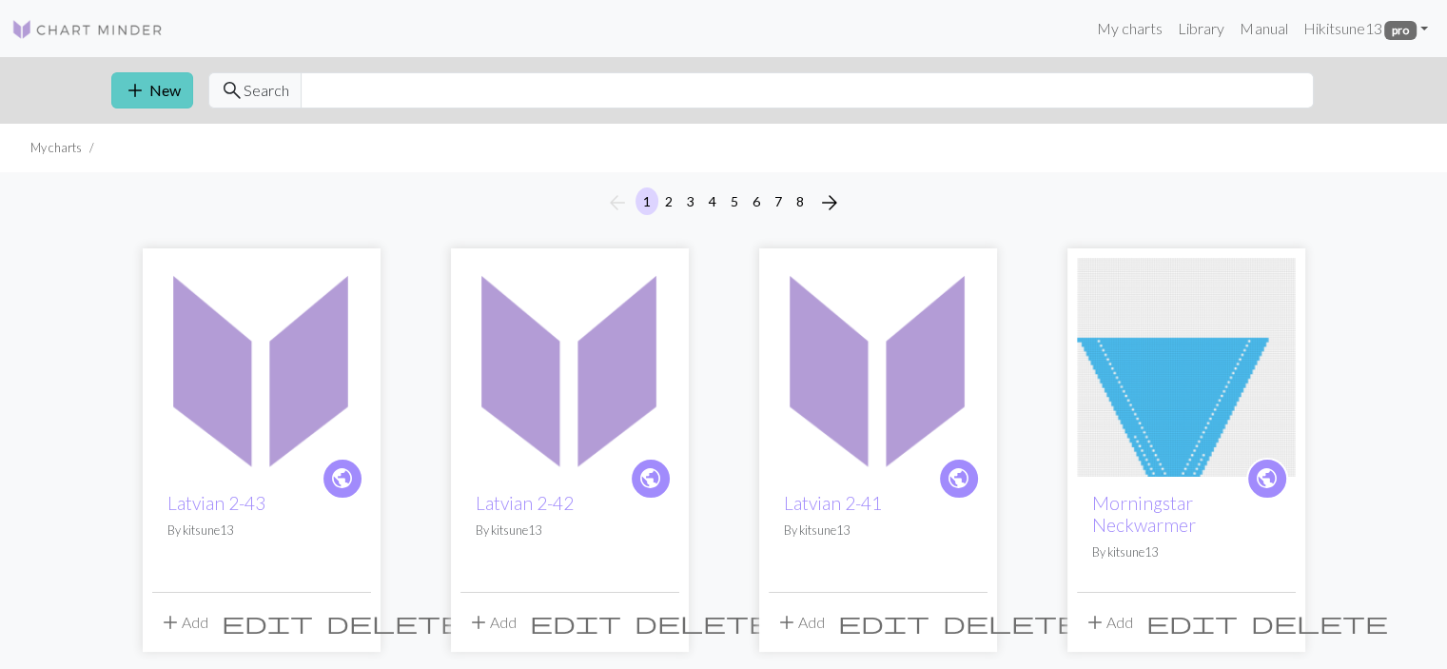
click at [175, 76] on button "add New" at bounding box center [152, 90] width 82 height 36
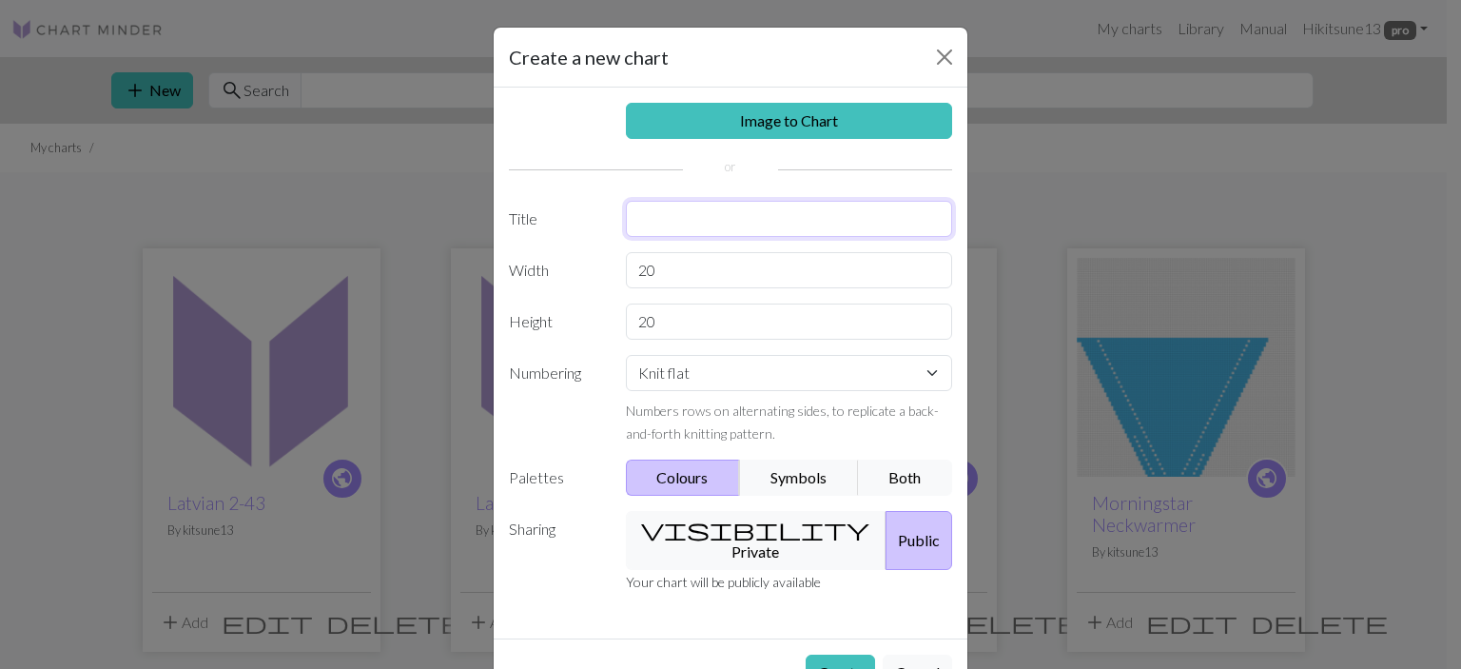
click at [708, 220] on input "text" at bounding box center [789, 219] width 327 height 36
type input "Latvian 2-44"
type input "2"
type input "30"
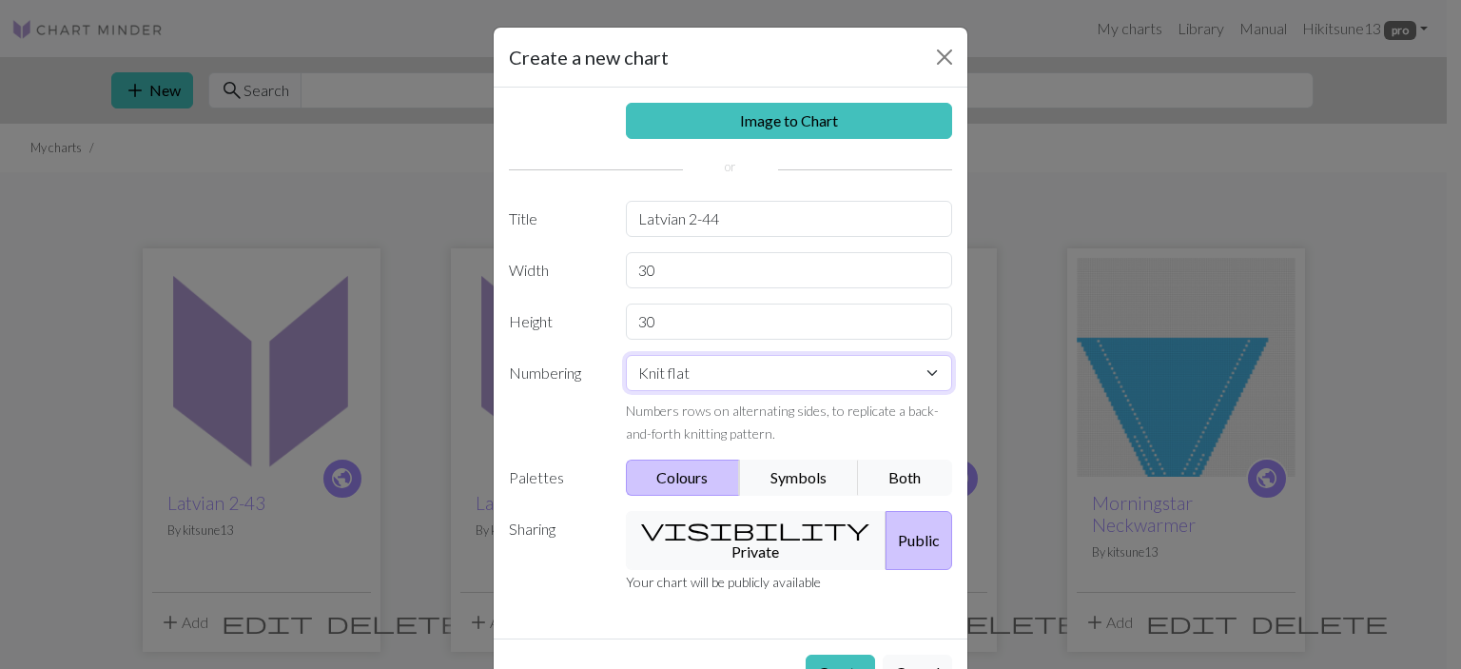
select select "round"
click at [834, 658] on button "Create" at bounding box center [840, 673] width 69 height 36
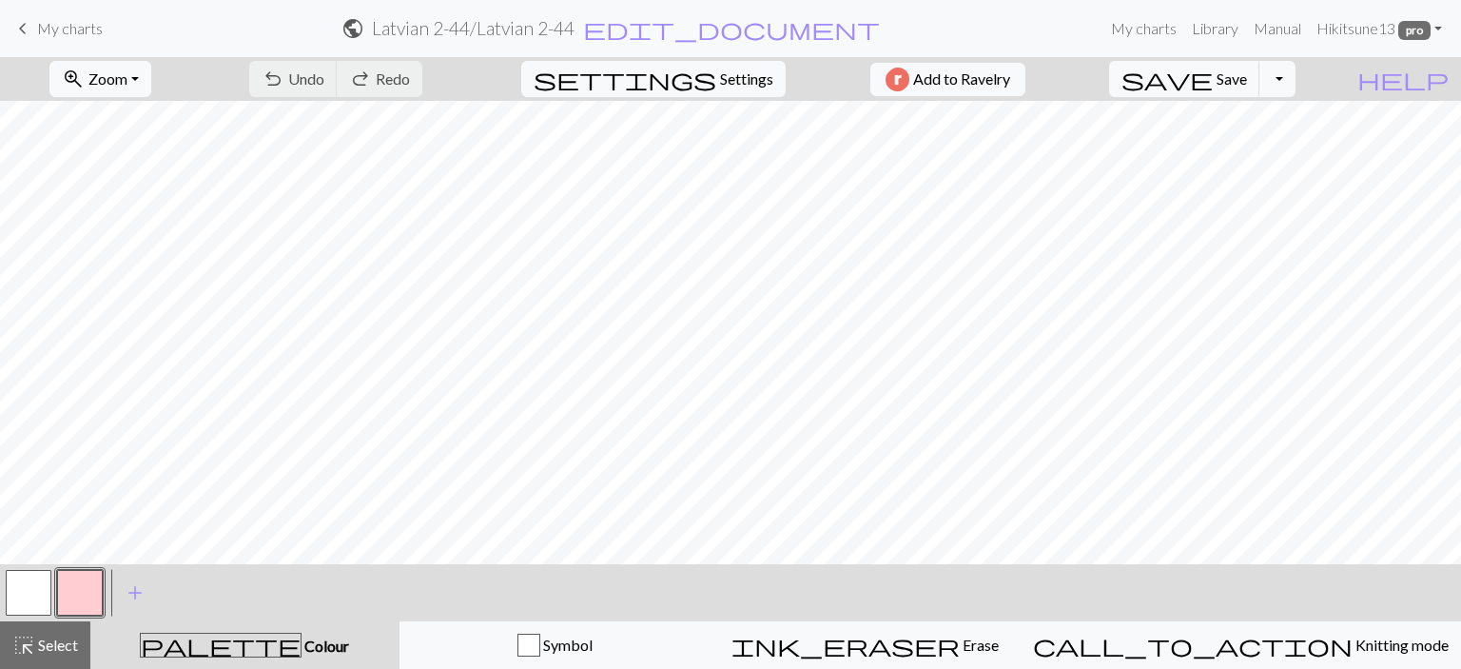
click at [73, 594] on button "button" at bounding box center [80, 593] width 46 height 46
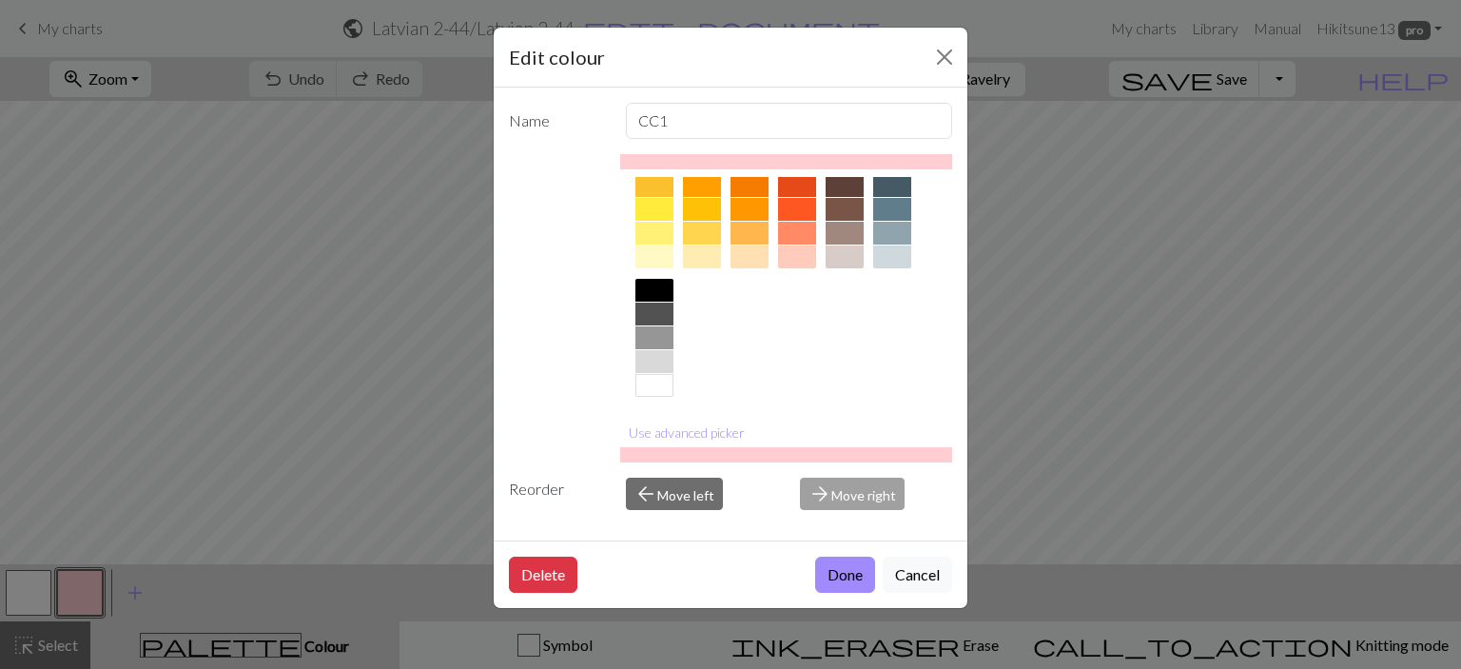
scroll to position [204, 0]
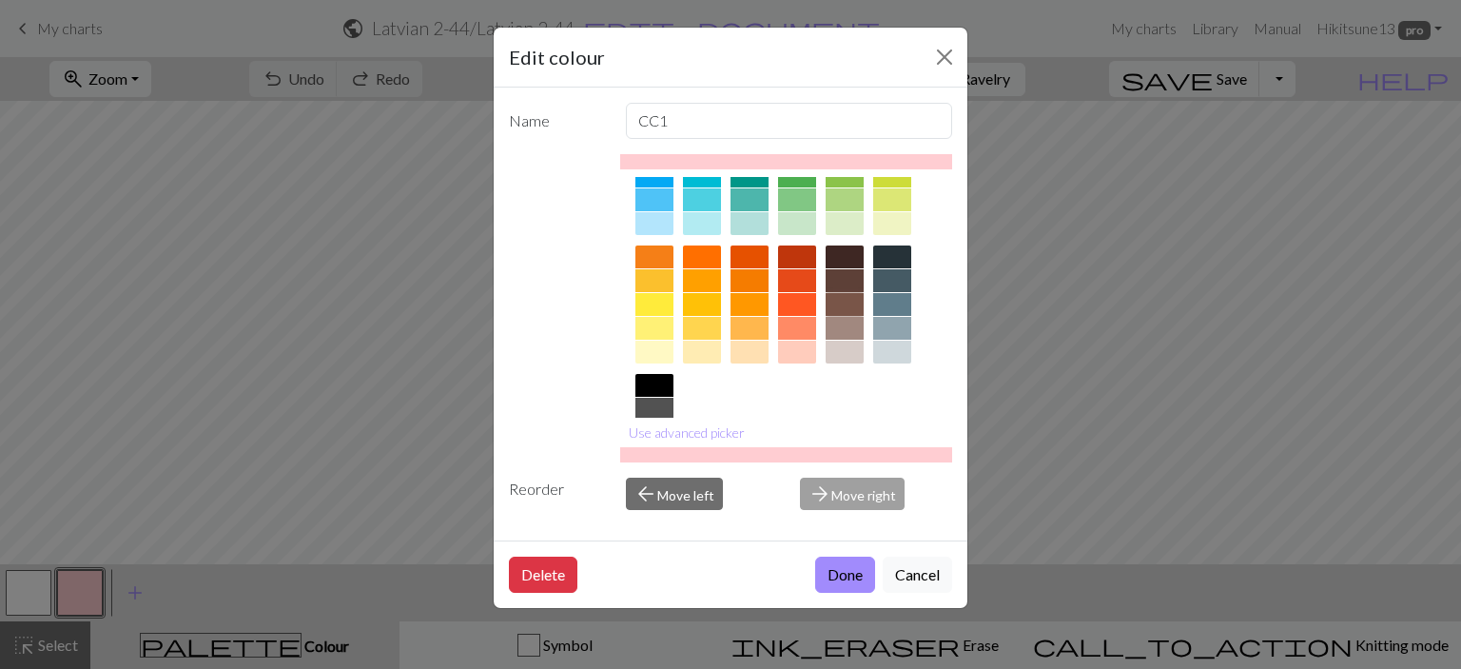
click at [847, 300] on div at bounding box center [845, 304] width 38 height 23
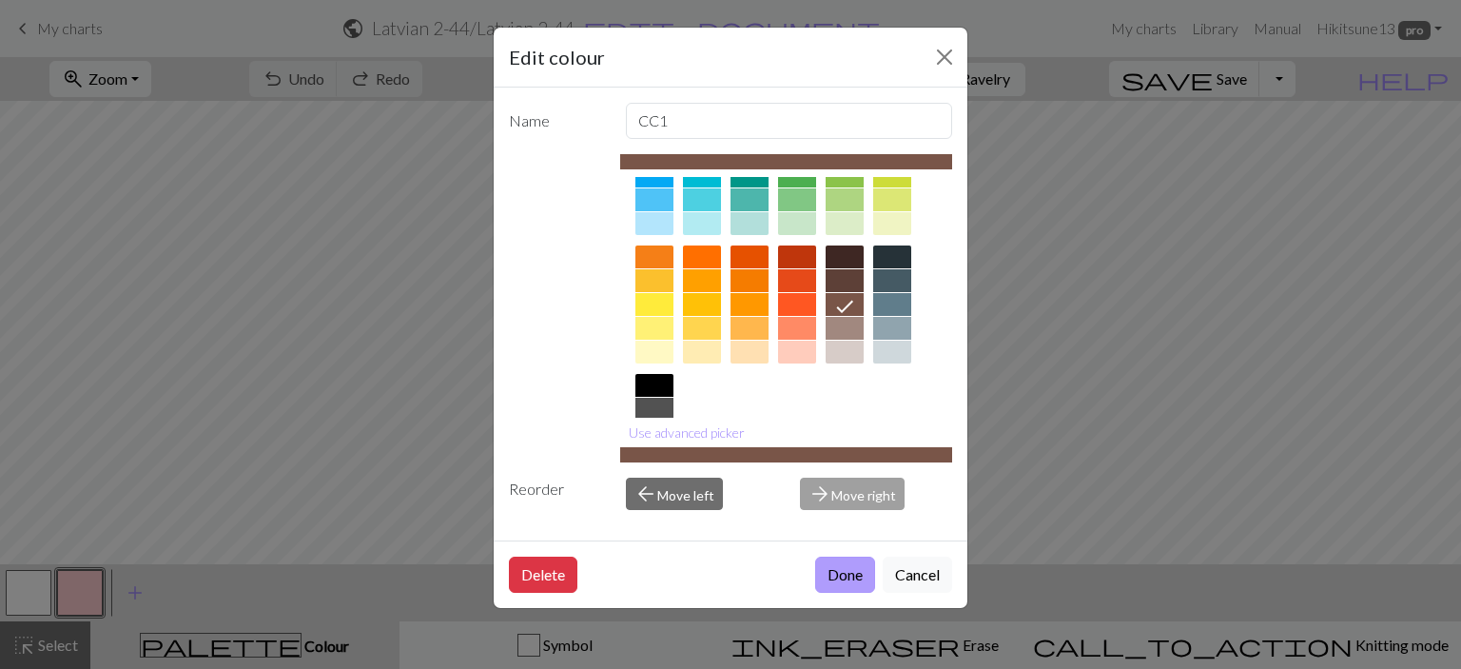
click at [845, 567] on button "Done" at bounding box center [845, 575] width 60 height 36
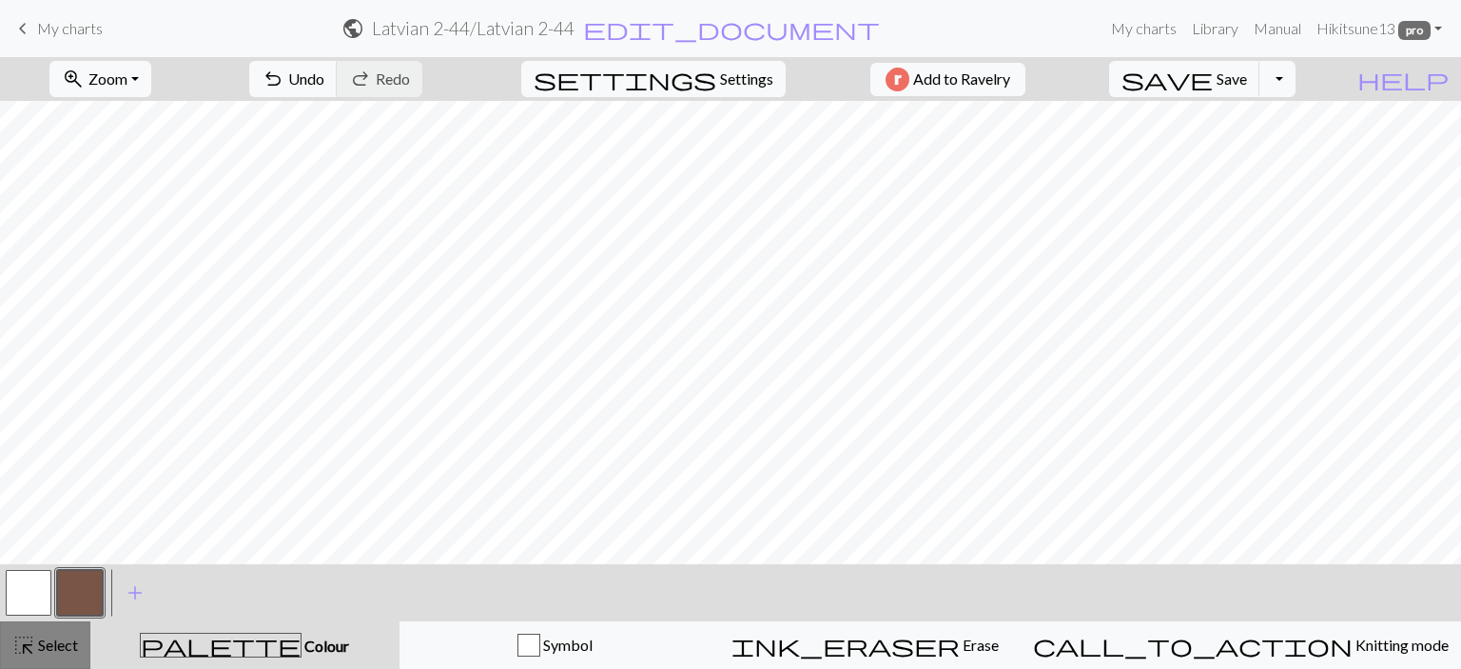
click at [65, 642] on span "Select" at bounding box center [56, 645] width 43 height 18
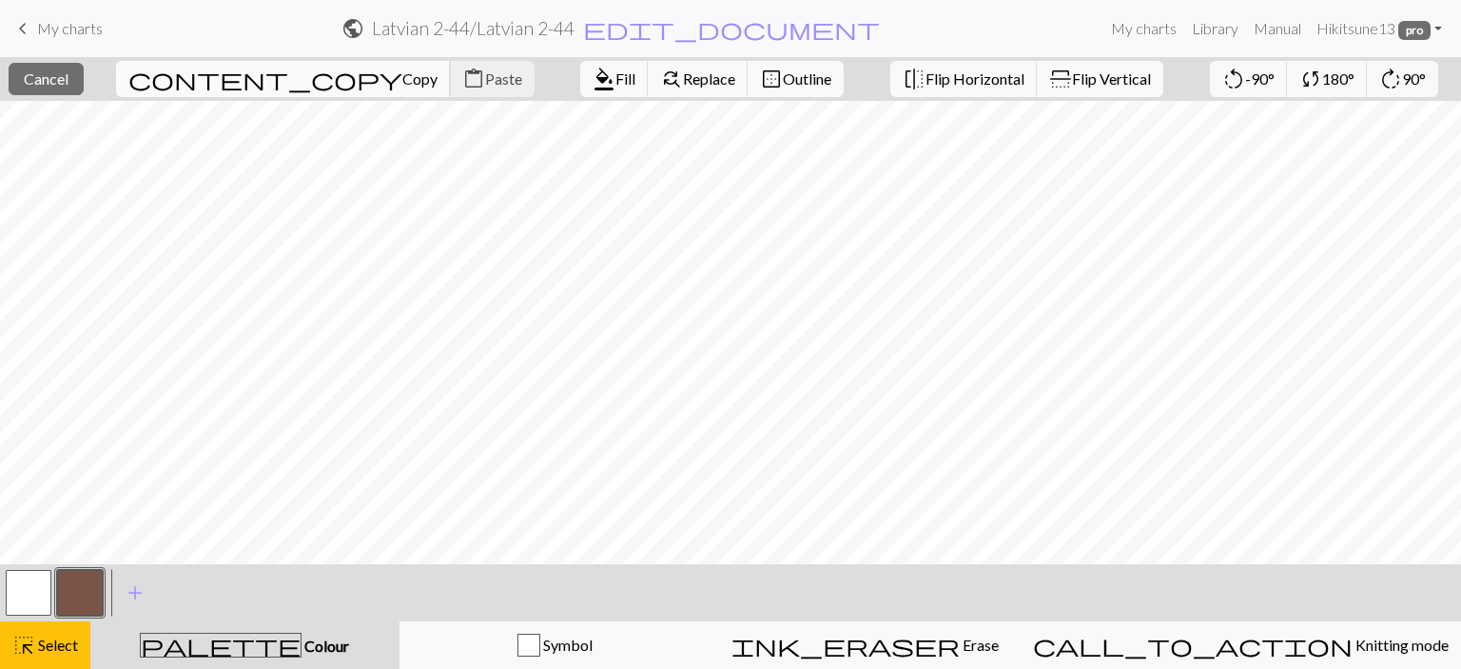
click at [402, 79] on span "Copy" at bounding box center [419, 78] width 35 height 18
click at [485, 77] on span "Paste" at bounding box center [503, 78] width 37 height 18
click at [450, 89] on button "content_paste Paste" at bounding box center [492, 79] width 85 height 36
drag, startPoint x: 67, startPoint y: 644, endPoint x: 226, endPoint y: 614, distance: 161.8
click at [69, 643] on span "Select" at bounding box center [56, 645] width 43 height 18
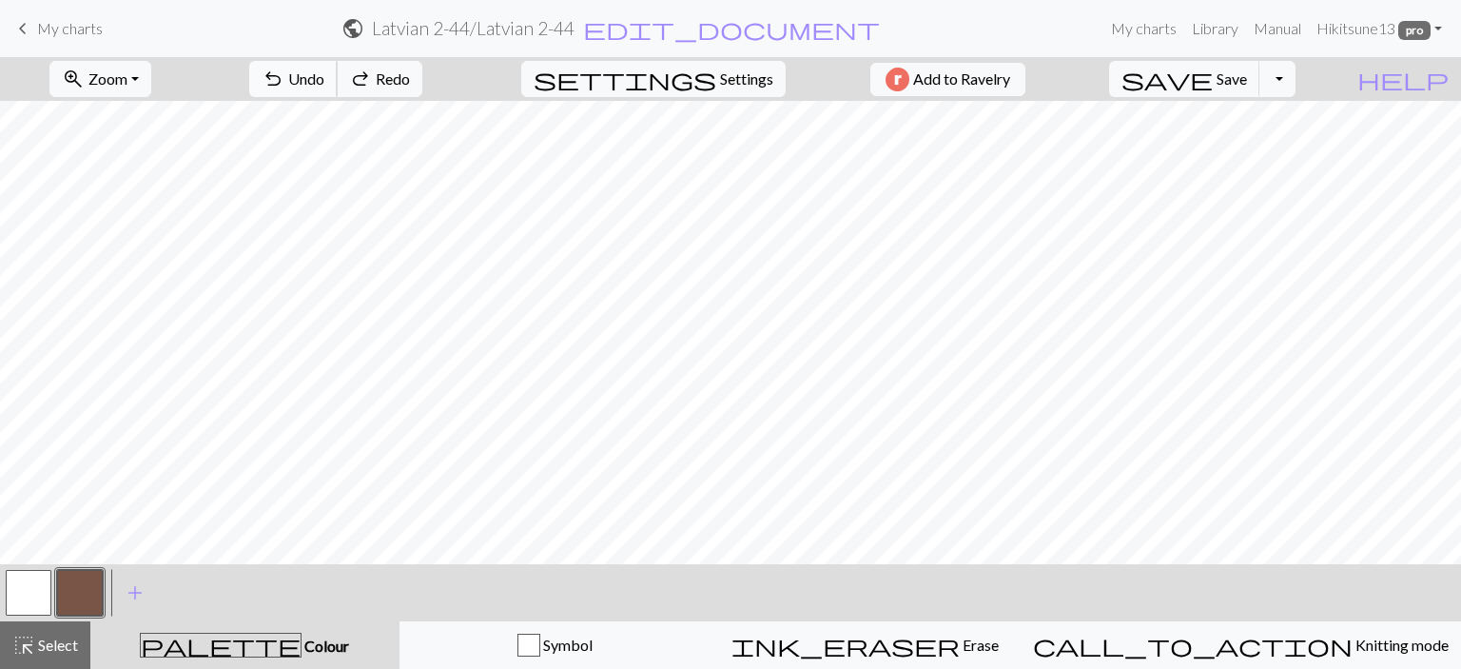
click at [284, 79] on span "undo" at bounding box center [273, 79] width 23 height 27
click at [32, 584] on button "button" at bounding box center [29, 593] width 46 height 46
click at [78, 589] on button "button" at bounding box center [80, 593] width 46 height 46
click at [25, 657] on span "highlight_alt" at bounding box center [23, 645] width 23 height 27
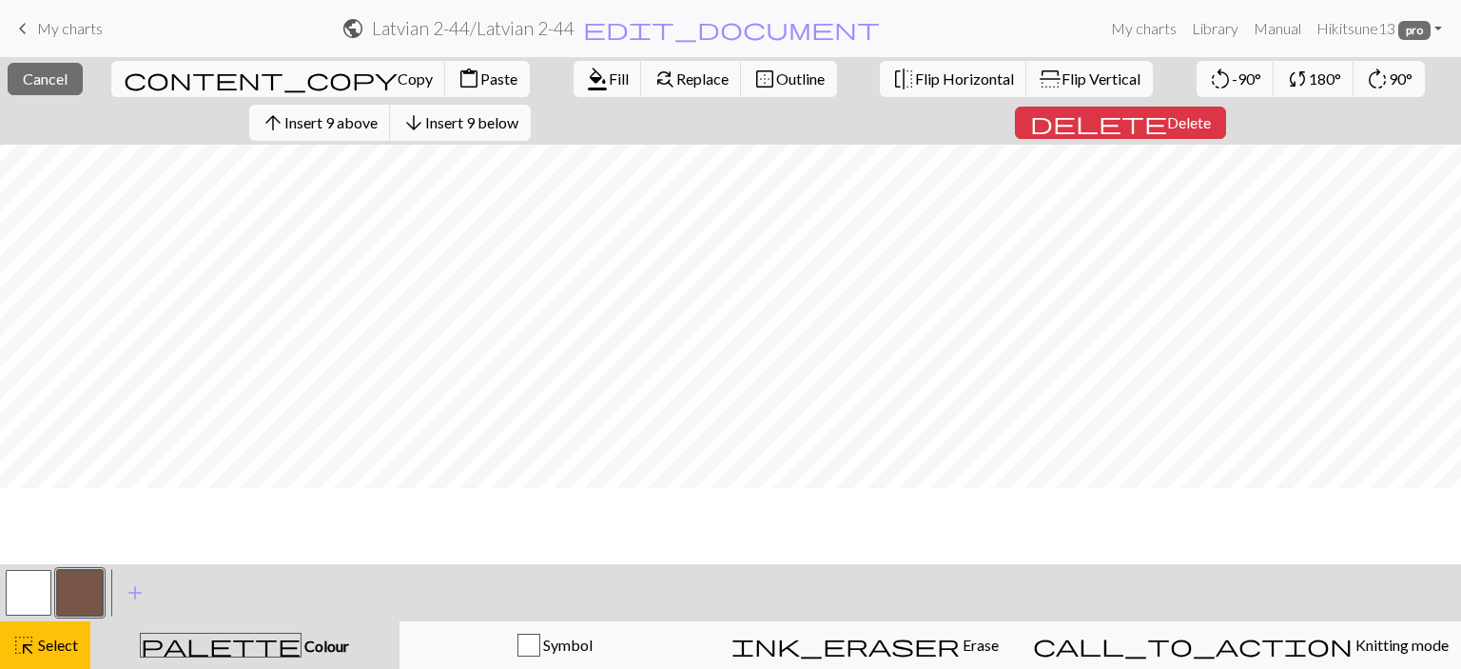
scroll to position [111, 0]
click at [398, 78] on span "Copy" at bounding box center [415, 78] width 35 height 18
click at [481, 79] on span "Paste" at bounding box center [499, 78] width 37 height 18
drag, startPoint x: 29, startPoint y: 586, endPoint x: 47, endPoint y: 566, distance: 26.9
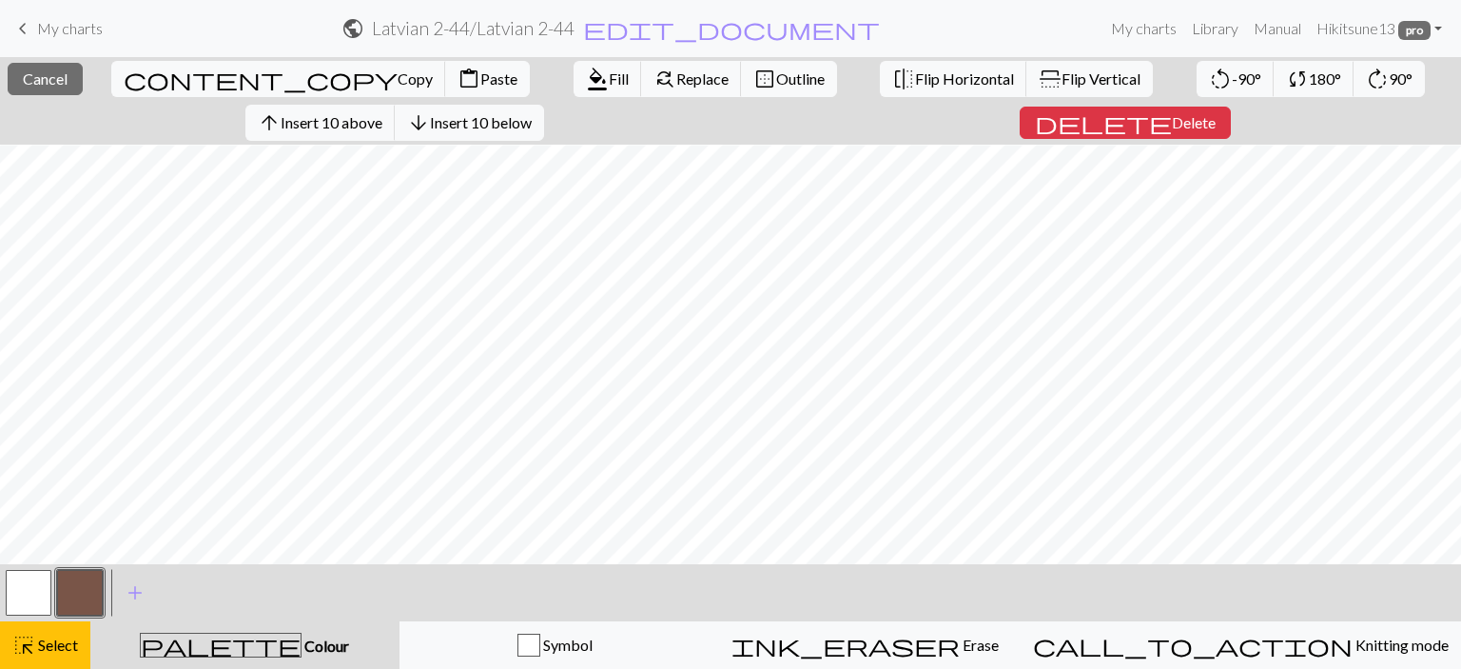
click at [30, 585] on button "button" at bounding box center [29, 593] width 46 height 46
click at [586, 74] on span "format_color_fill" at bounding box center [597, 79] width 23 height 27
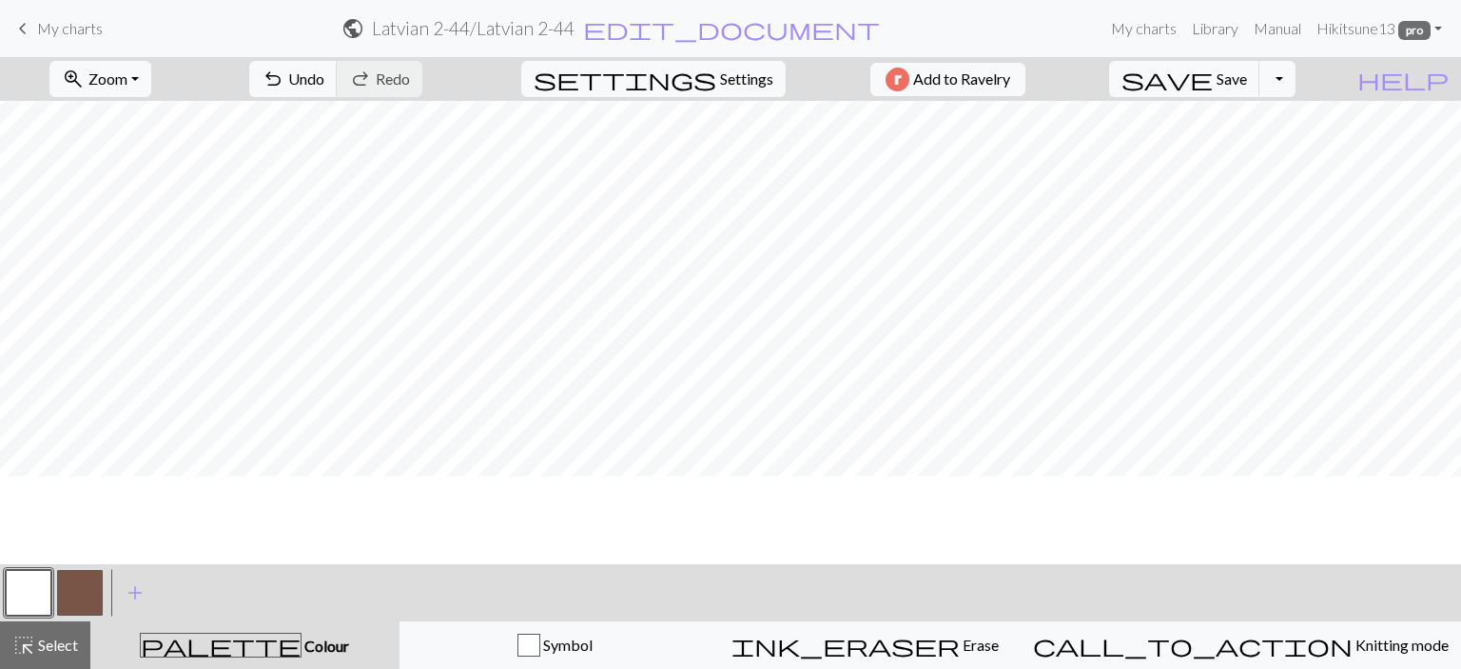
scroll to position [0, 0]
click at [62, 635] on div "highlight_alt Select Select" at bounding box center [45, 645] width 66 height 23
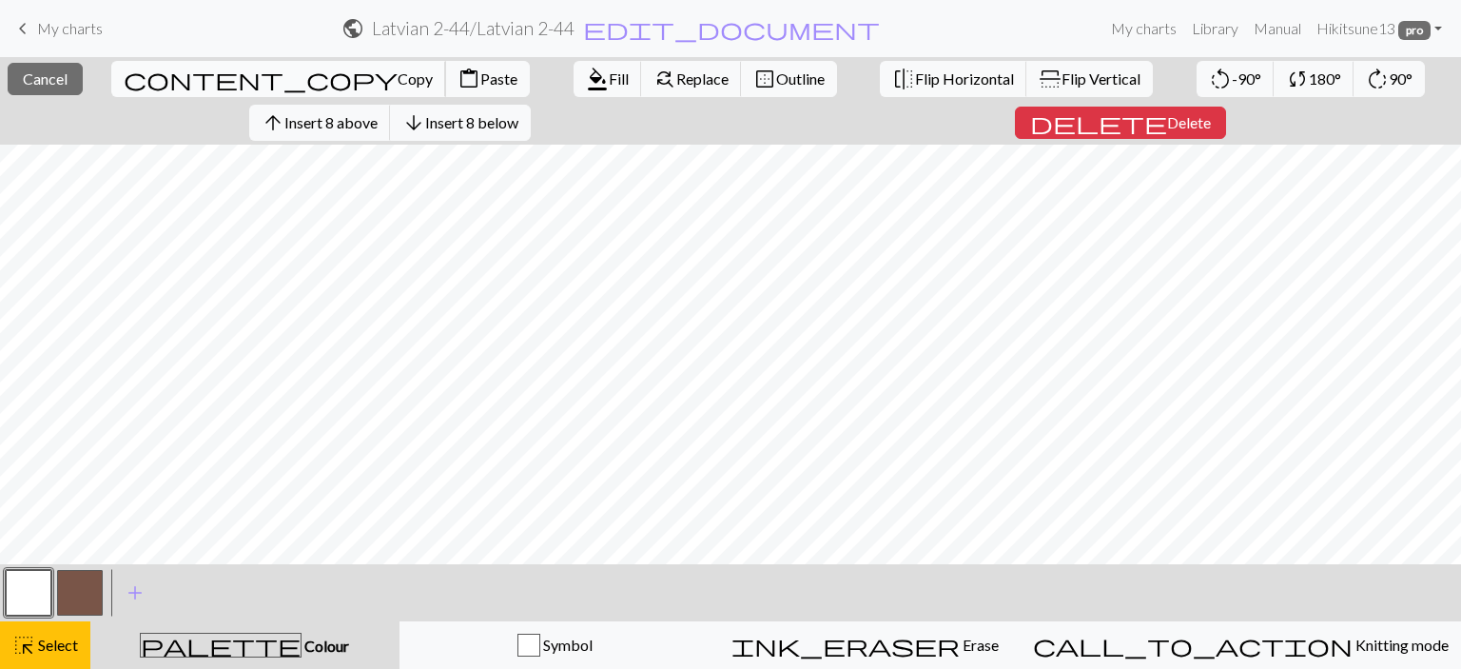
click at [398, 79] on span "Copy" at bounding box center [415, 78] width 35 height 18
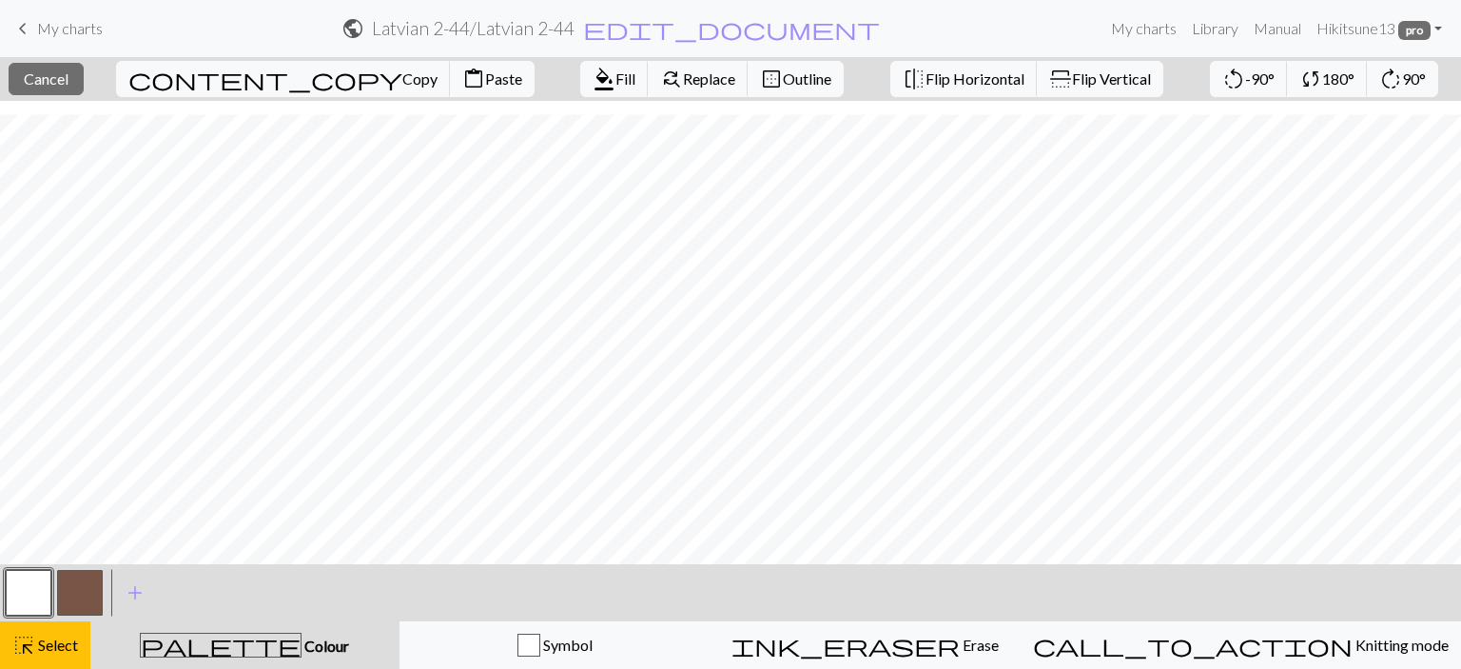
scroll to position [206, 0]
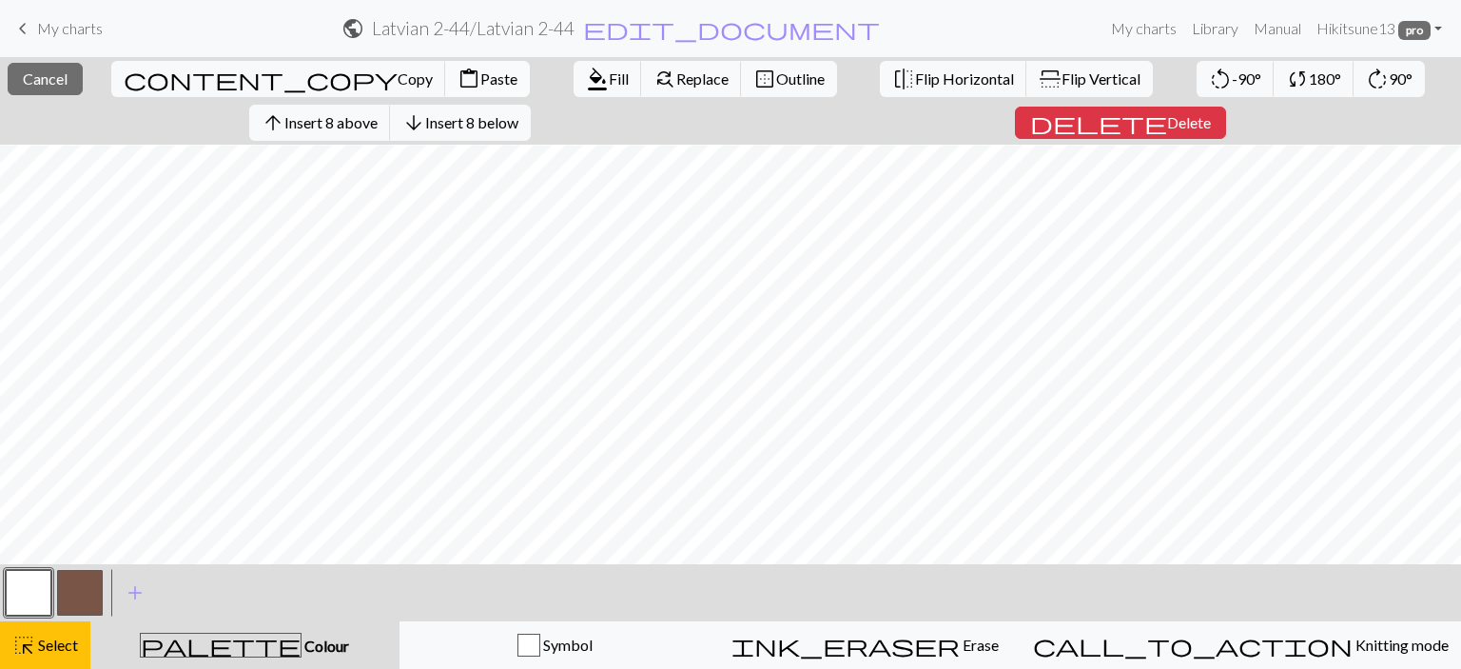
click at [445, 66] on button "content_paste Paste" at bounding box center [487, 79] width 85 height 36
click at [586, 76] on span "format_color_fill" at bounding box center [597, 79] width 23 height 27
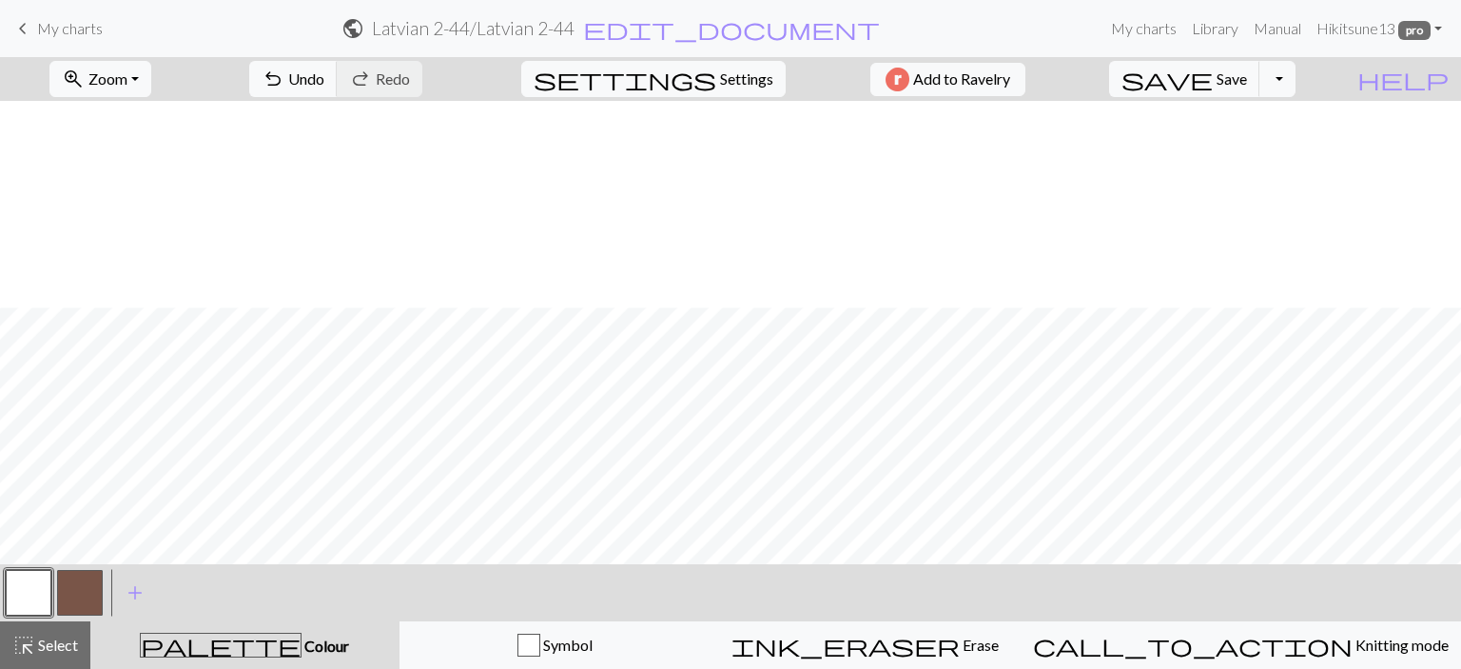
scroll to position [206, 0]
click at [69, 585] on button "button" at bounding box center [80, 593] width 46 height 46
click at [324, 85] on span "Undo" at bounding box center [306, 78] width 36 height 18
click at [1247, 71] on span "Save" at bounding box center [1232, 78] width 30 height 18
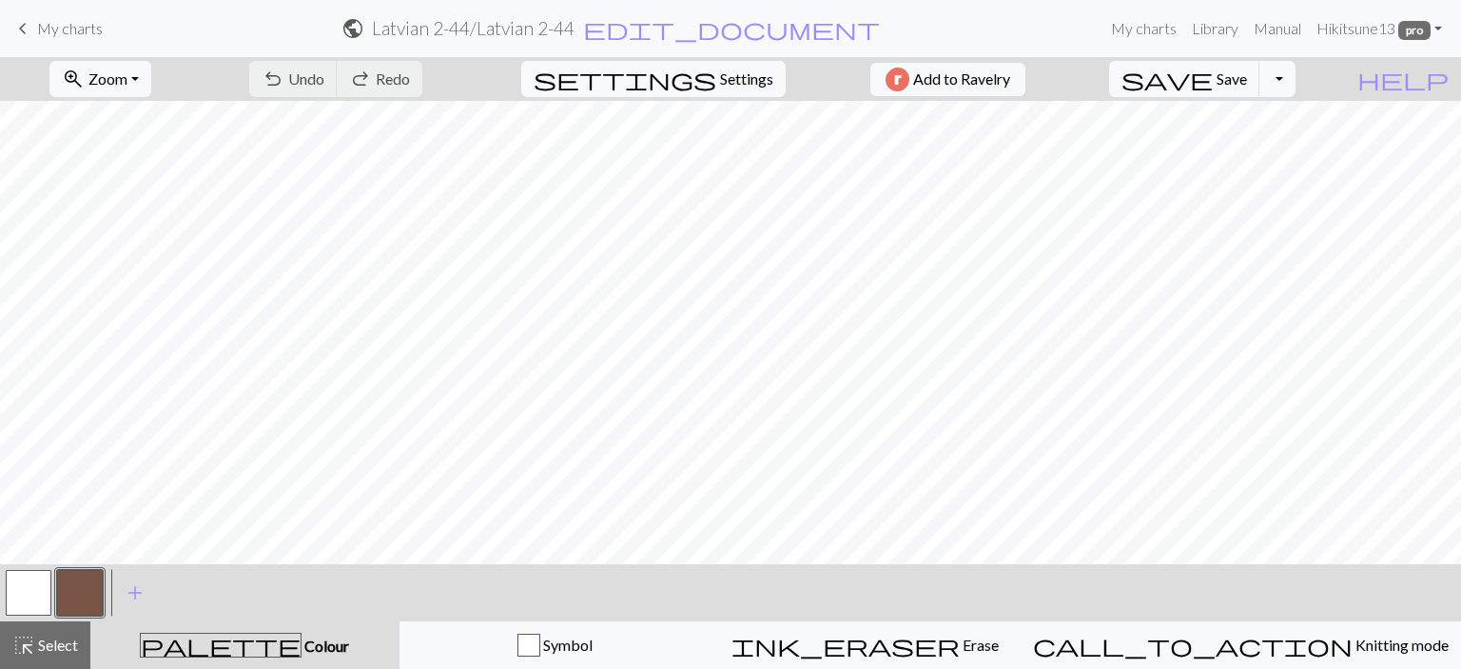
click at [51, 31] on span "My charts" at bounding box center [70, 28] width 66 height 18
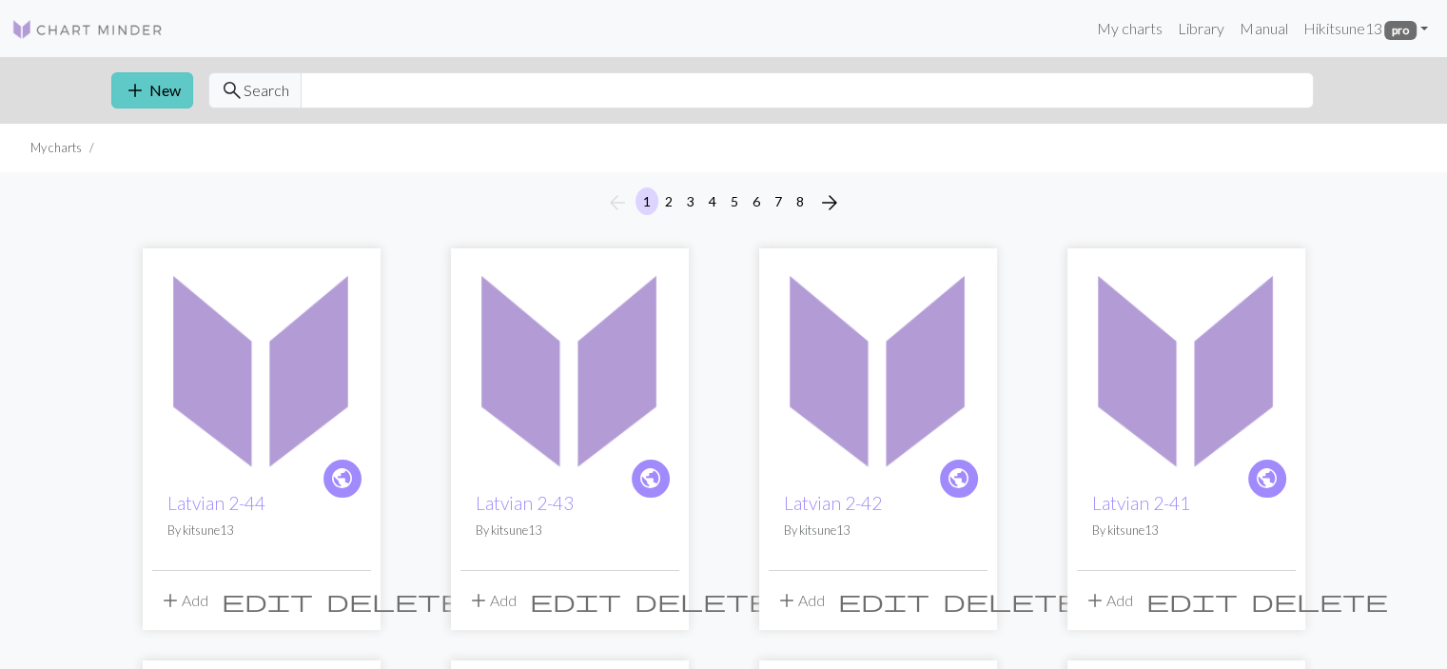
click at [167, 85] on button "add New" at bounding box center [152, 90] width 82 height 36
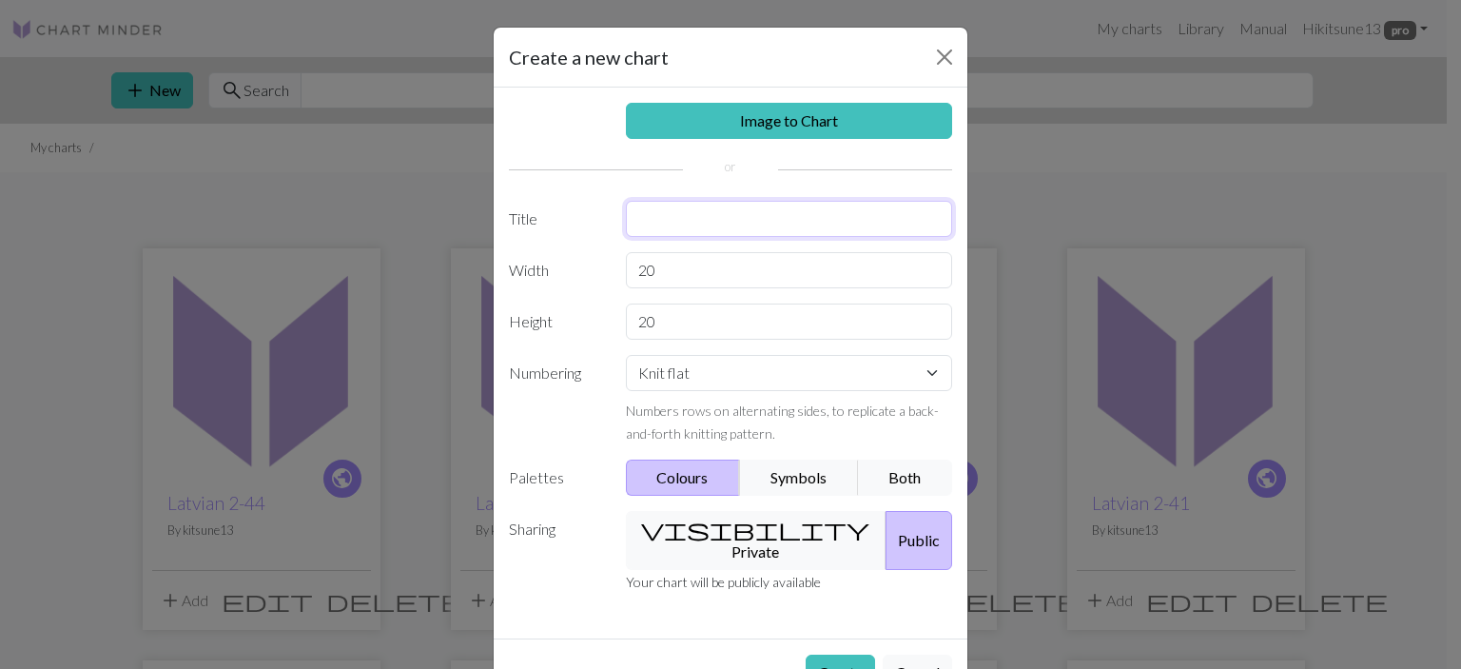
click at [634, 210] on input "text" at bounding box center [789, 219] width 327 height 36
type input "Latvian 2-45"
drag, startPoint x: 658, startPoint y: 272, endPoint x: 577, endPoint y: 252, distance: 84.2
click at [578, 257] on div "Width 20" at bounding box center [731, 270] width 466 height 36
type input "30"
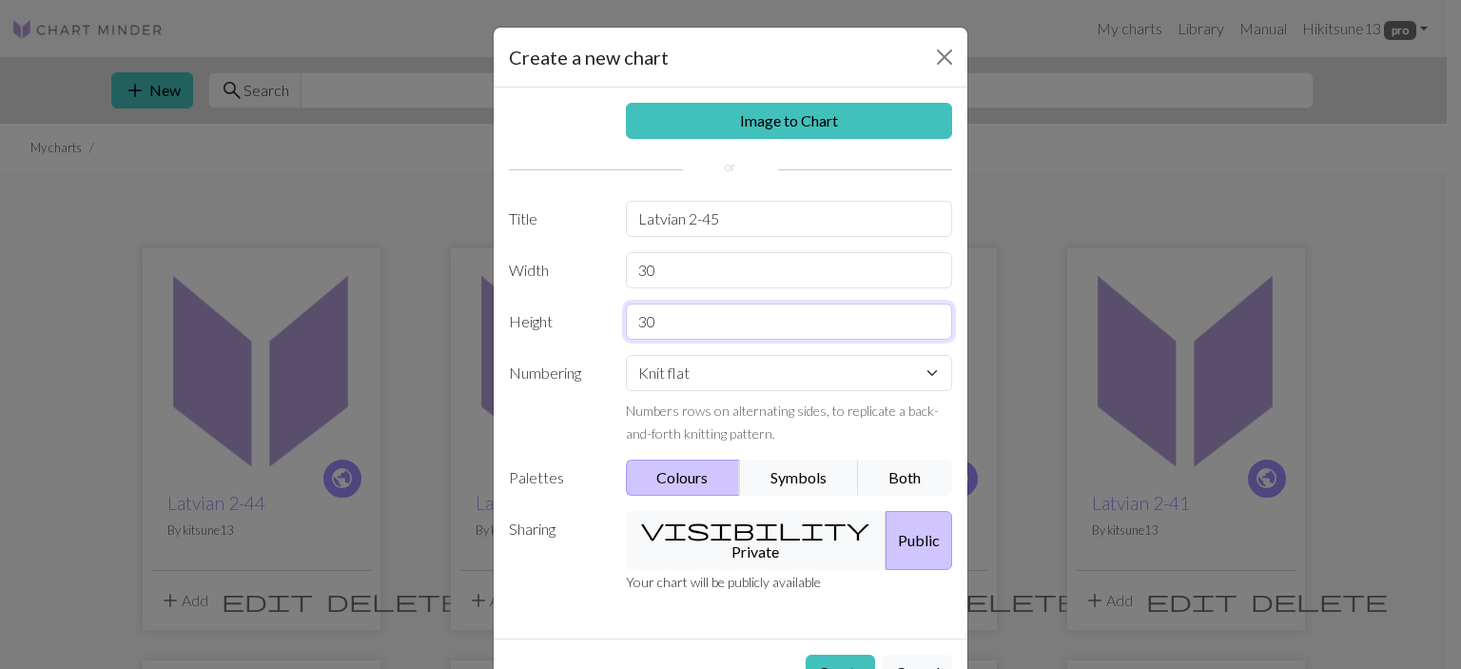
type input "30"
select select "round"
click at [806, 655] on button "Create" at bounding box center [840, 673] width 69 height 36
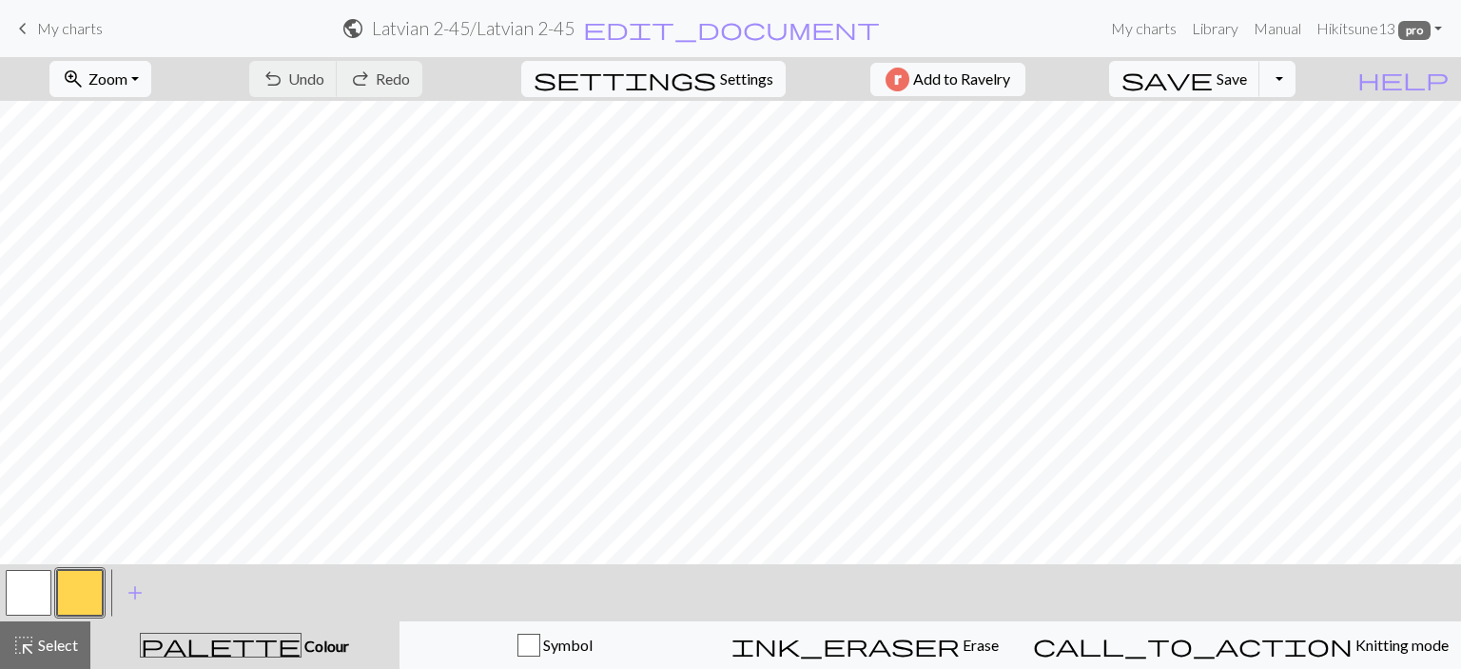
click at [80, 593] on button "button" at bounding box center [80, 593] width 46 height 46
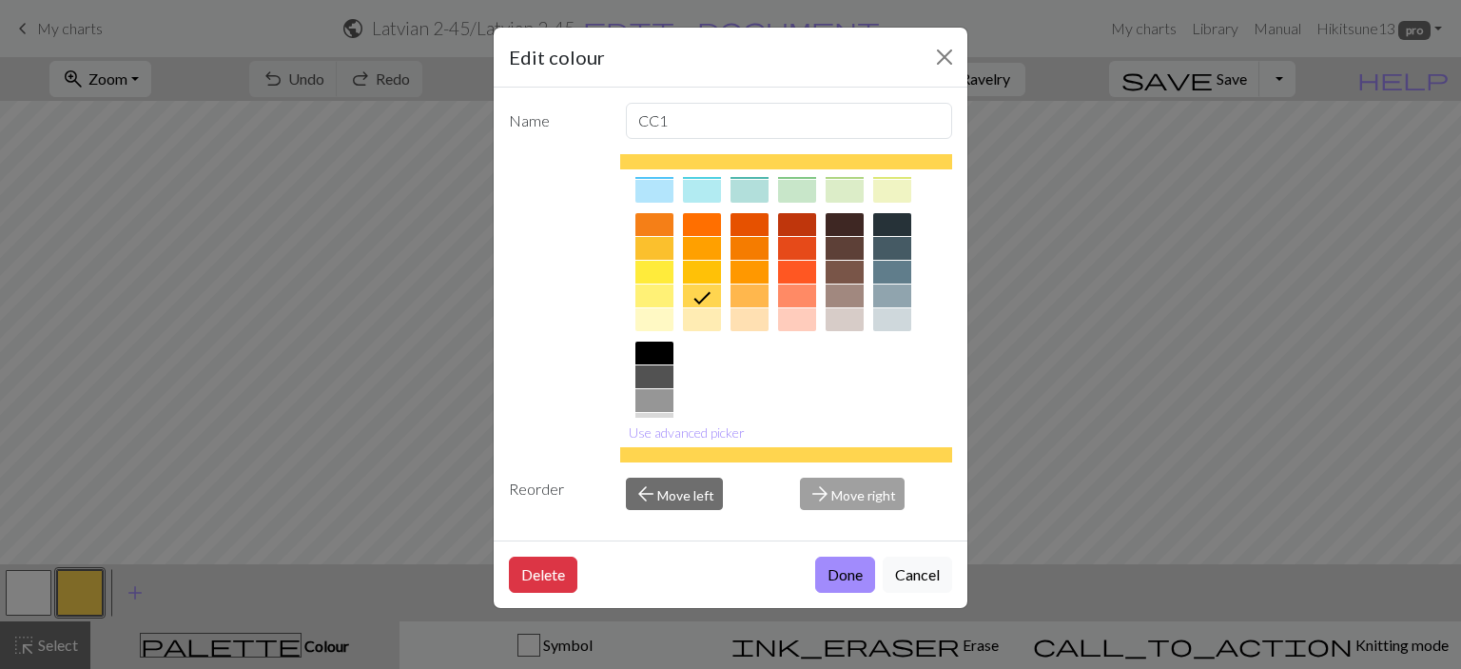
scroll to position [204, 0]
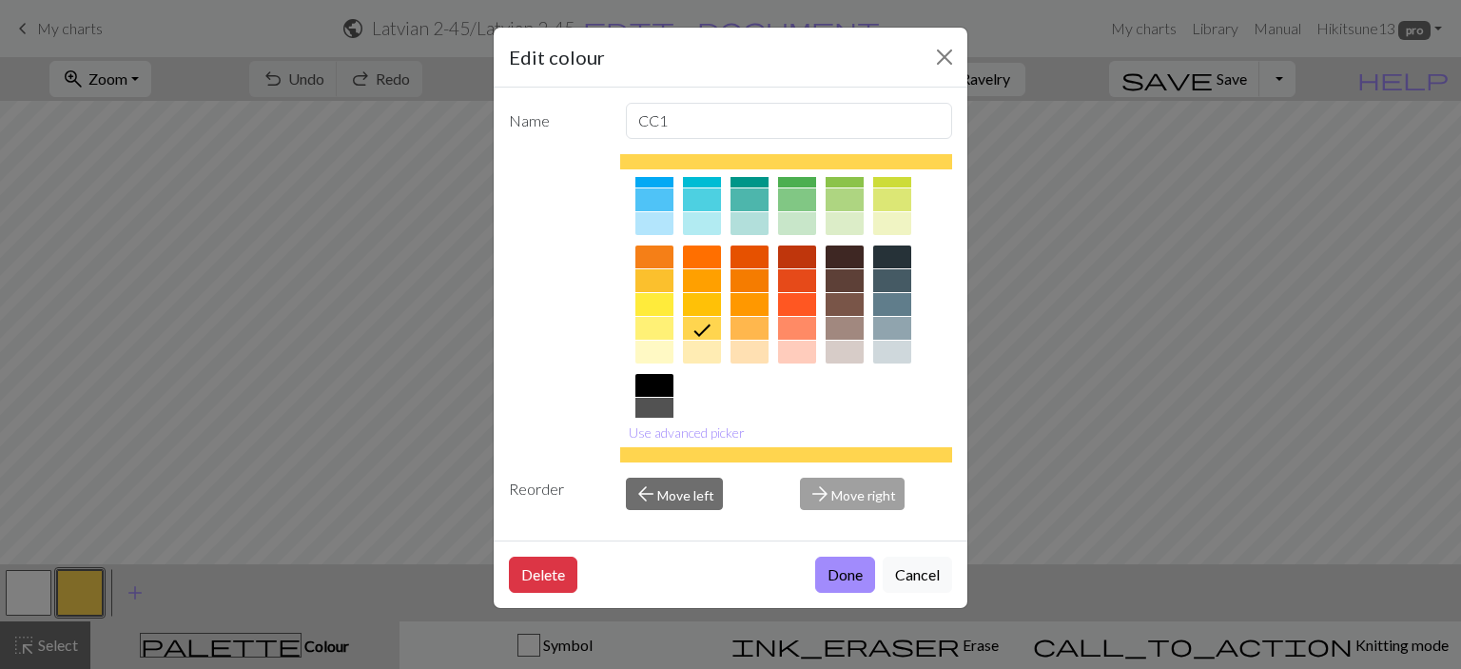
click at [847, 293] on div at bounding box center [845, 304] width 38 height 23
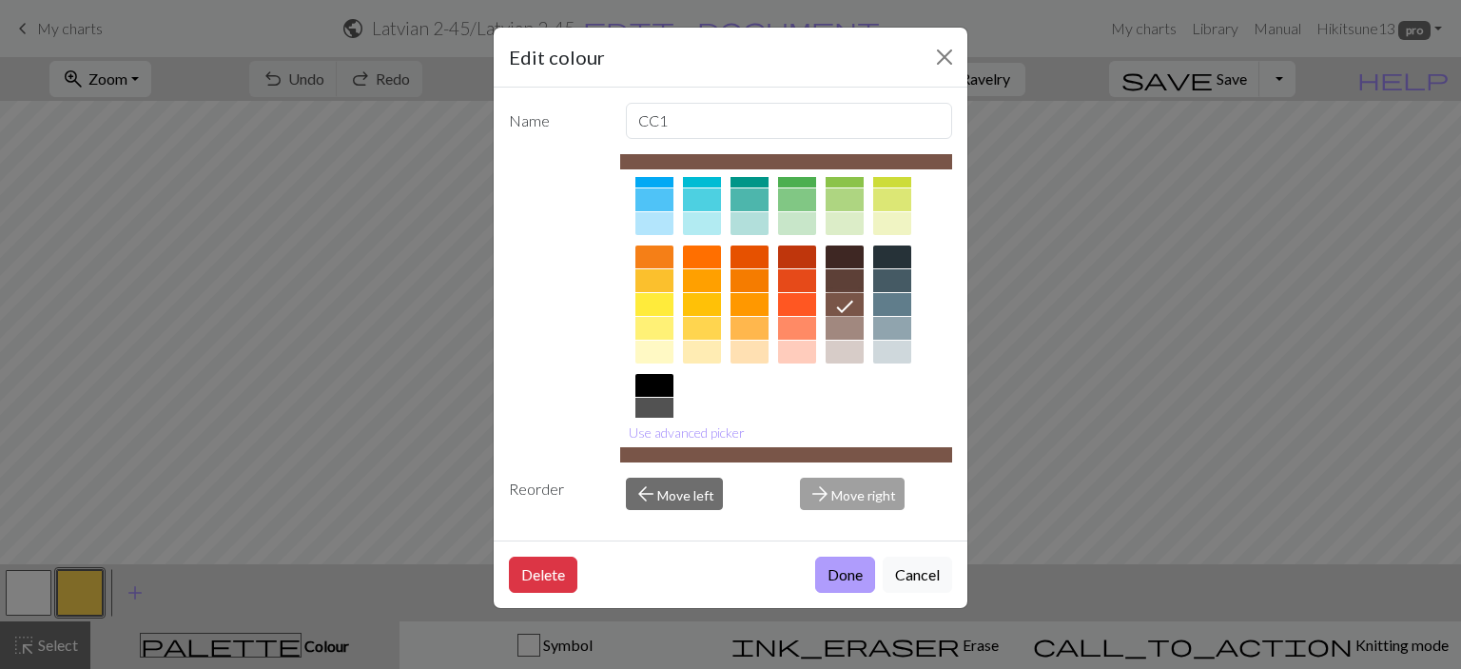
click at [847, 570] on button "Done" at bounding box center [845, 575] width 60 height 36
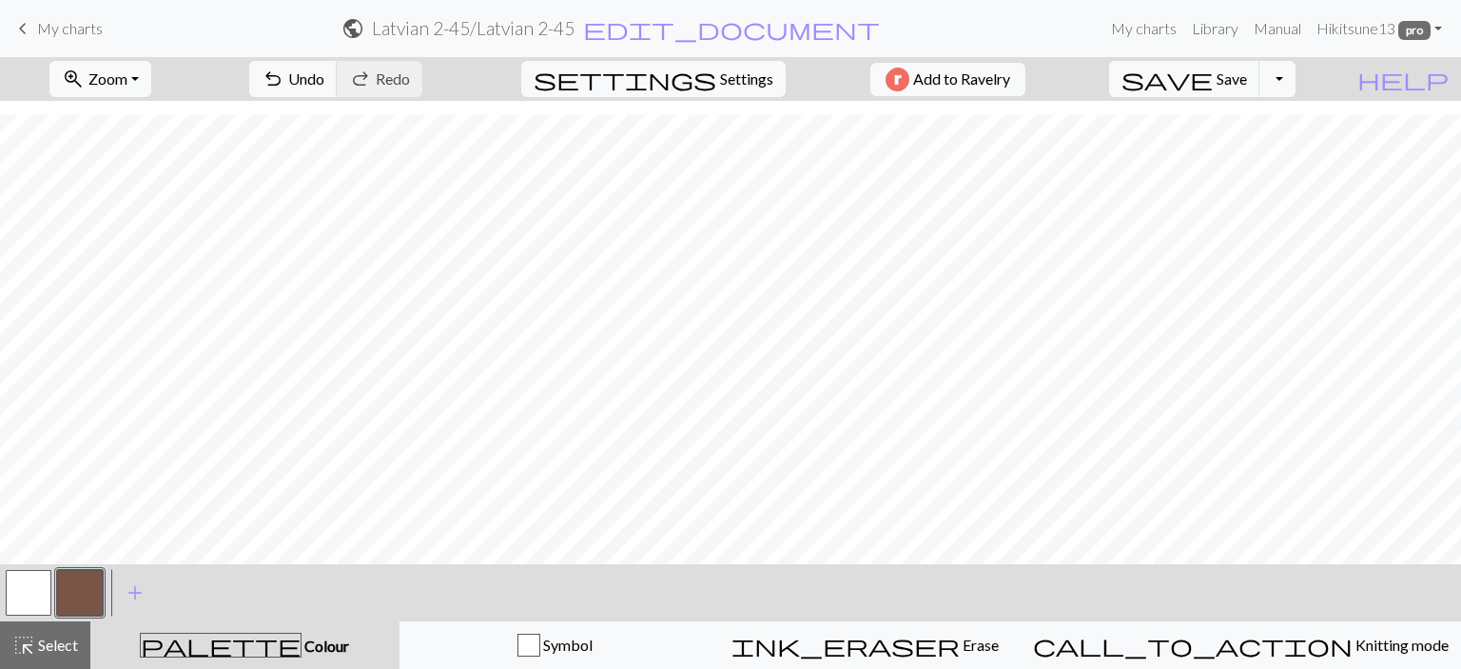
scroll to position [206, 0]
click at [338, 84] on button "undo Undo Undo" at bounding box center [293, 79] width 88 height 36
click at [324, 71] on span "Undo" at bounding box center [306, 78] width 36 height 18
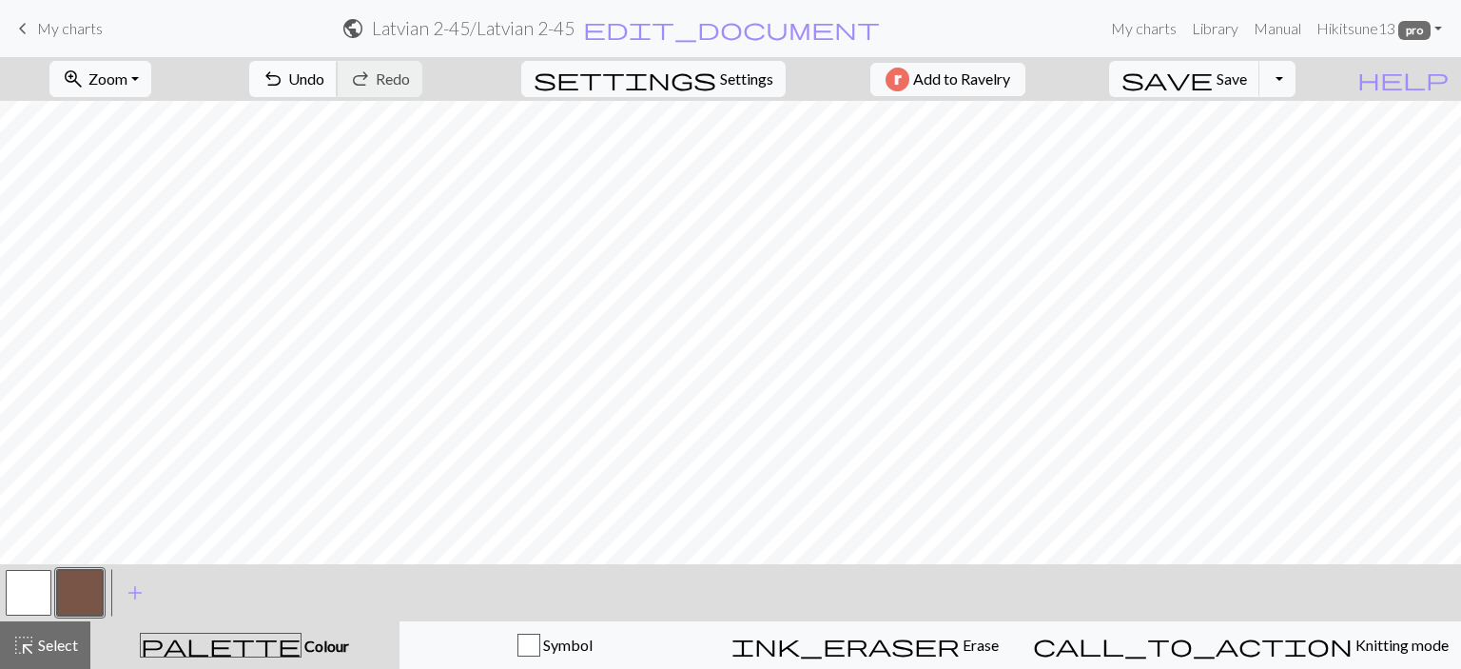
click at [284, 78] on span "undo" at bounding box center [273, 79] width 23 height 27
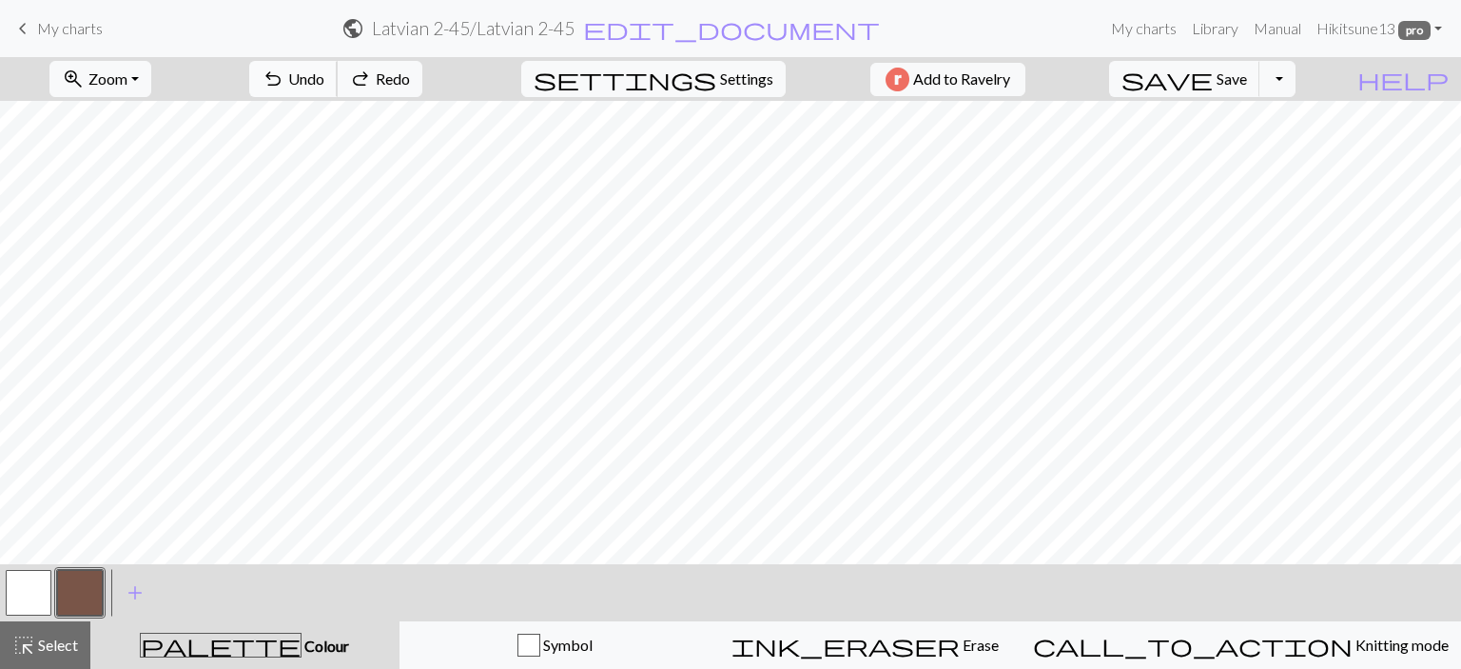
click at [284, 78] on span "undo" at bounding box center [273, 79] width 23 height 27
click at [1247, 80] on span "Save" at bounding box center [1232, 78] width 30 height 18
